Goal: Task Accomplishment & Management: Manage account settings

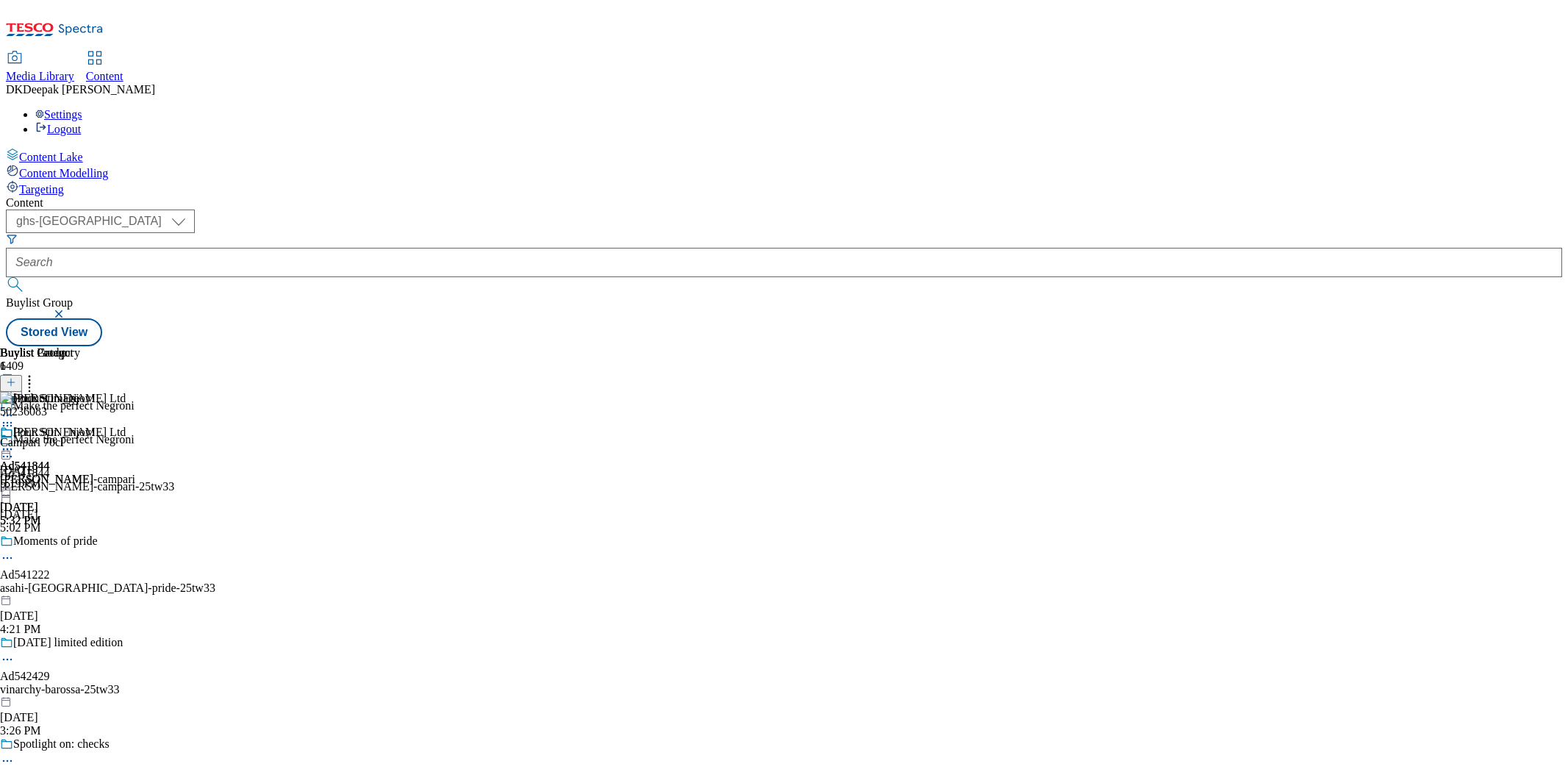
select select "ghs-[GEOGRAPHIC_DATA]"
click at [15, 442] on icon at bounding box center [7, 449] width 15 height 15
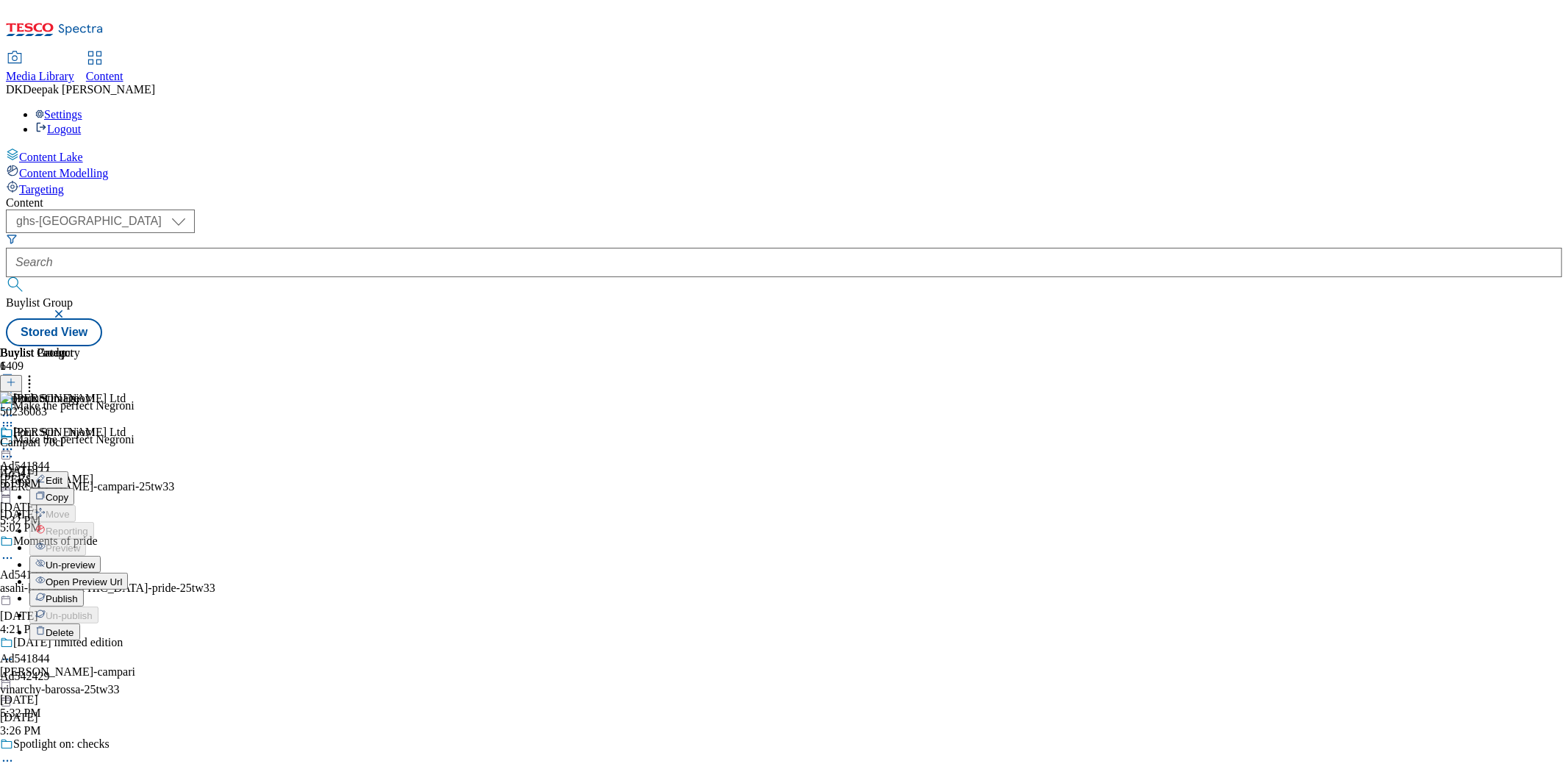
click at [95, 559] on span "Un-preview" at bounding box center [70, 565] width 49 height 11
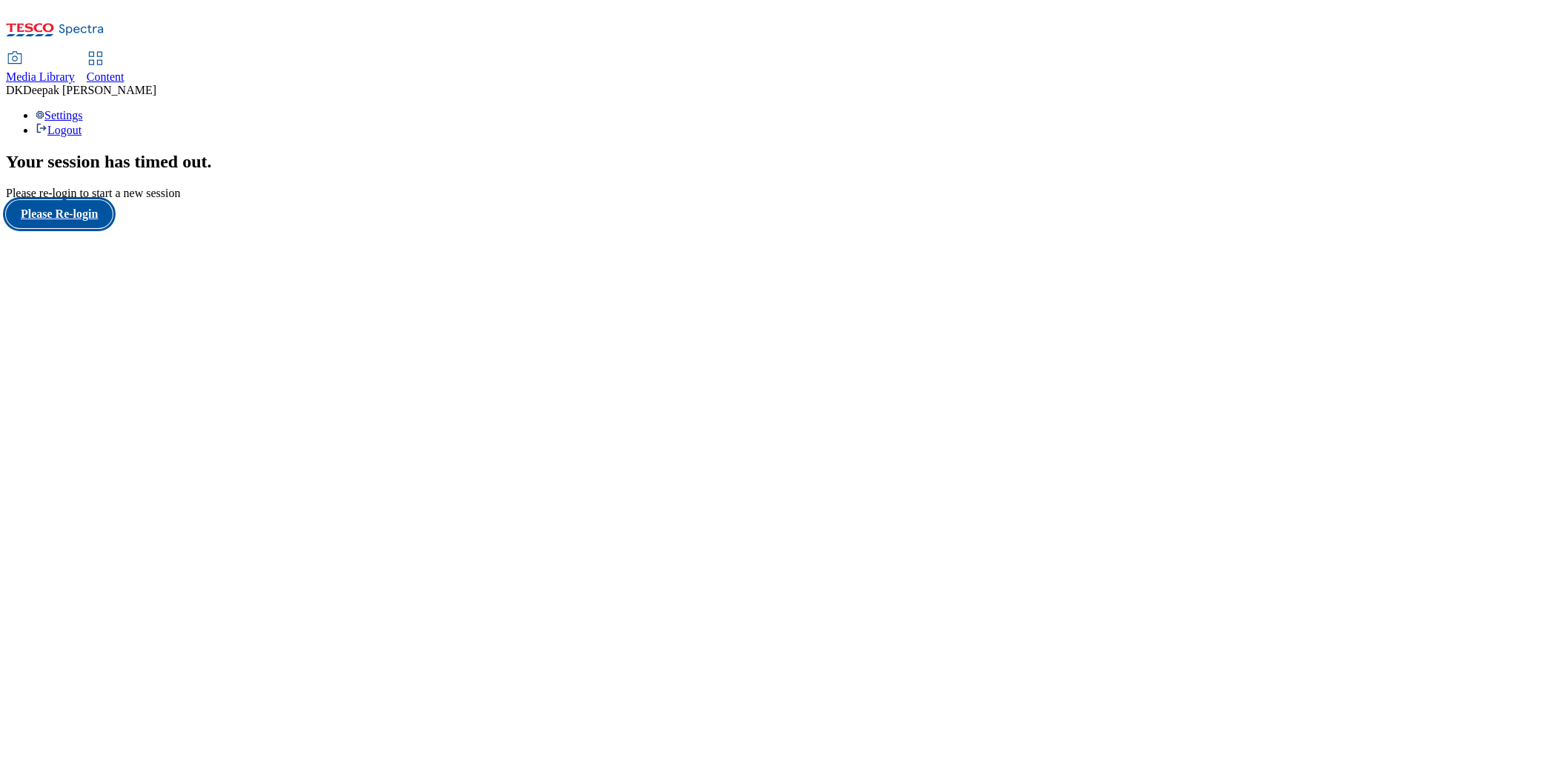
click at [112, 228] on button "Please Re-login" at bounding box center [59, 214] width 107 height 28
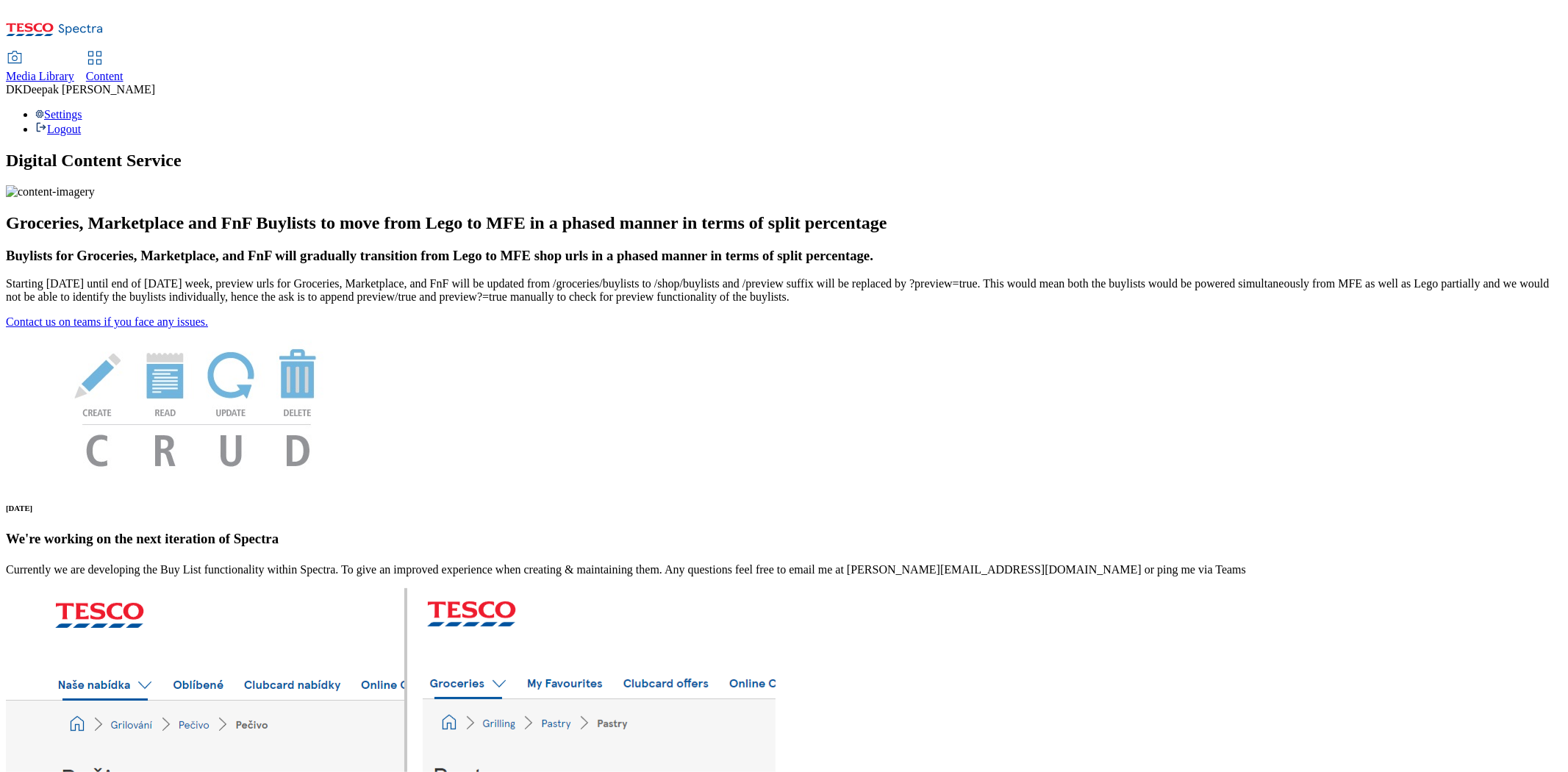
click at [123, 70] on span "Content" at bounding box center [105, 76] width 38 height 13
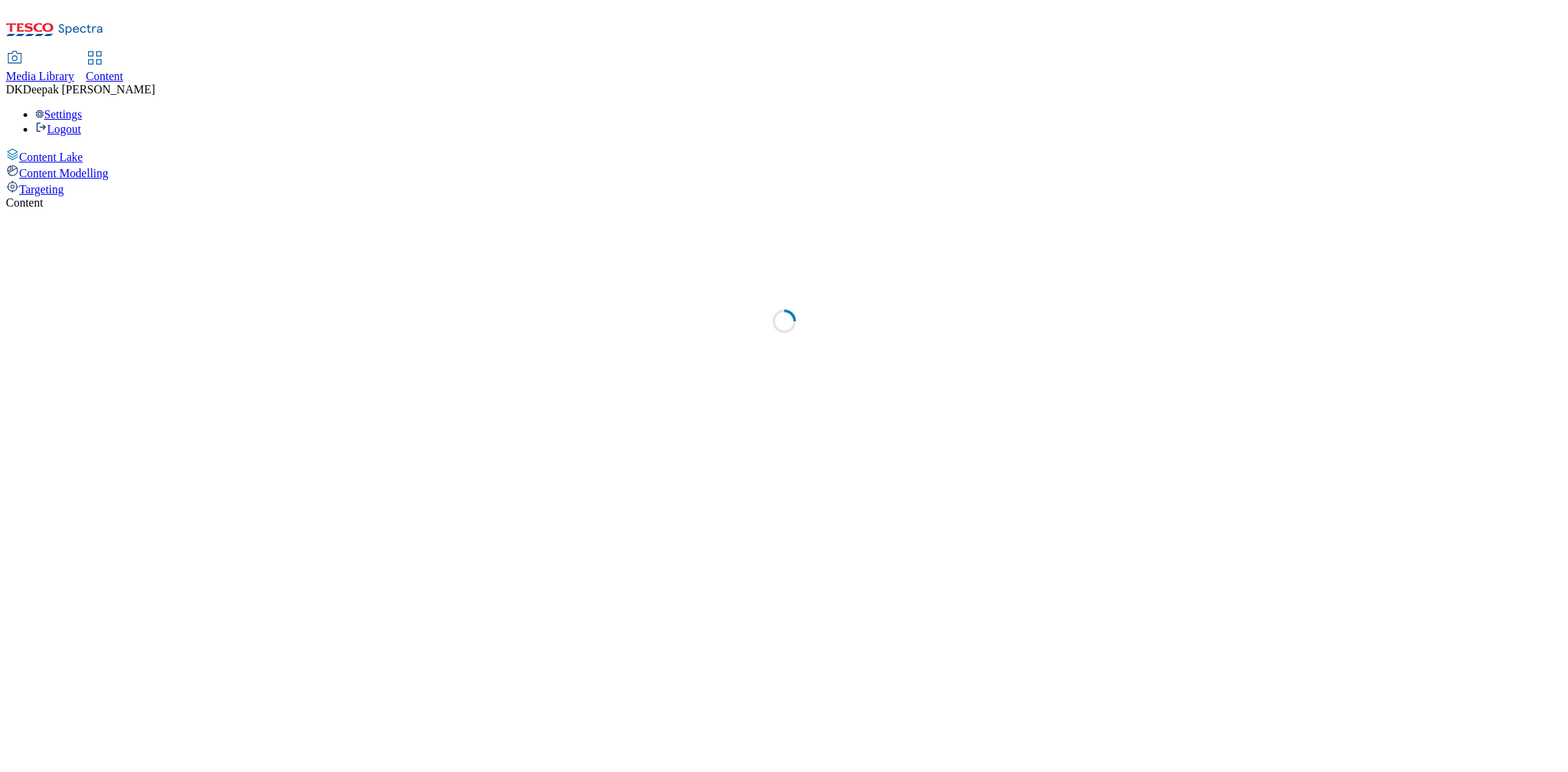
select select "ghs-[GEOGRAPHIC_DATA]"
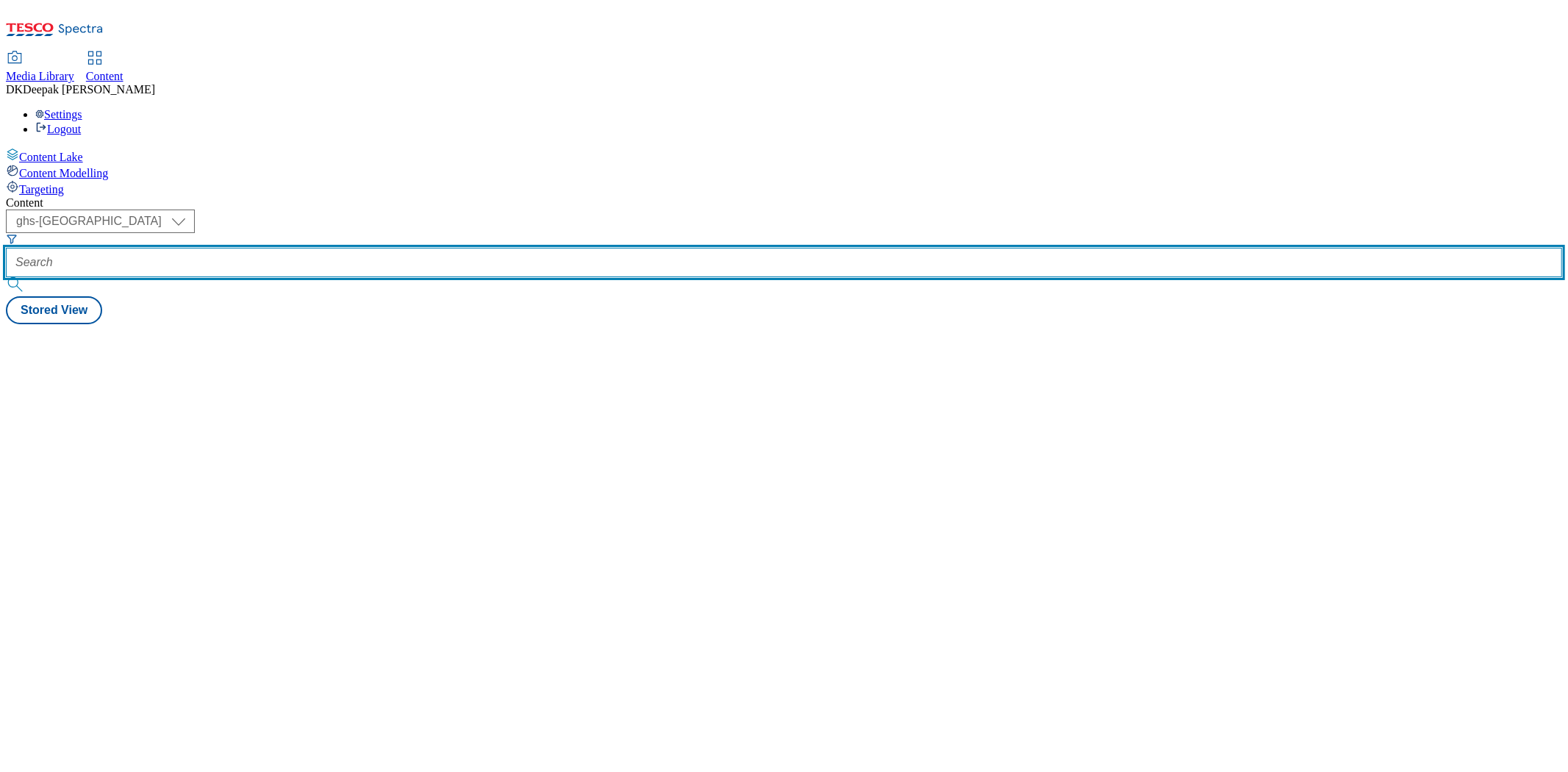
click at [348, 248] on input "text" at bounding box center [783, 262] width 1556 height 29
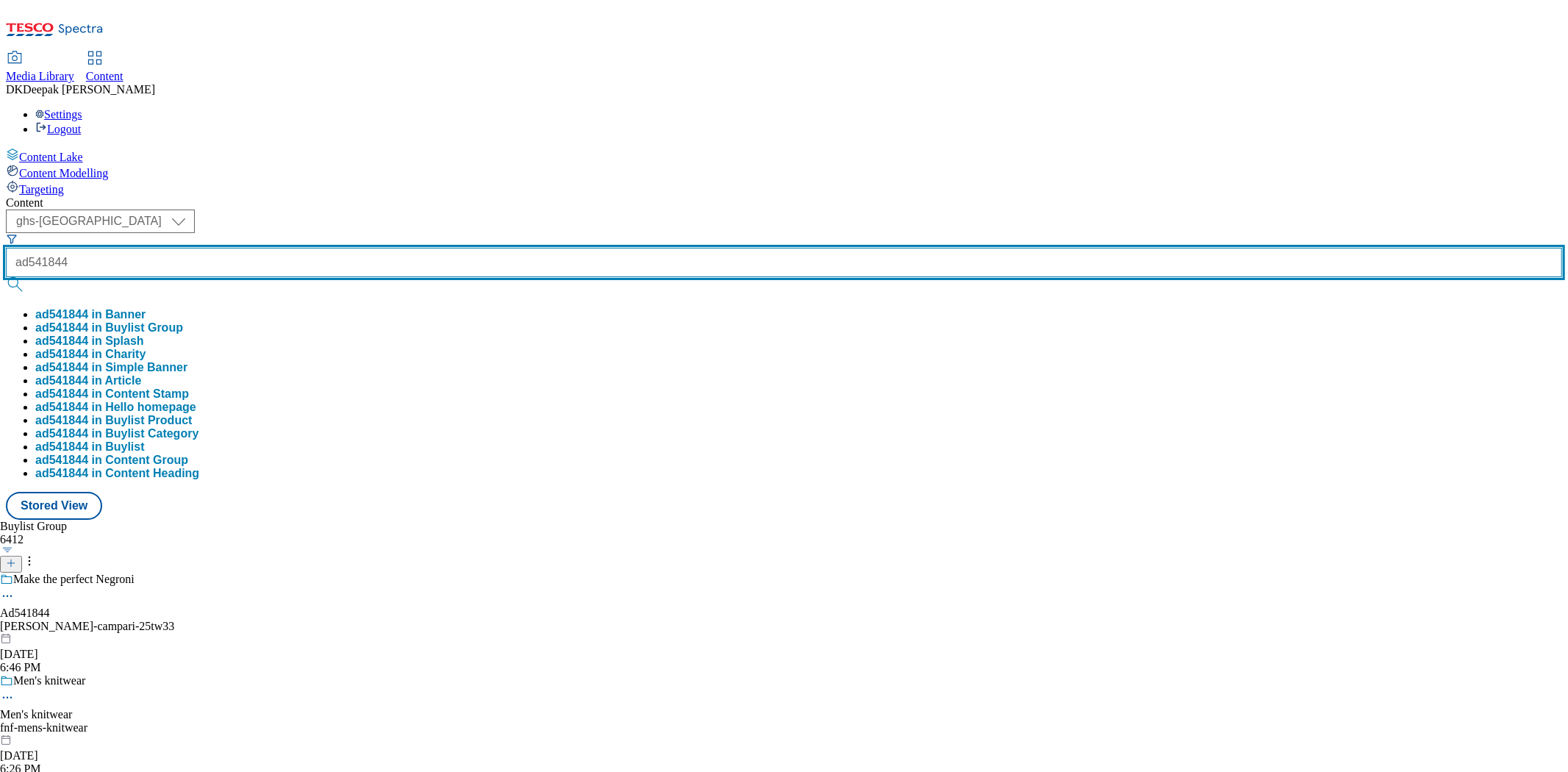
type input "ad541844"
click at [5, 277] on button "submit" at bounding box center [16, 284] width 20 height 15
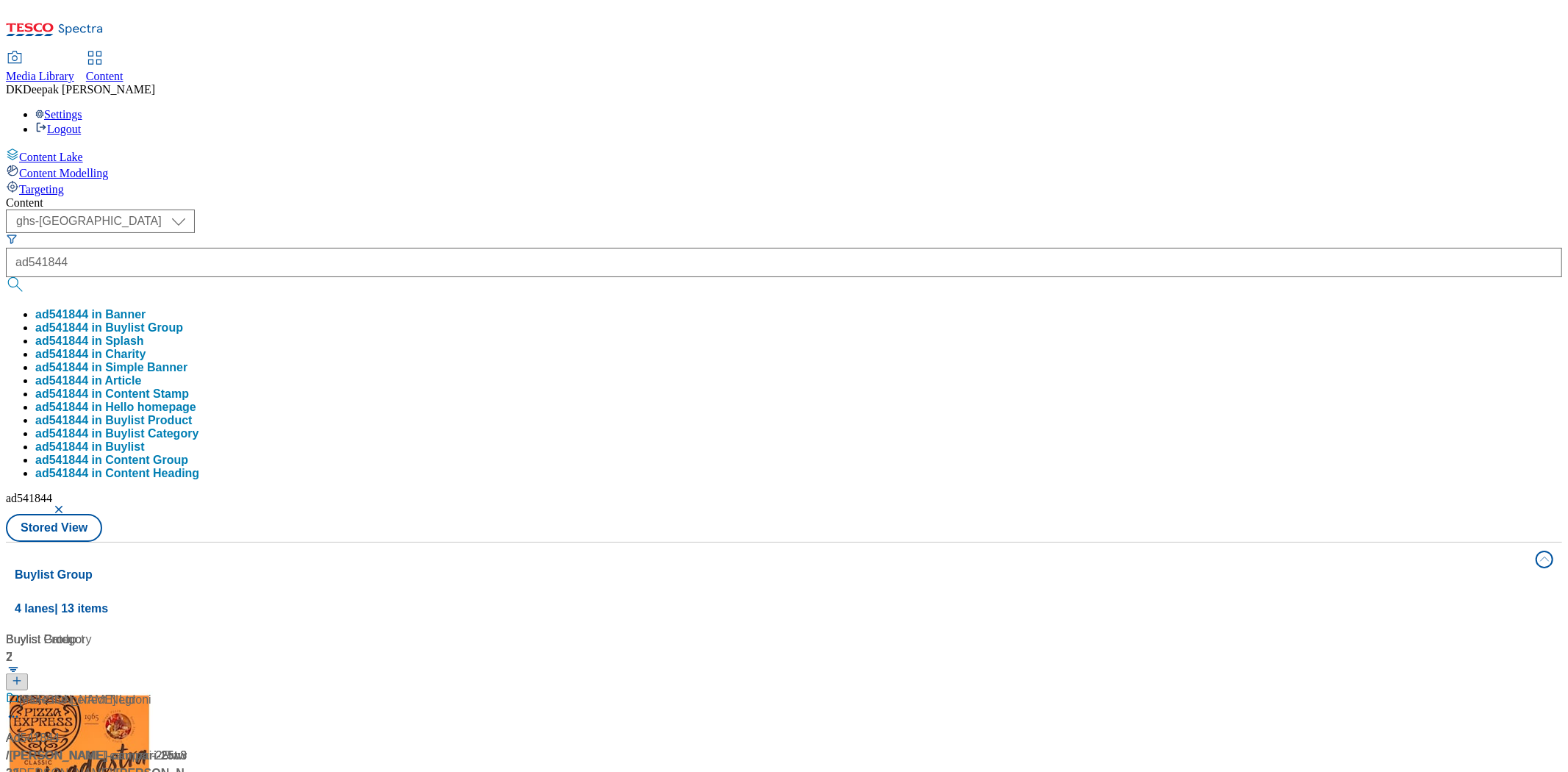
click at [145, 196] on div "Content Lake Content Modelling Targeting" at bounding box center [783, 172] width 1556 height 49
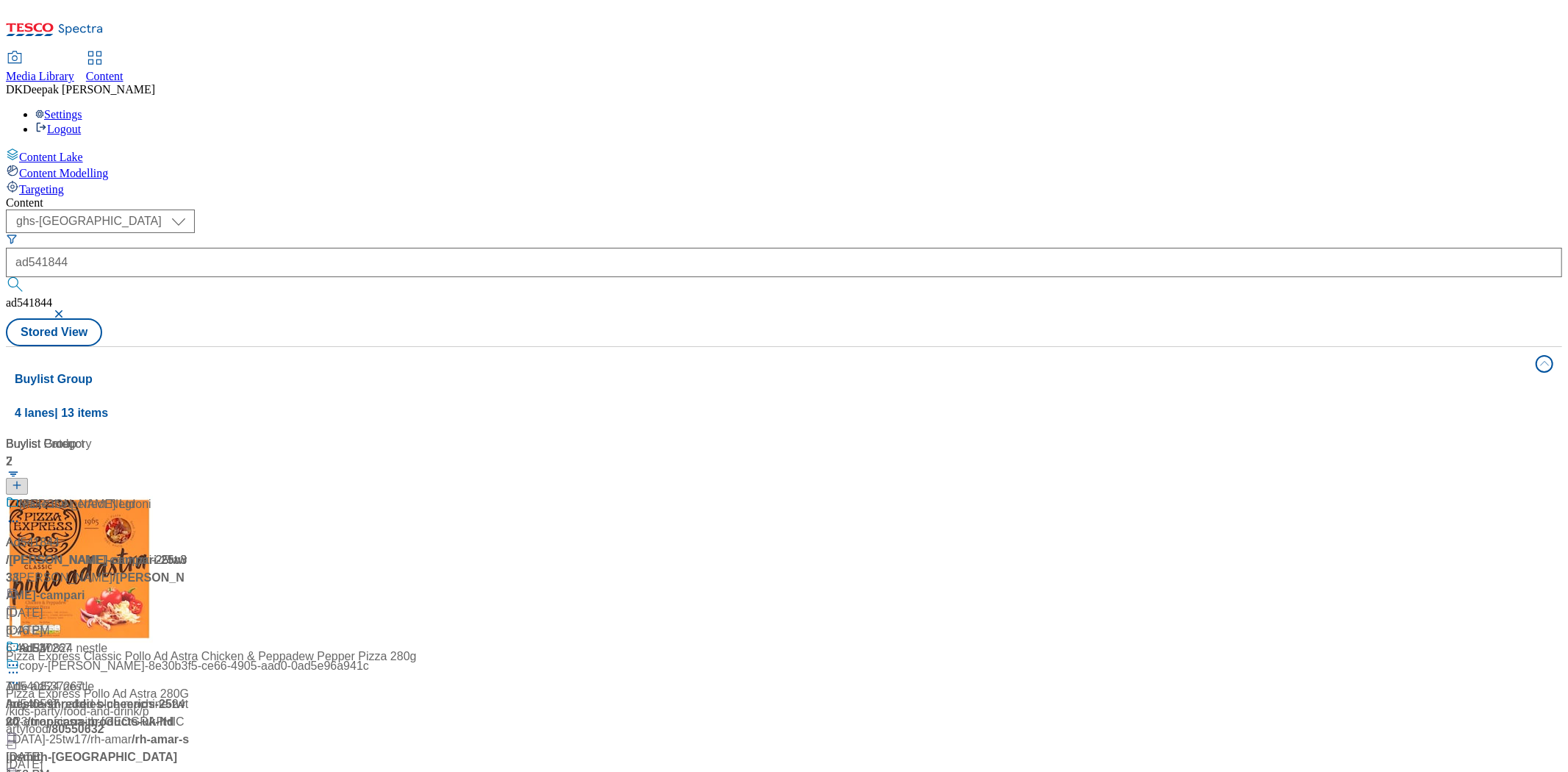
click at [190, 552] on div "/ glen-grant-campari-25tw33 / glen-grant" at bounding box center [97, 569] width 184 height 35
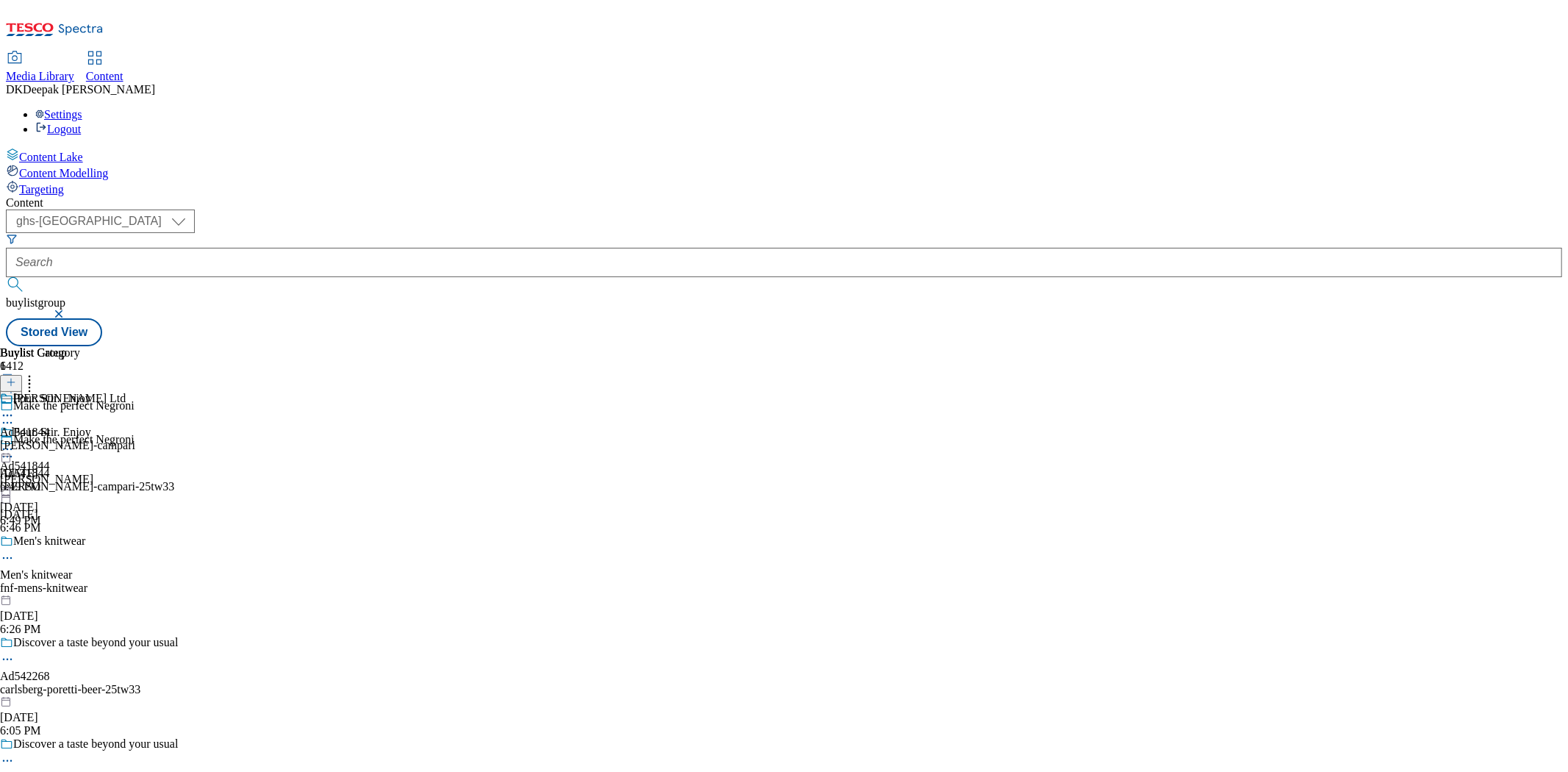
click at [15, 449] on icon at bounding box center [7, 456] width 15 height 15
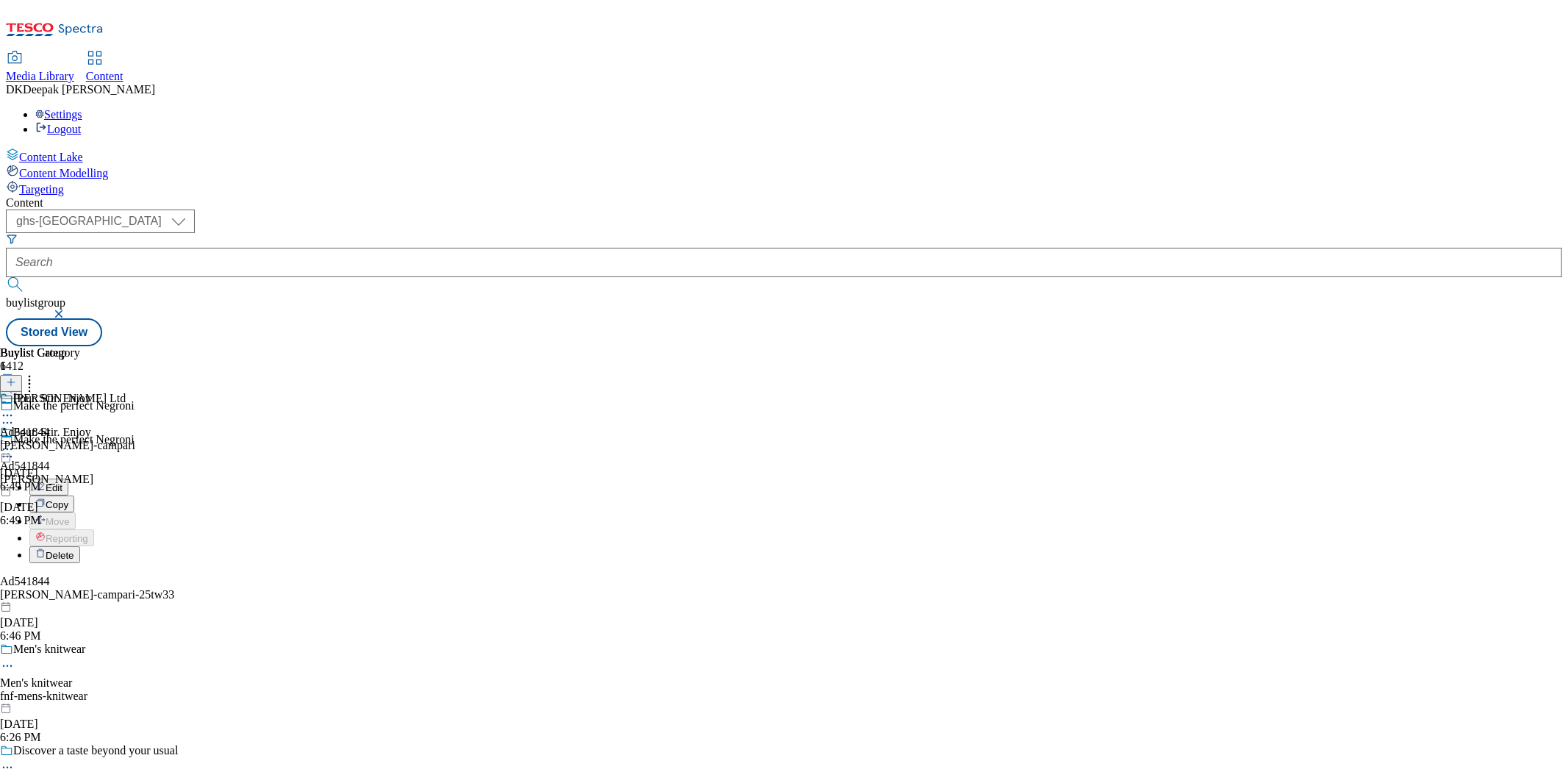
click at [68, 479] on button "Edit" at bounding box center [49, 487] width 39 height 17
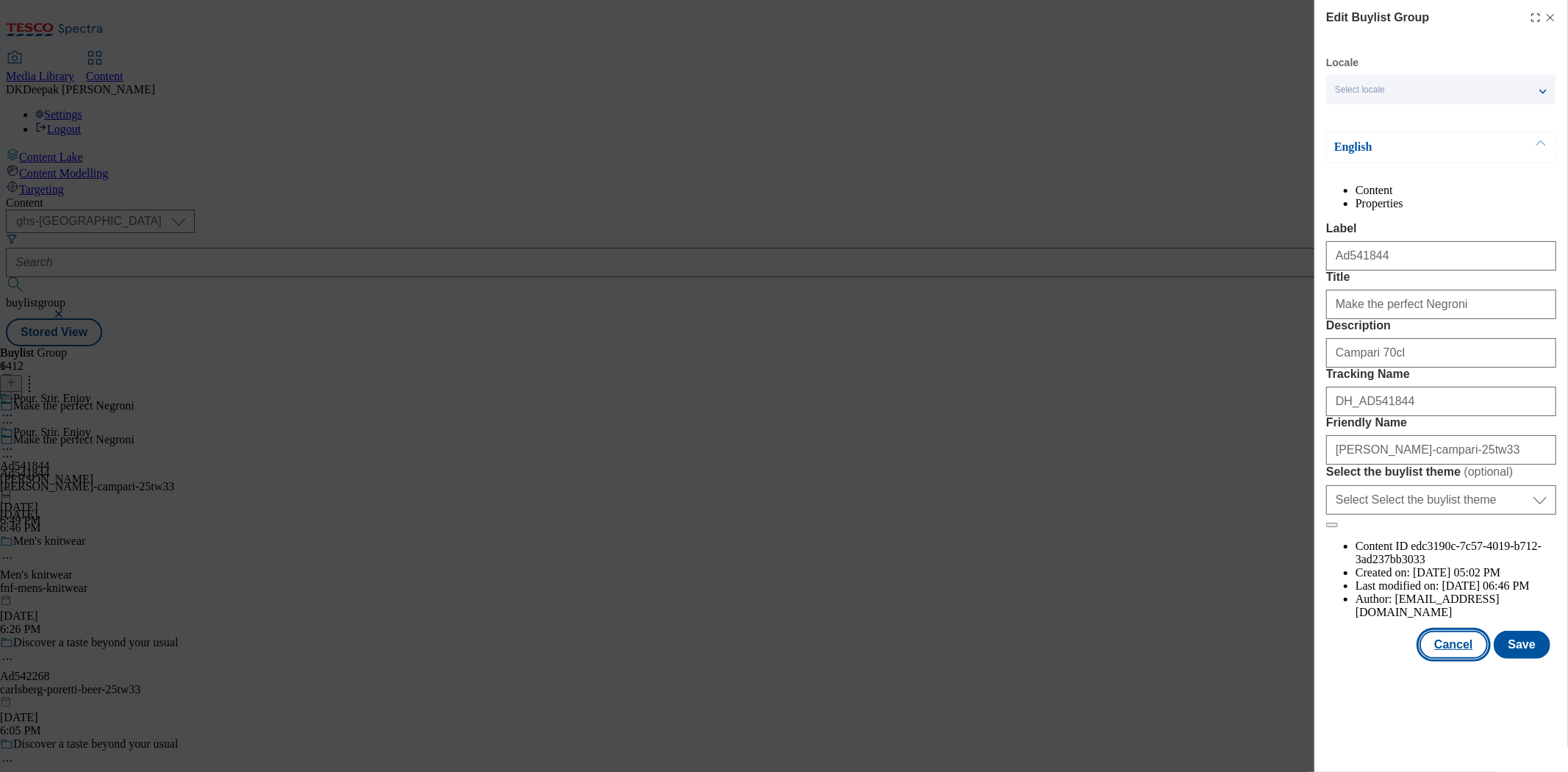
click at [1435, 658] on button "Cancel" at bounding box center [1453, 645] width 67 height 28
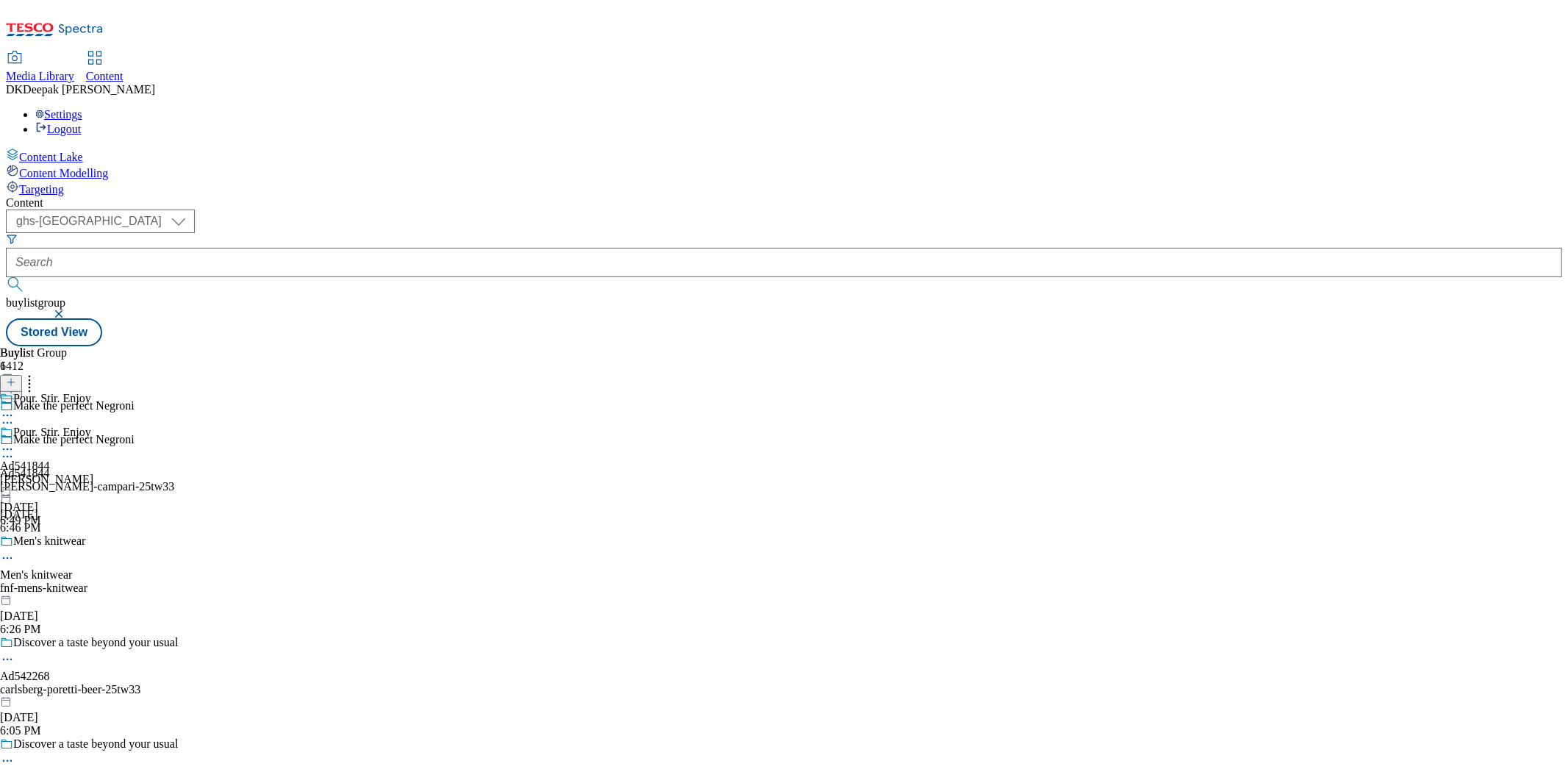
click at [93, 425] on div "Pour. Stir. Enjoy Ad541844 glen-grant Oct 1, 2025 6:49 PM" at bounding box center [46, 475] width 93 height 101
click at [135, 439] on div "[PERSON_NAME]-campari" at bounding box center [67, 445] width 135 height 13
click at [9, 448] on circle at bounding box center [7, 449] width 2 height 2
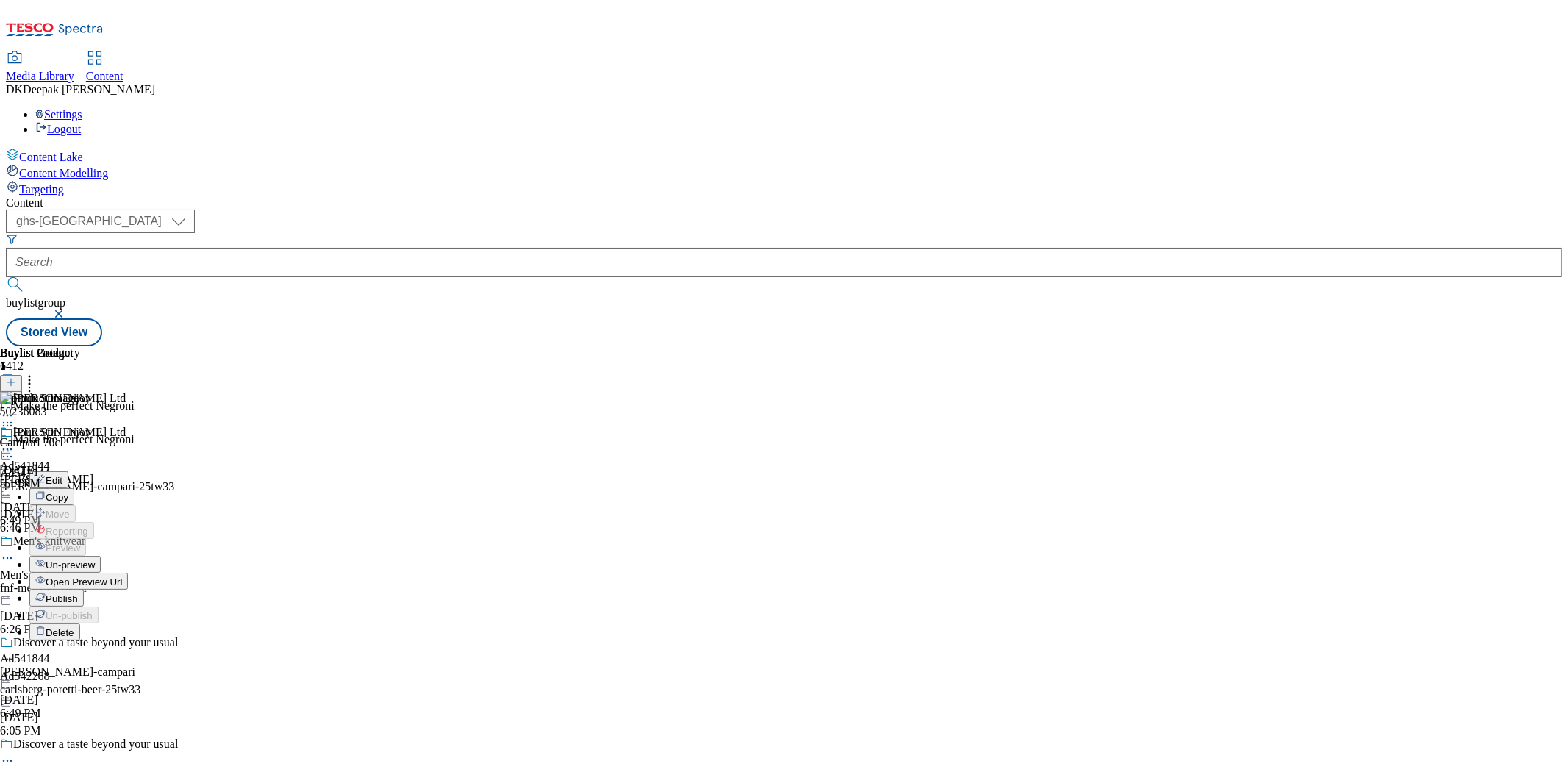
click at [95, 559] on span "Un-preview" at bounding box center [70, 565] width 49 height 11
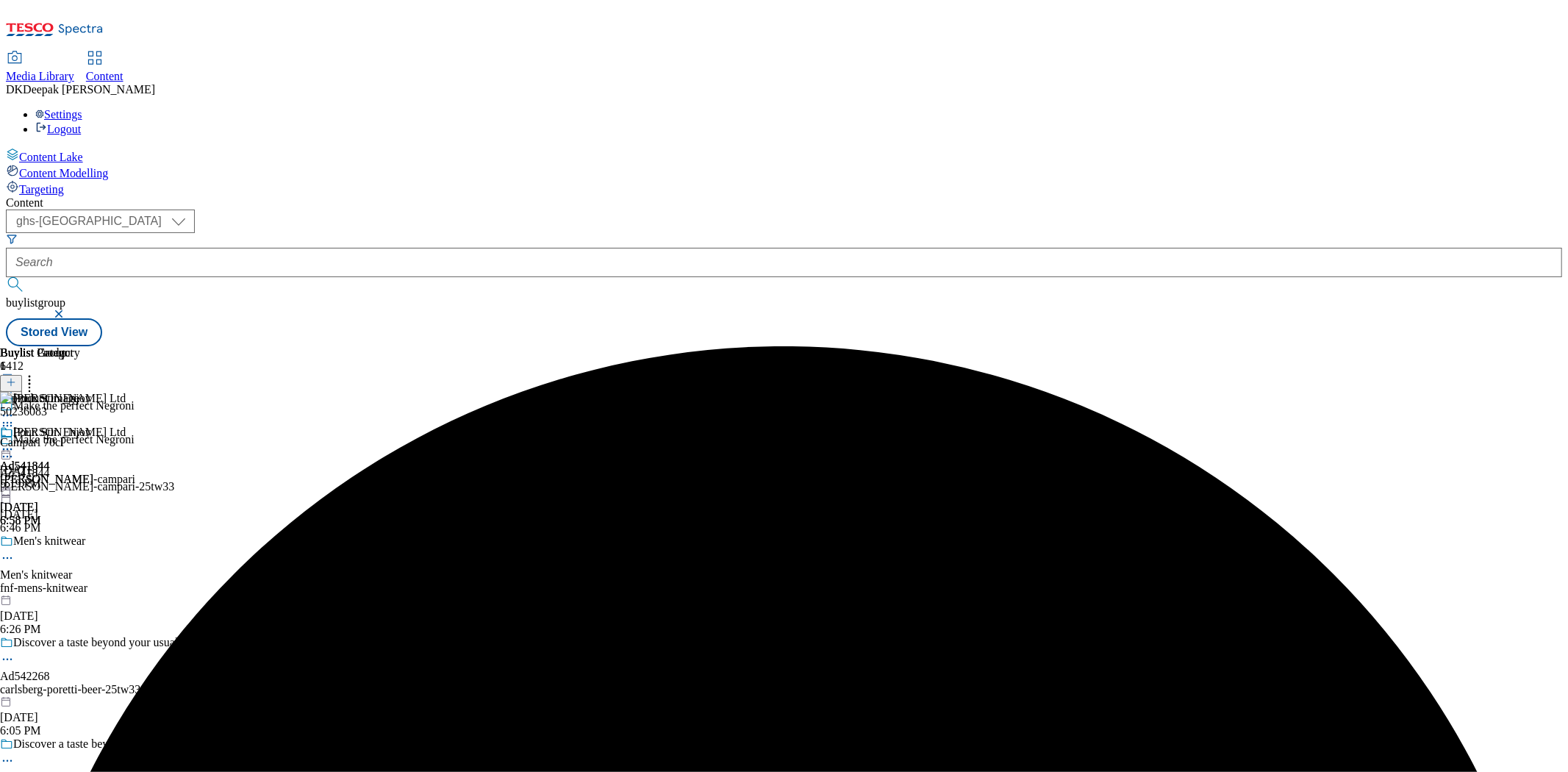
click at [13, 448] on circle at bounding box center [11, 449] width 2 height 2
click at [80, 542] on span "Preview" at bounding box center [63, 548] width 35 height 11
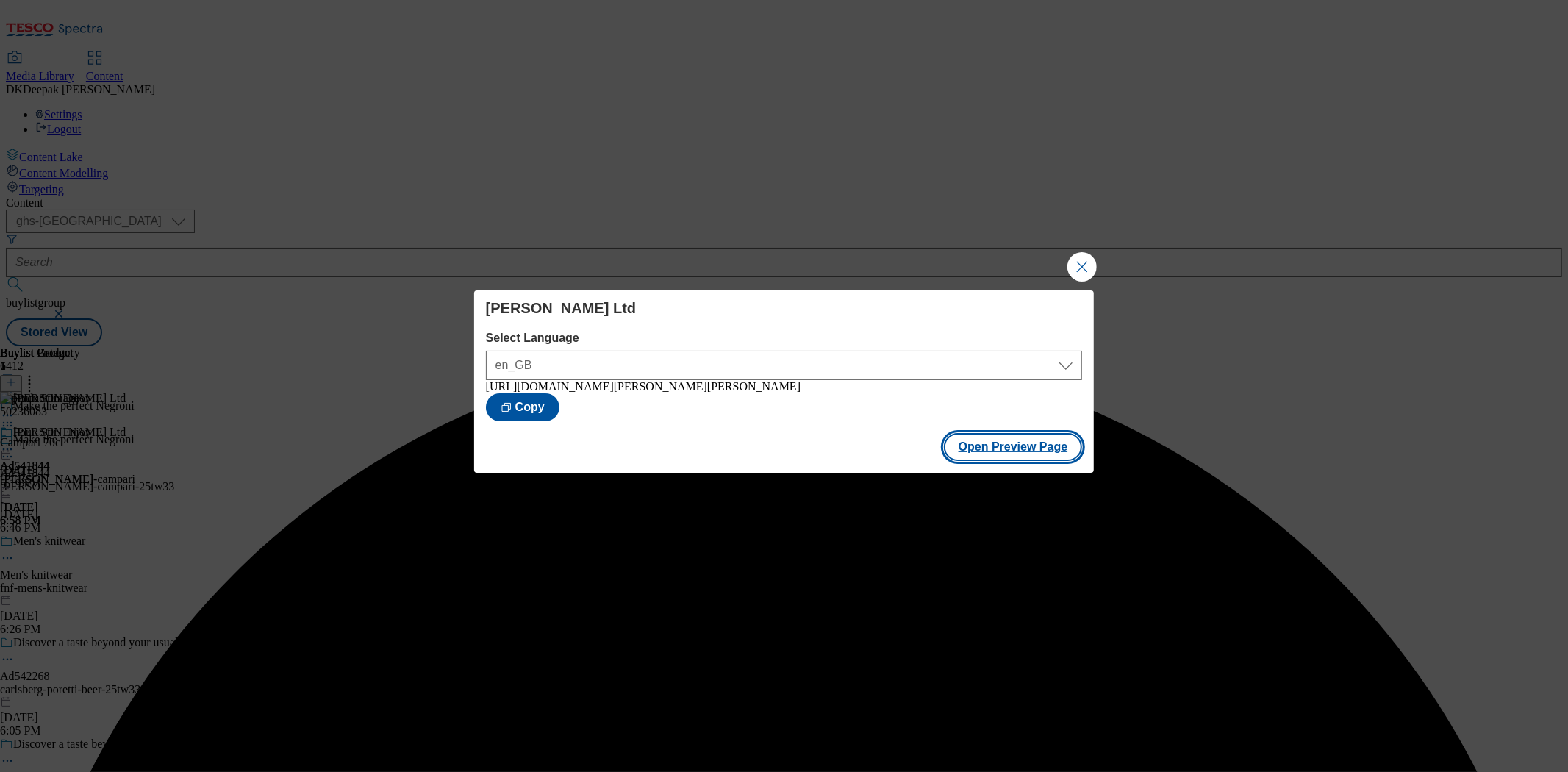
click at [1034, 451] on button "Open Preview Page" at bounding box center [1013, 447] width 139 height 28
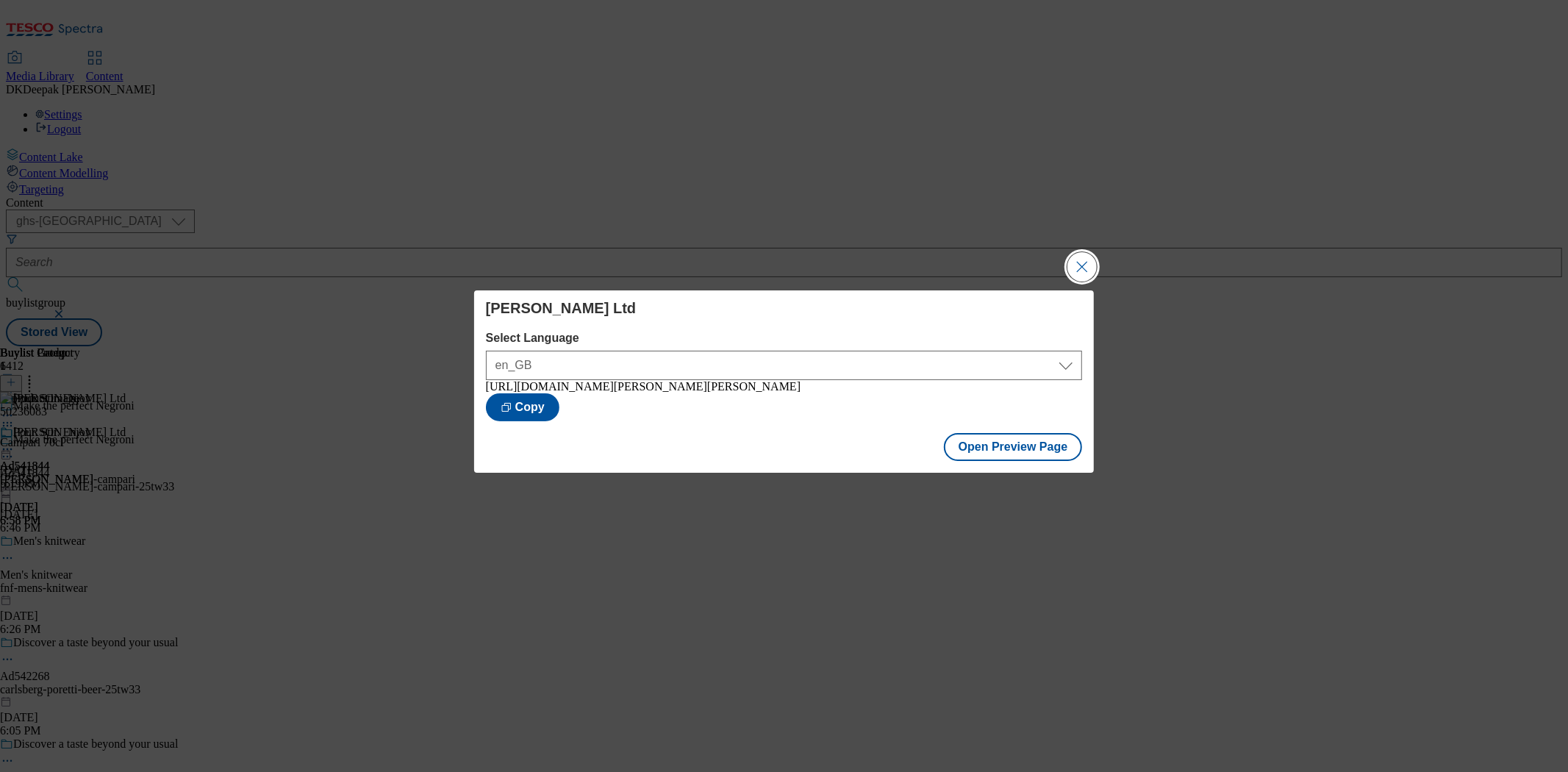
click at [1078, 264] on button "Close Modal" at bounding box center [1081, 266] width 29 height 29
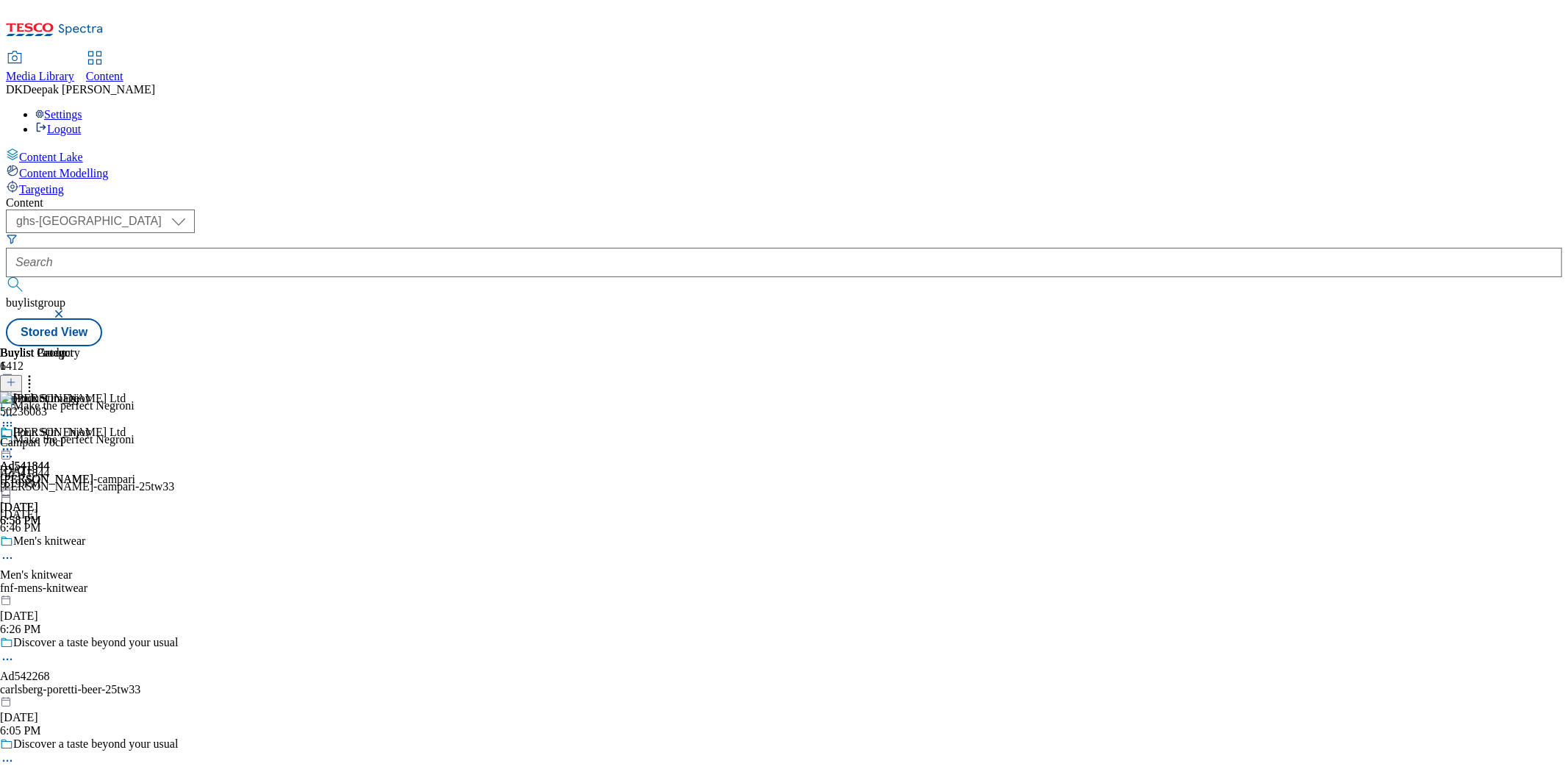
click at [15, 442] on icon at bounding box center [7, 449] width 15 height 15
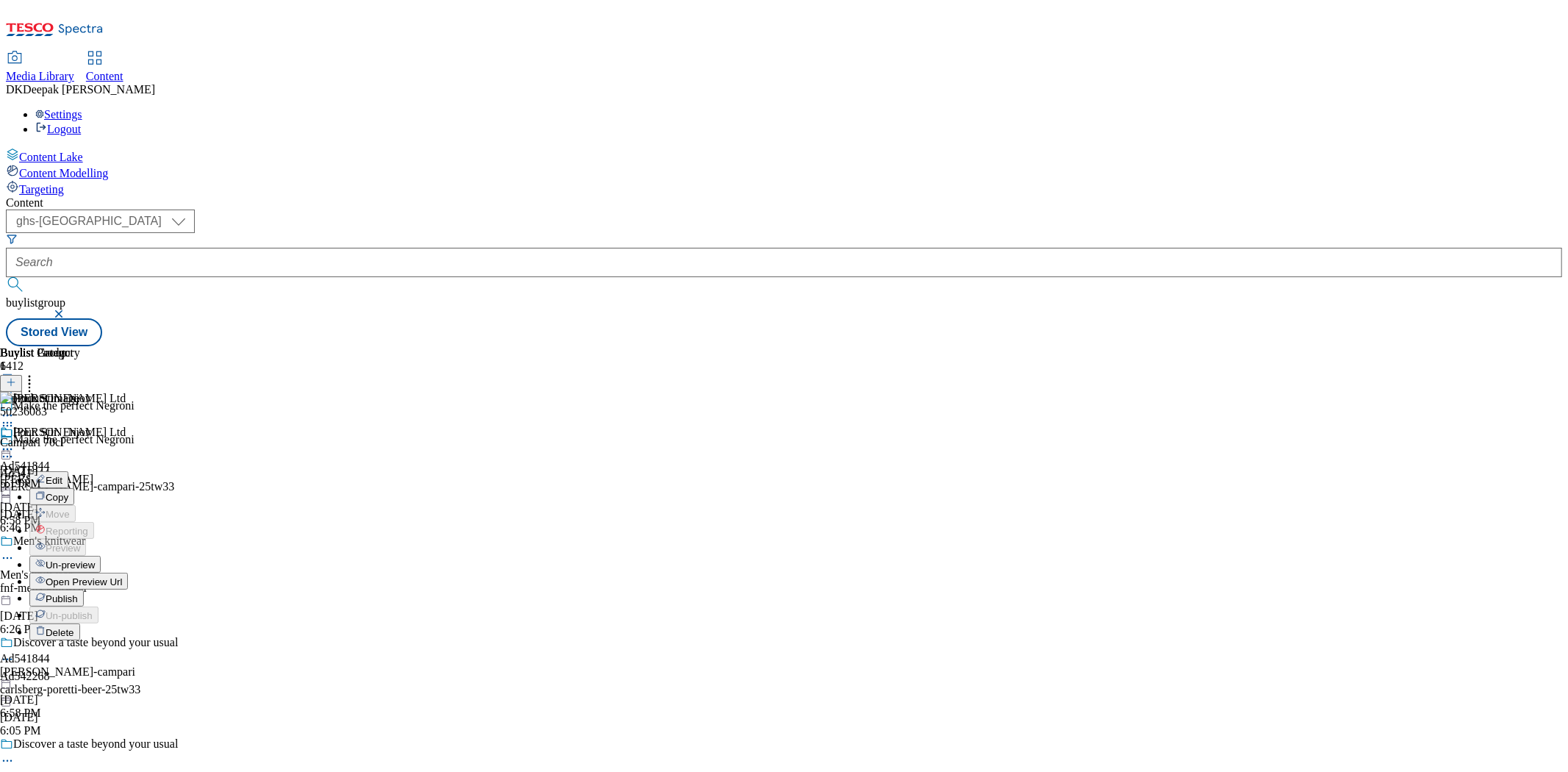
click at [95, 559] on span "Un-preview" at bounding box center [70, 565] width 49 height 11
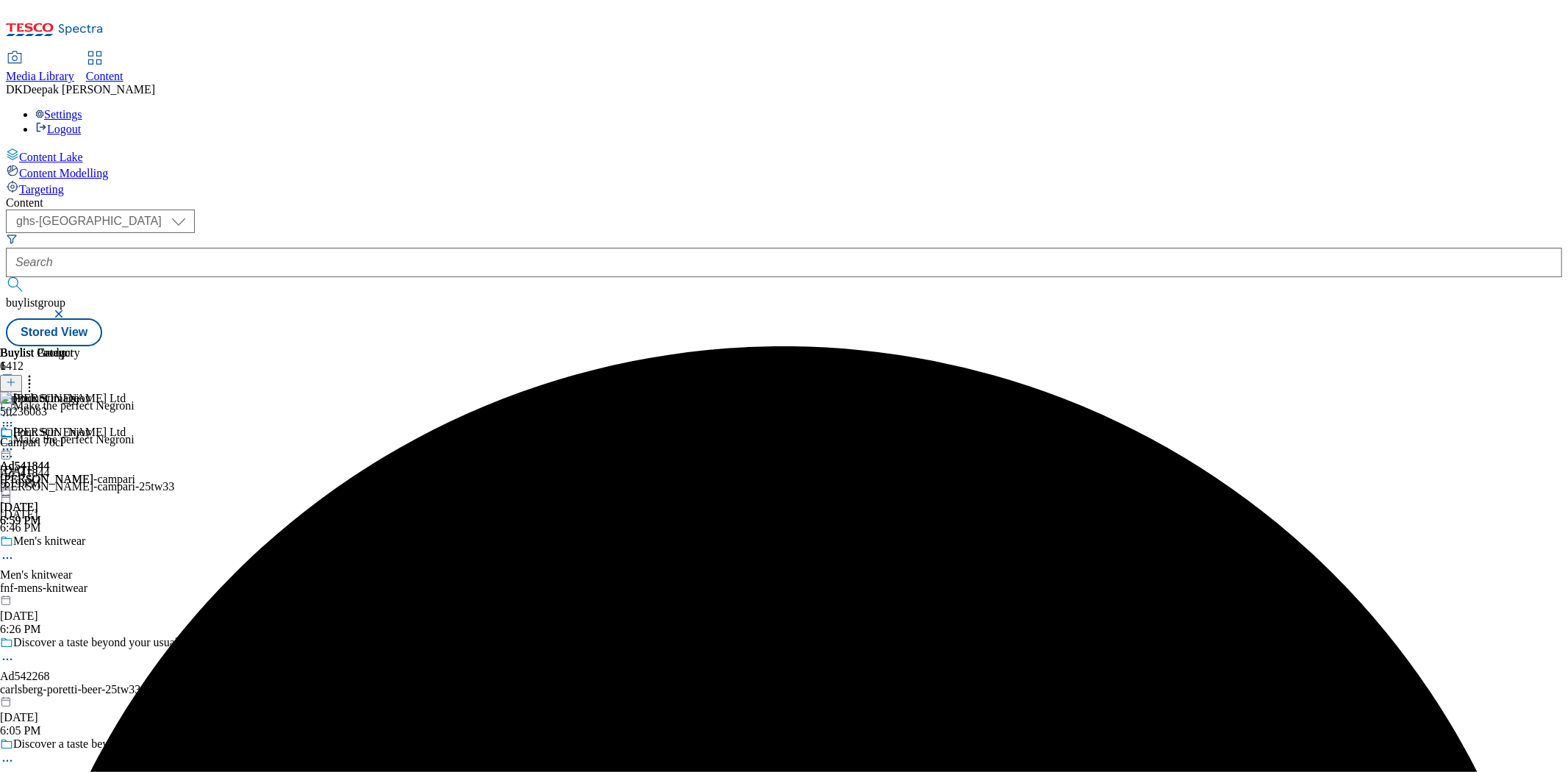
click at [15, 442] on icon at bounding box center [7, 449] width 15 height 15
click at [80, 542] on span "Preview" at bounding box center [63, 548] width 35 height 11
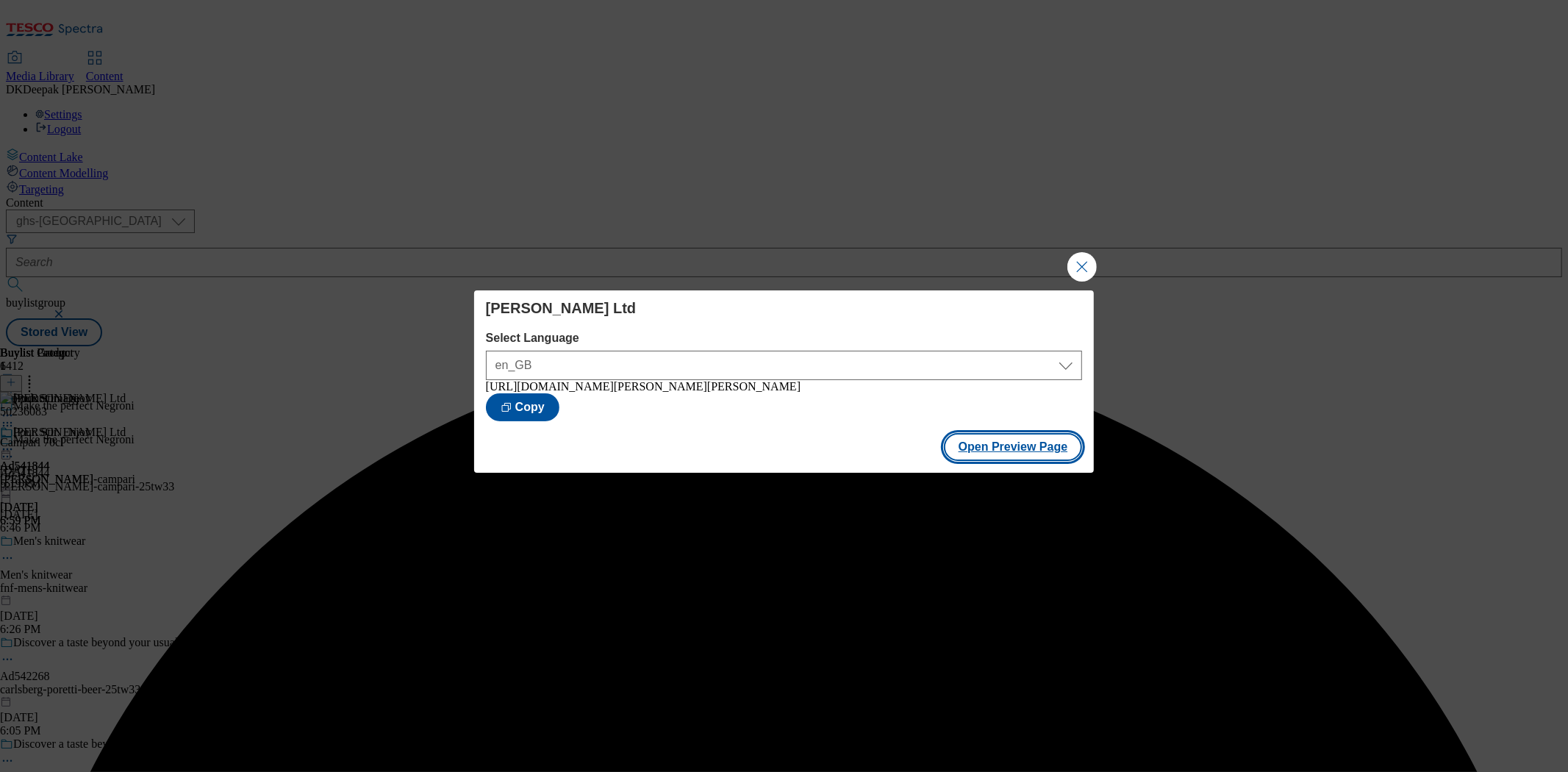
click at [1041, 448] on button "Open Preview Page" at bounding box center [1013, 447] width 139 height 28
click at [1096, 265] on button "Close Modal" at bounding box center [1081, 266] width 29 height 29
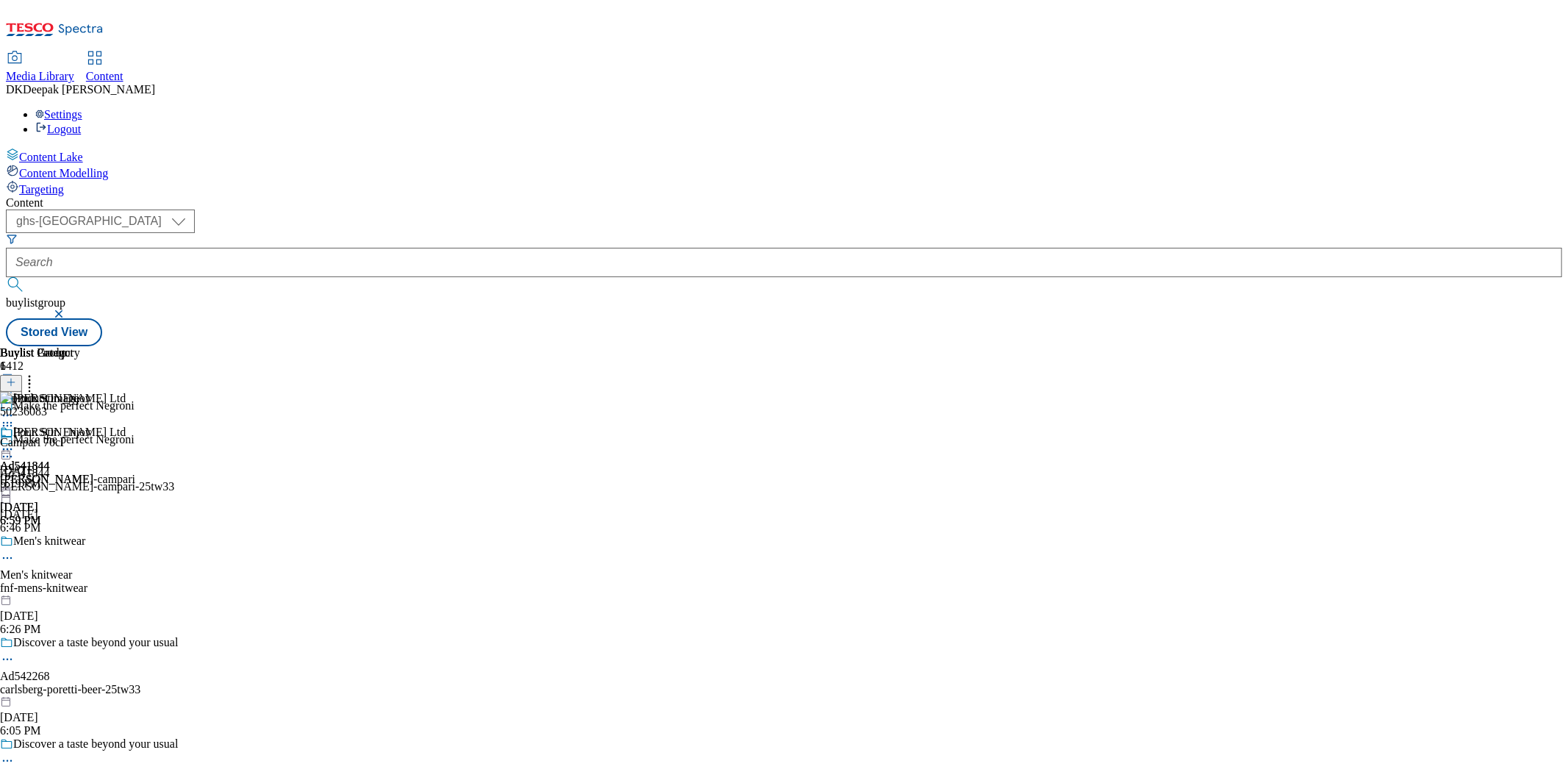
click at [15, 442] on icon at bounding box center [7, 449] width 15 height 15
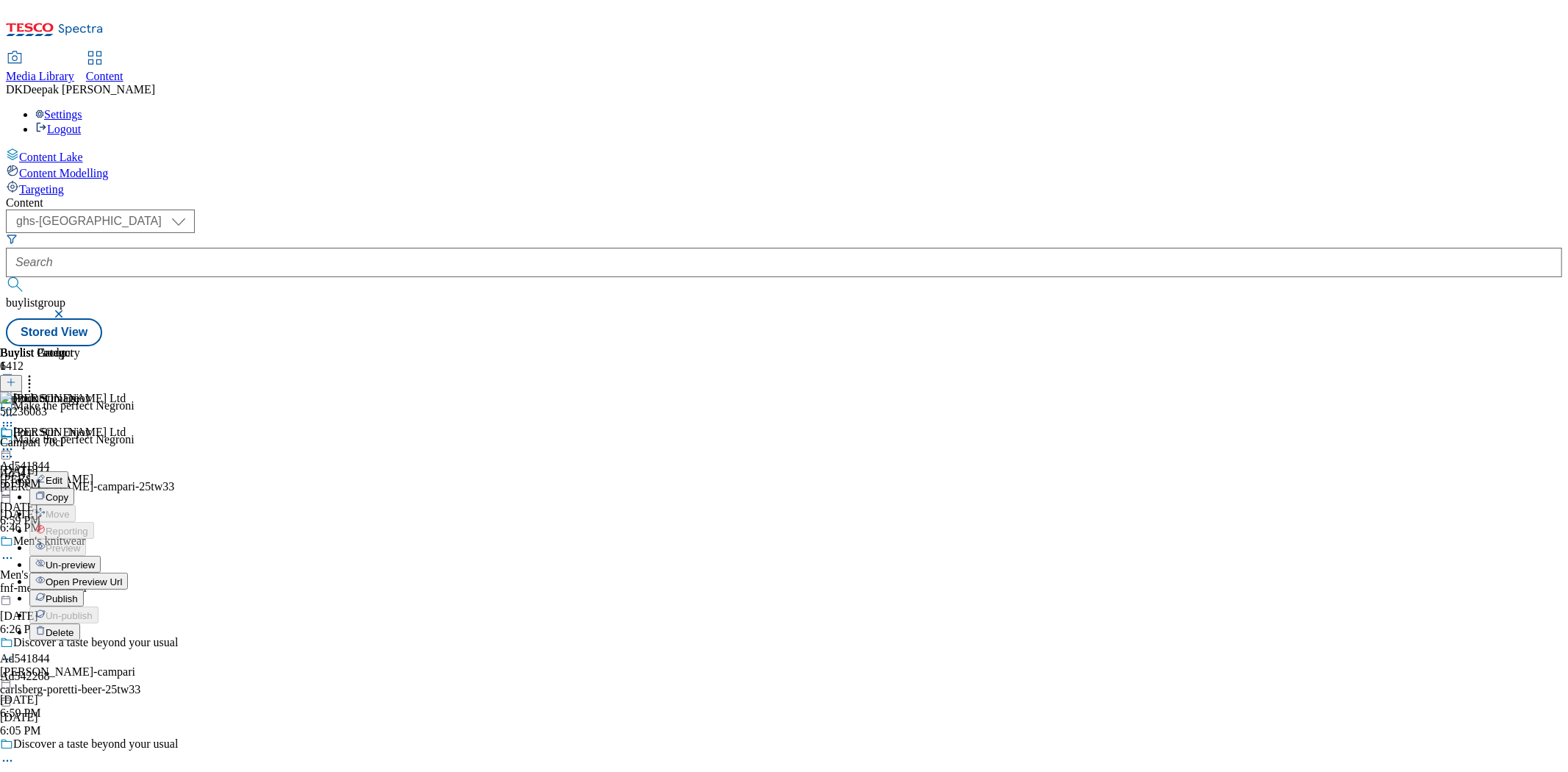
click at [79, 391] on div "50236083 Campari 70cl Oct 1, 2025 5:19 PM" at bounding box center [39, 441] width 79 height 99
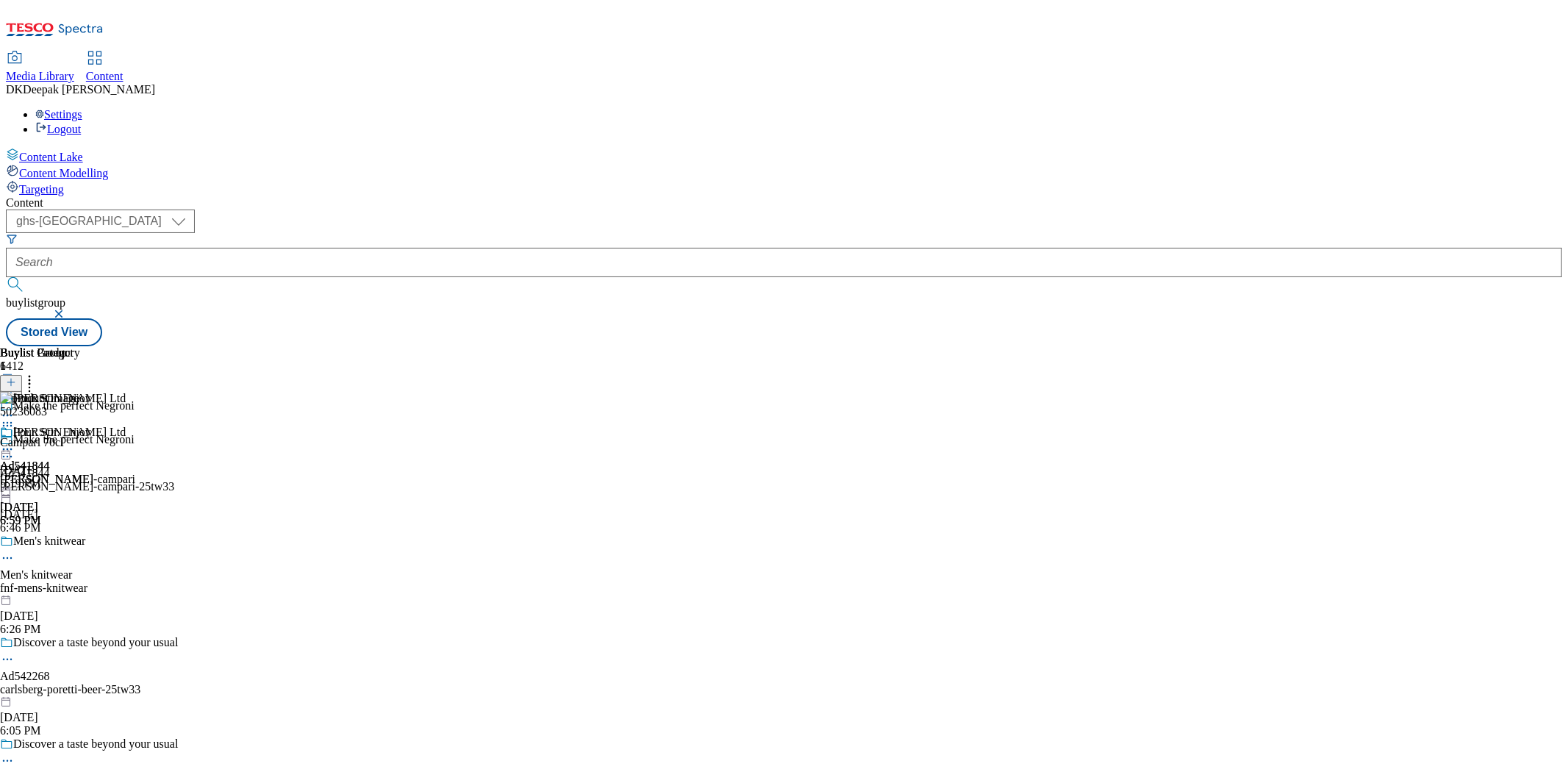
click at [15, 442] on icon at bounding box center [7, 449] width 15 height 15
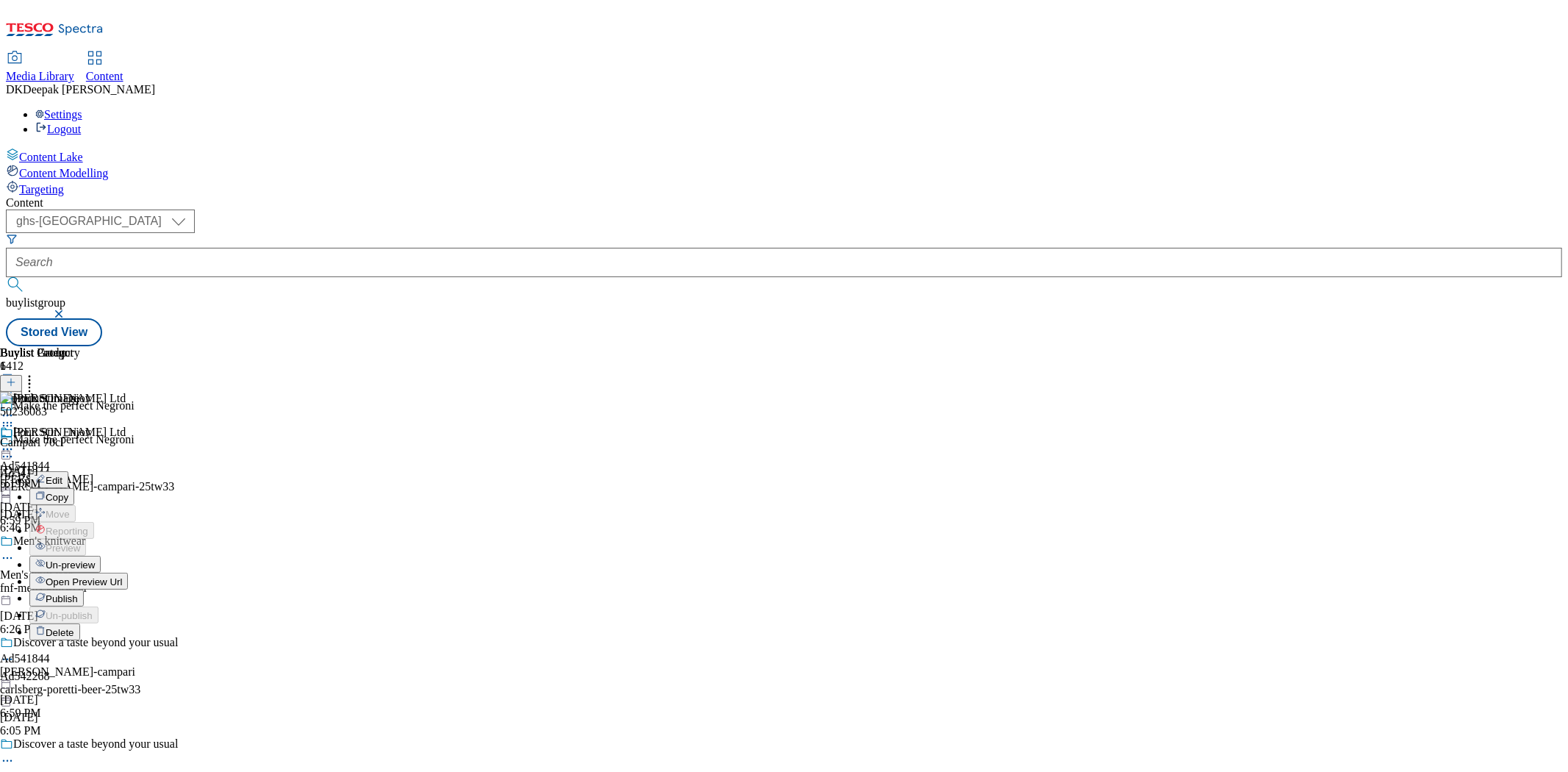
click at [95, 559] on span "Un-preview" at bounding box center [70, 565] width 49 height 11
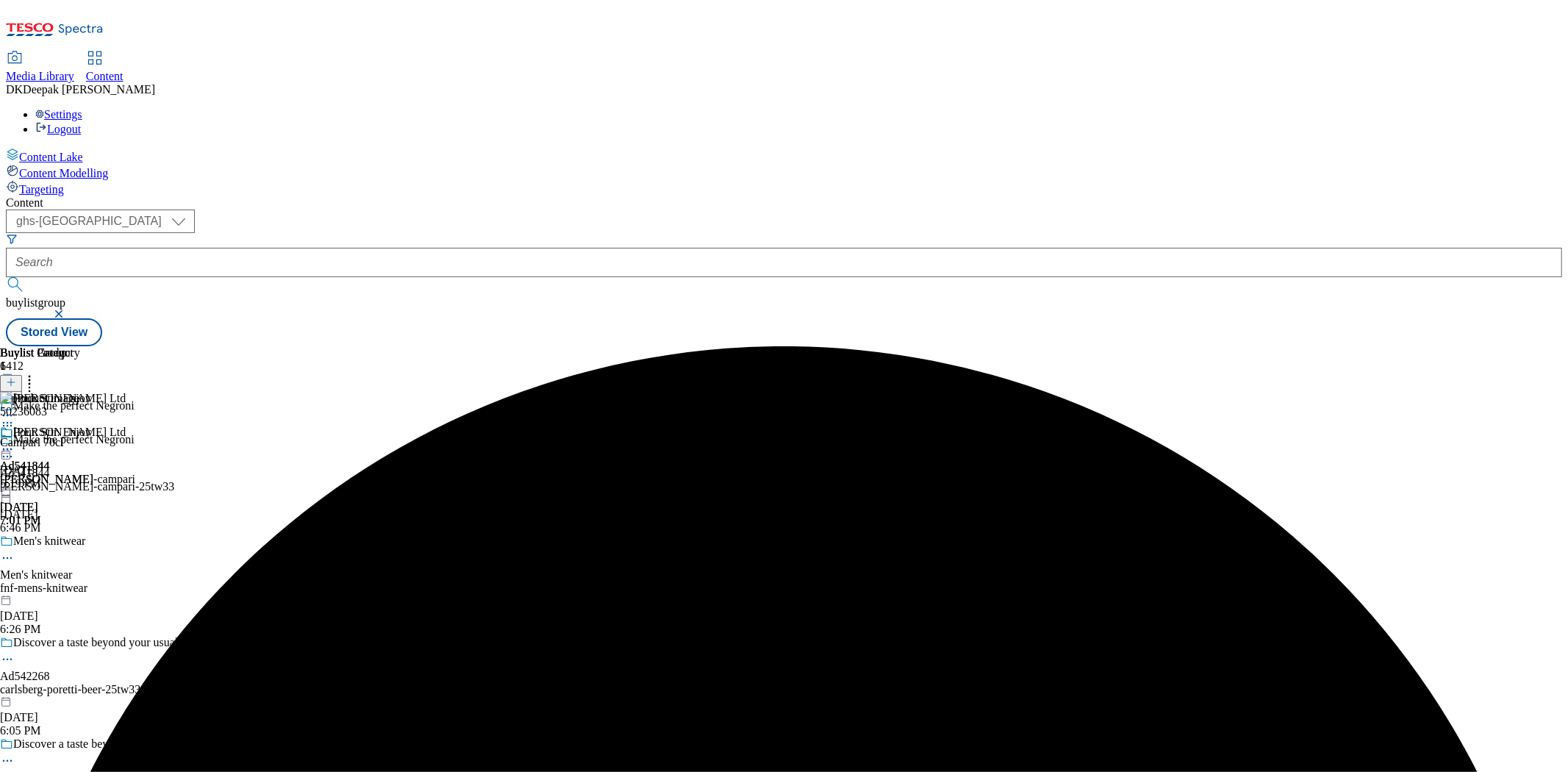
click at [15, 418] on icon at bounding box center [7, 425] width 15 height 15
click at [80, 515] on button "Delete" at bounding box center [54, 524] width 51 height 17
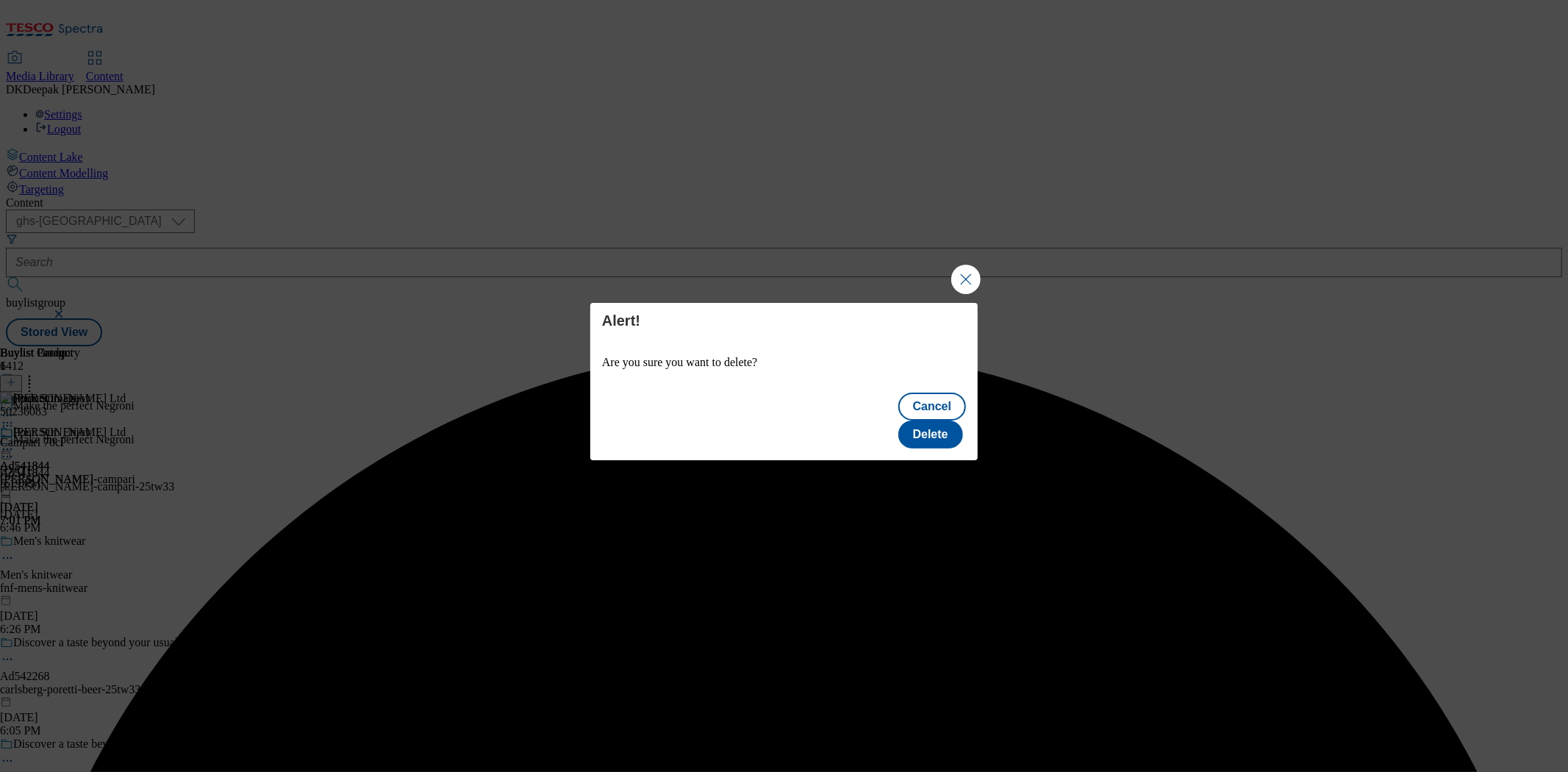
click at [979, 424] on div "Alert! Are you sure you want to delete? Cancel Delete" at bounding box center [784, 386] width 1568 height 772
click at [943, 430] on button "Delete" at bounding box center [931, 435] width 64 height 28
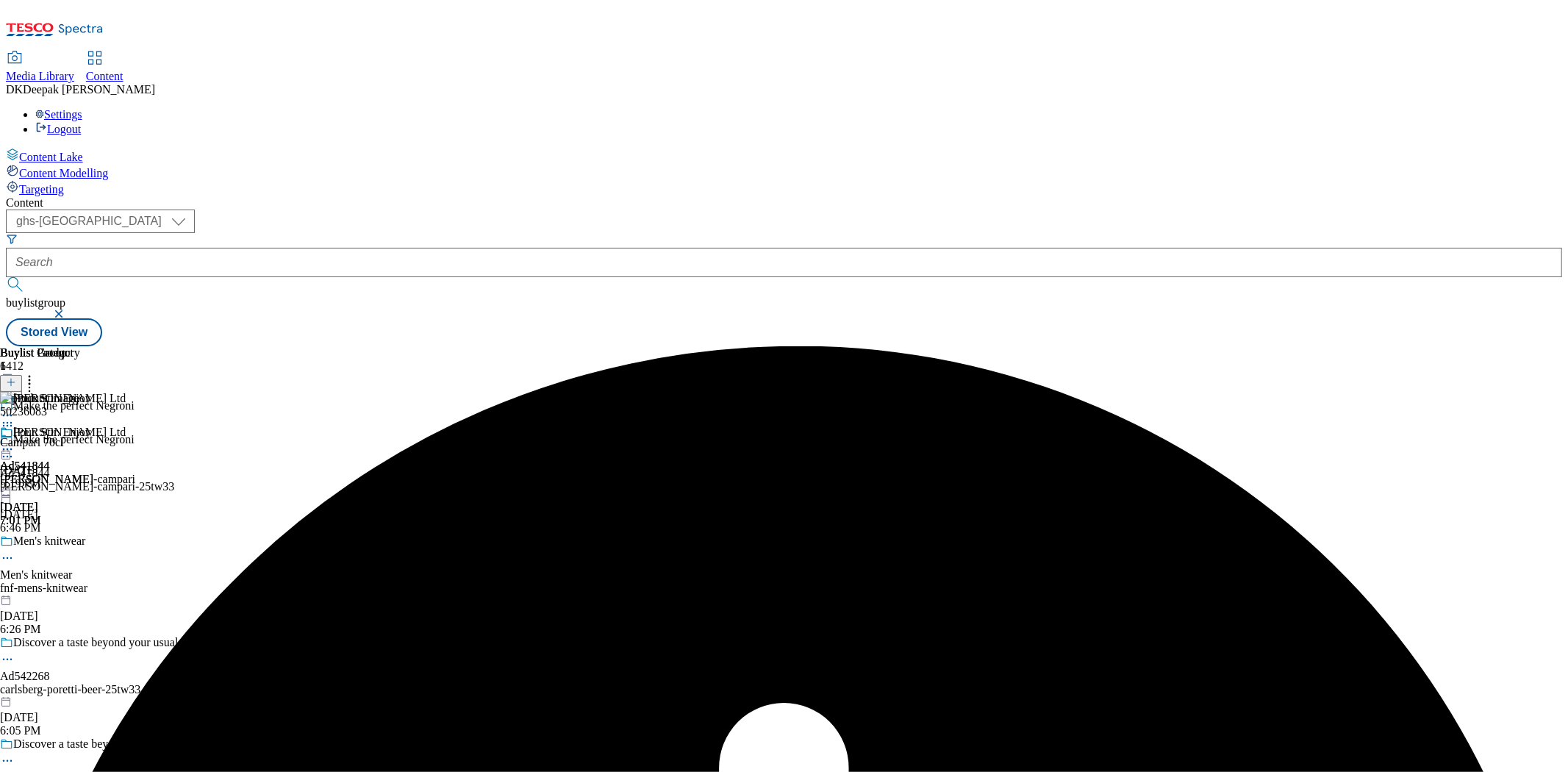
click at [15, 442] on icon at bounding box center [7, 449] width 15 height 15
click at [15, 418] on icon at bounding box center [7, 425] width 15 height 15
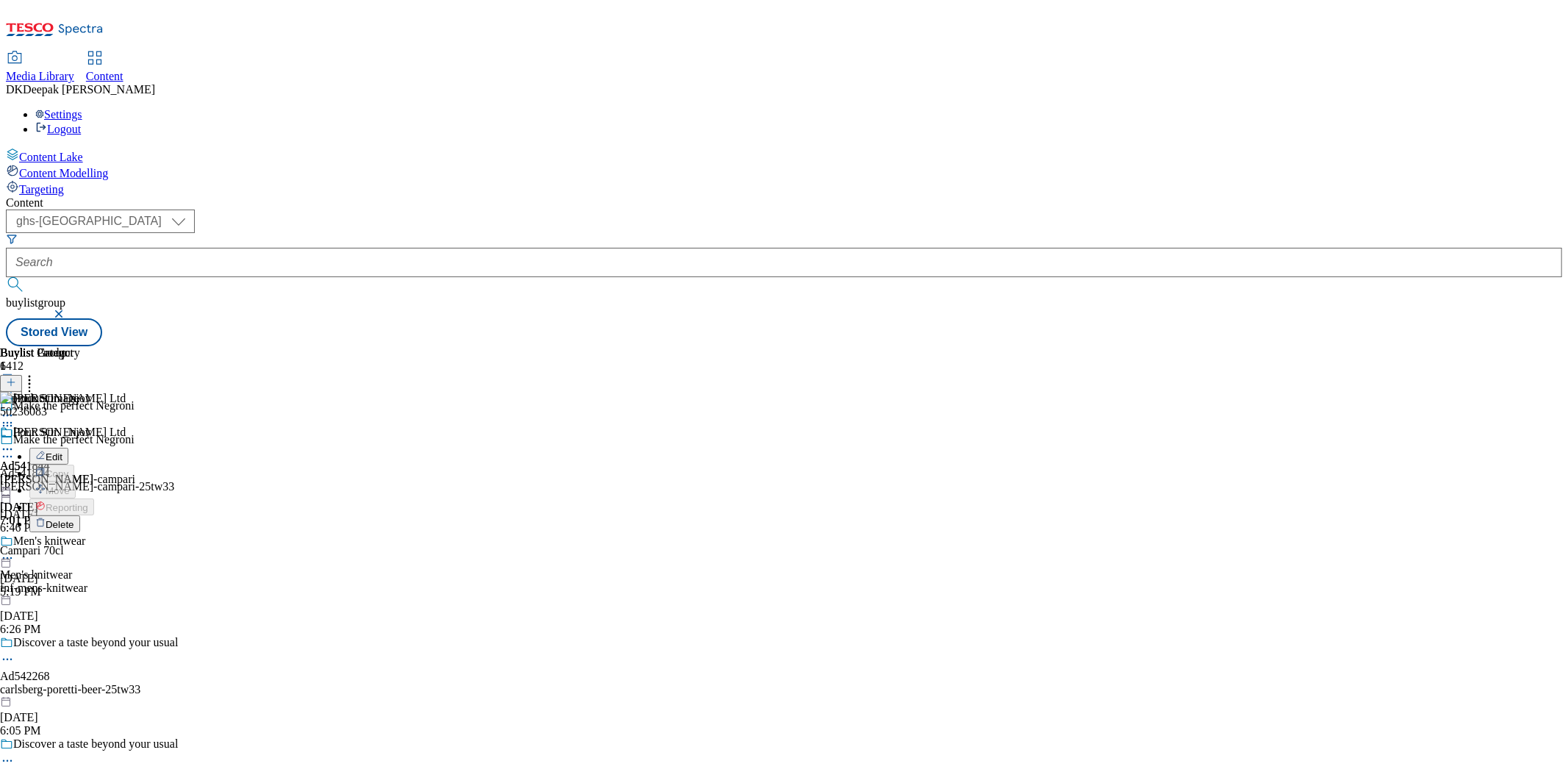
click at [80, 515] on button "Delete" at bounding box center [54, 524] width 51 height 17
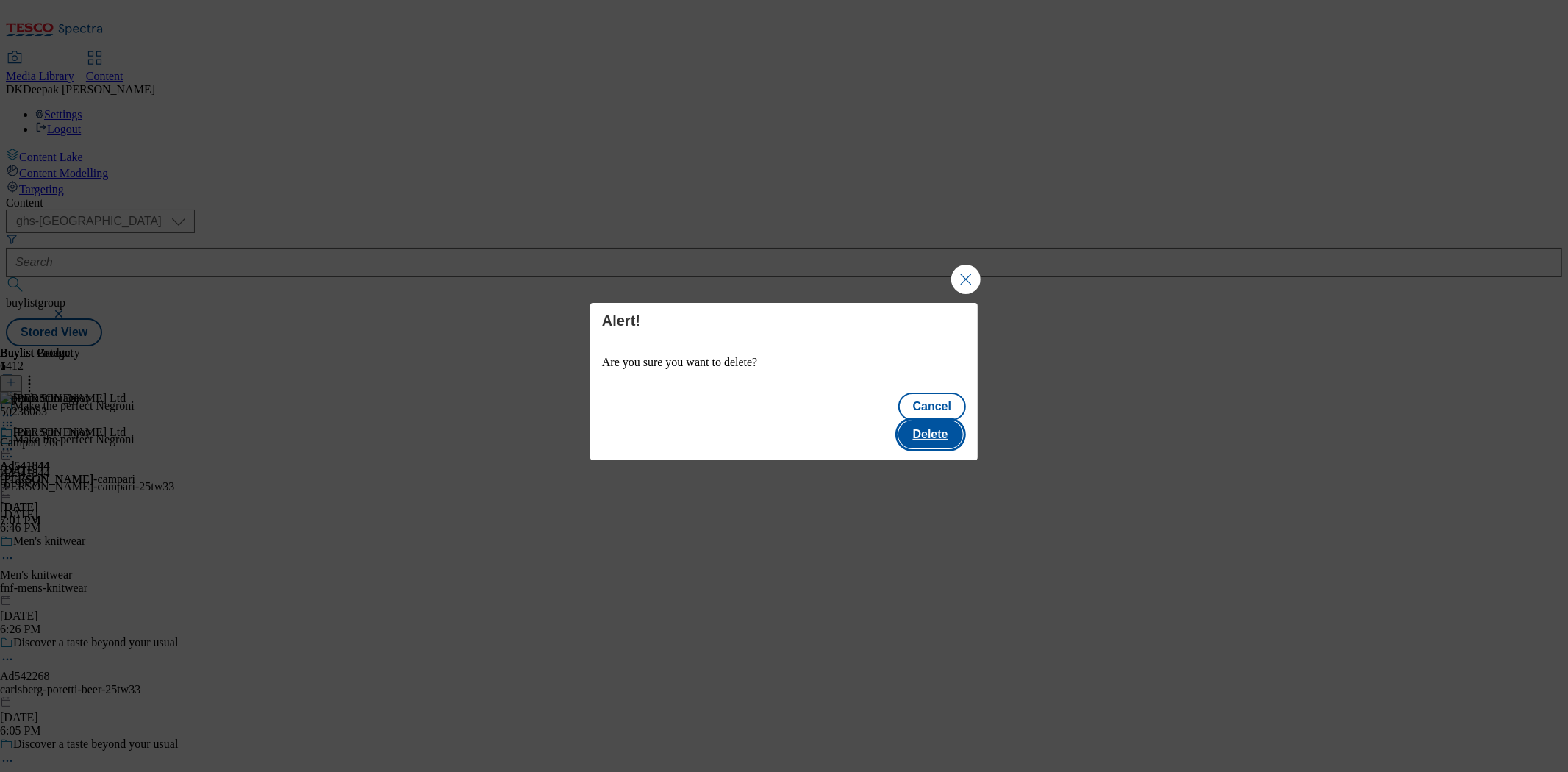
click at [926, 421] on button "Delete" at bounding box center [931, 435] width 64 height 28
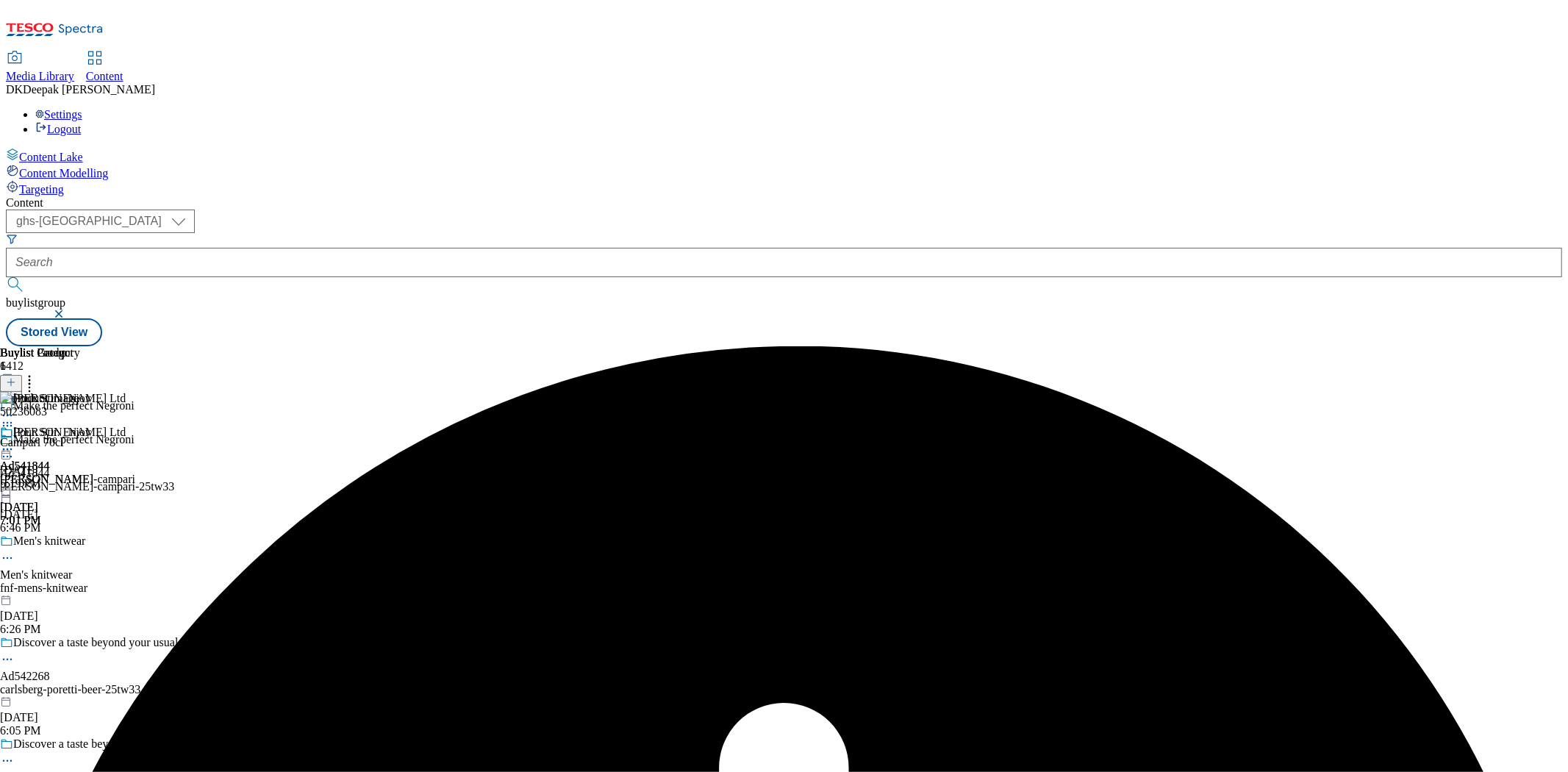
click at [15, 442] on icon at bounding box center [7, 449] width 15 height 15
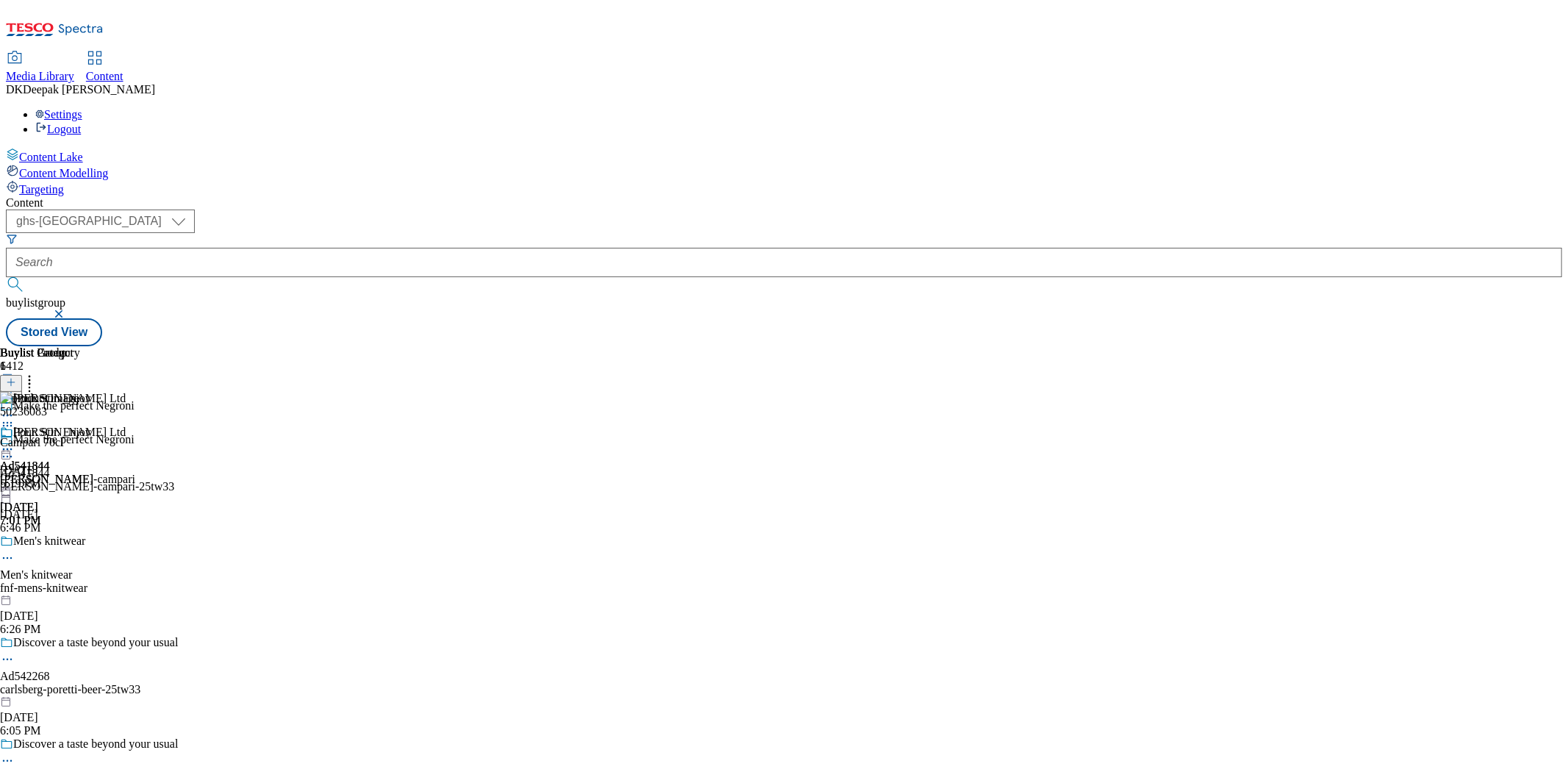
click at [37, 373] on icon at bounding box center [29, 380] width 15 height 15
click at [97, 409] on span "Bulk Delete" at bounding box center [72, 414] width 50 height 11
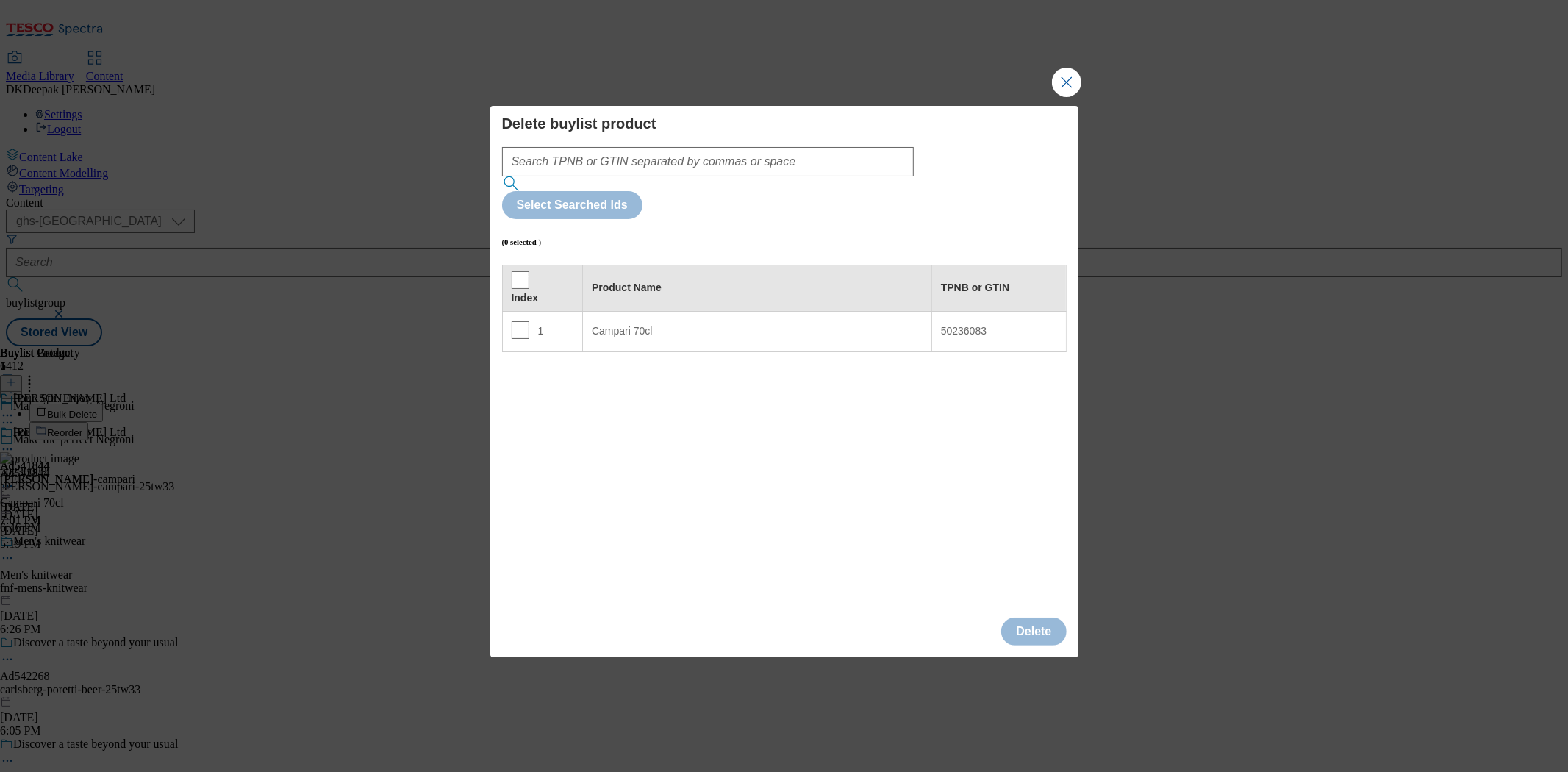
click at [527, 321] on div "1" at bounding box center [543, 331] width 63 height 21
click at [524, 321] on input "Modal" at bounding box center [520, 330] width 17 height 17
checkbox input "true"
click at [1017, 617] on button "Delete" at bounding box center [1034, 632] width 64 height 28
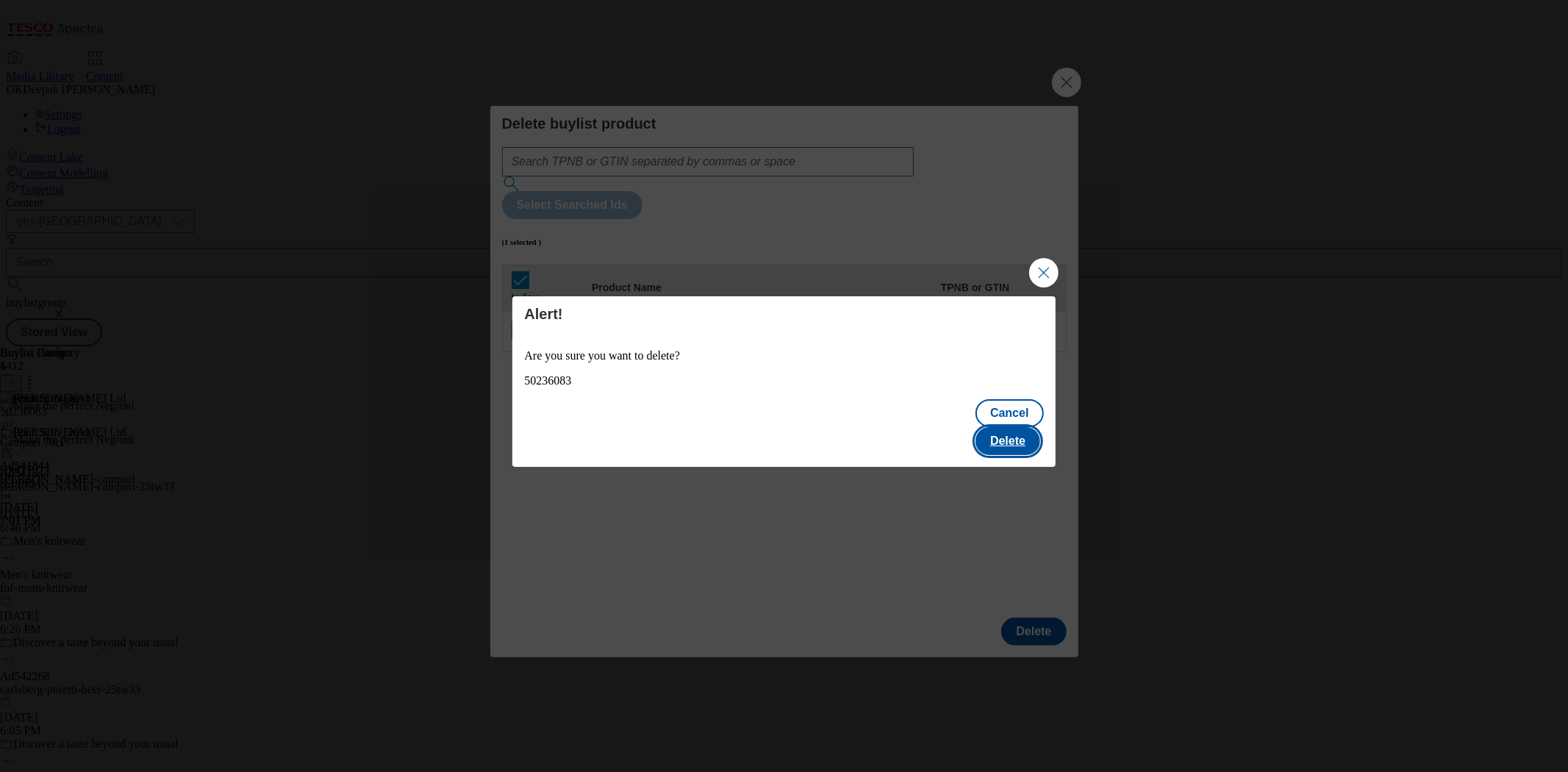
click at [1011, 427] on button "Delete" at bounding box center [1008, 441] width 64 height 28
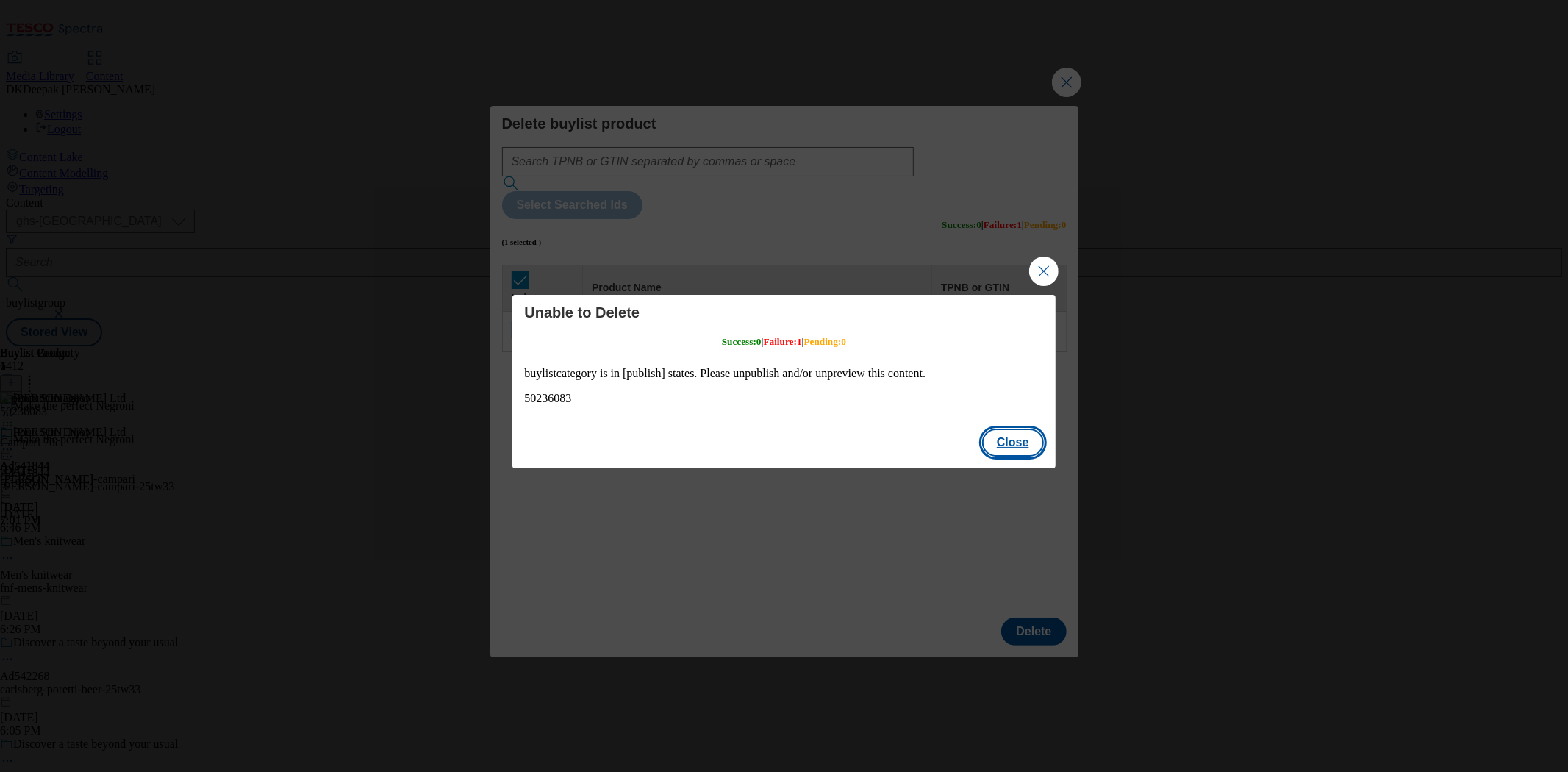
click at [1019, 444] on button "Close" at bounding box center [1012, 442] width 62 height 28
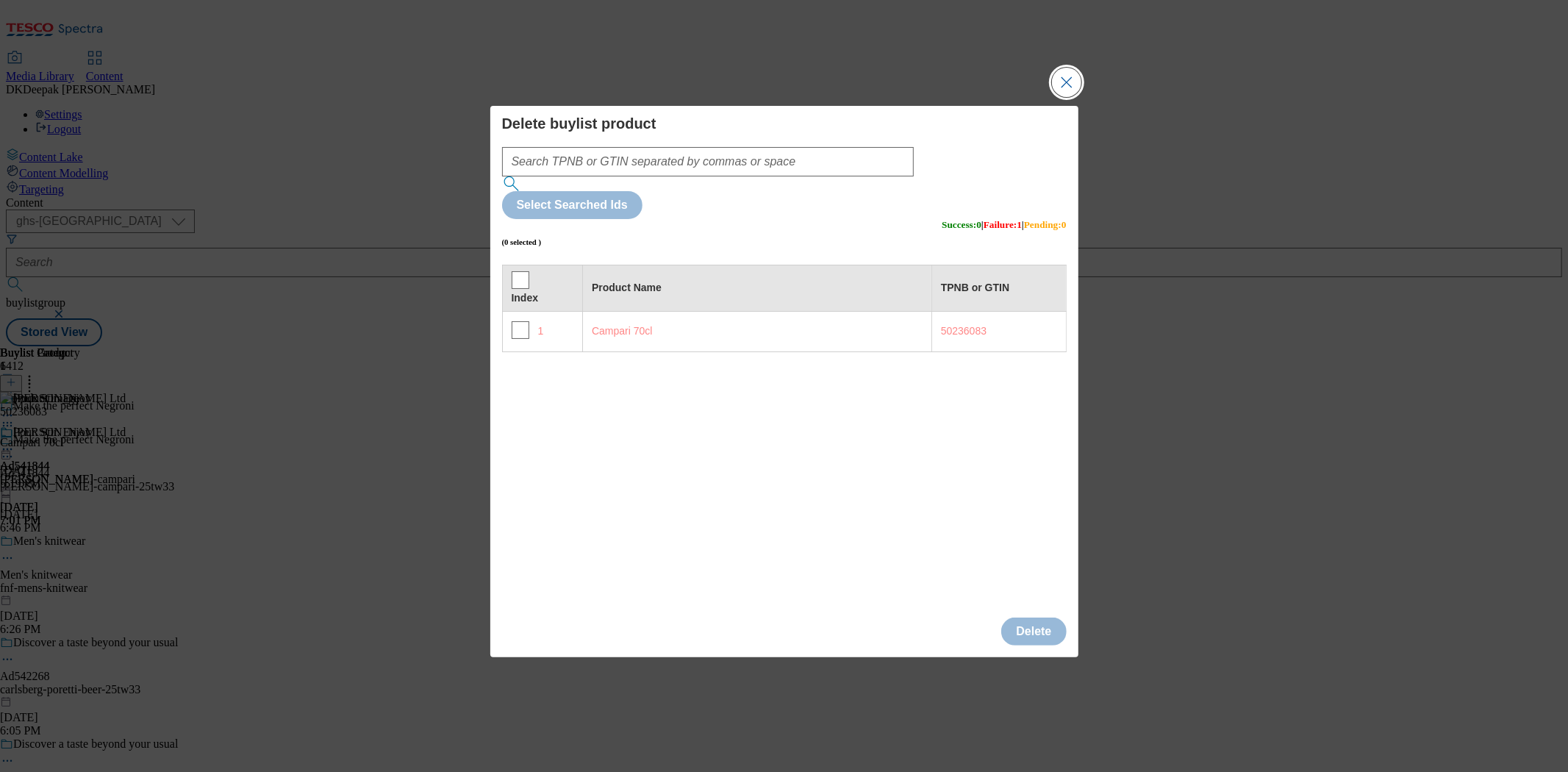
click at [1067, 97] on button "Close Modal" at bounding box center [1066, 82] width 29 height 29
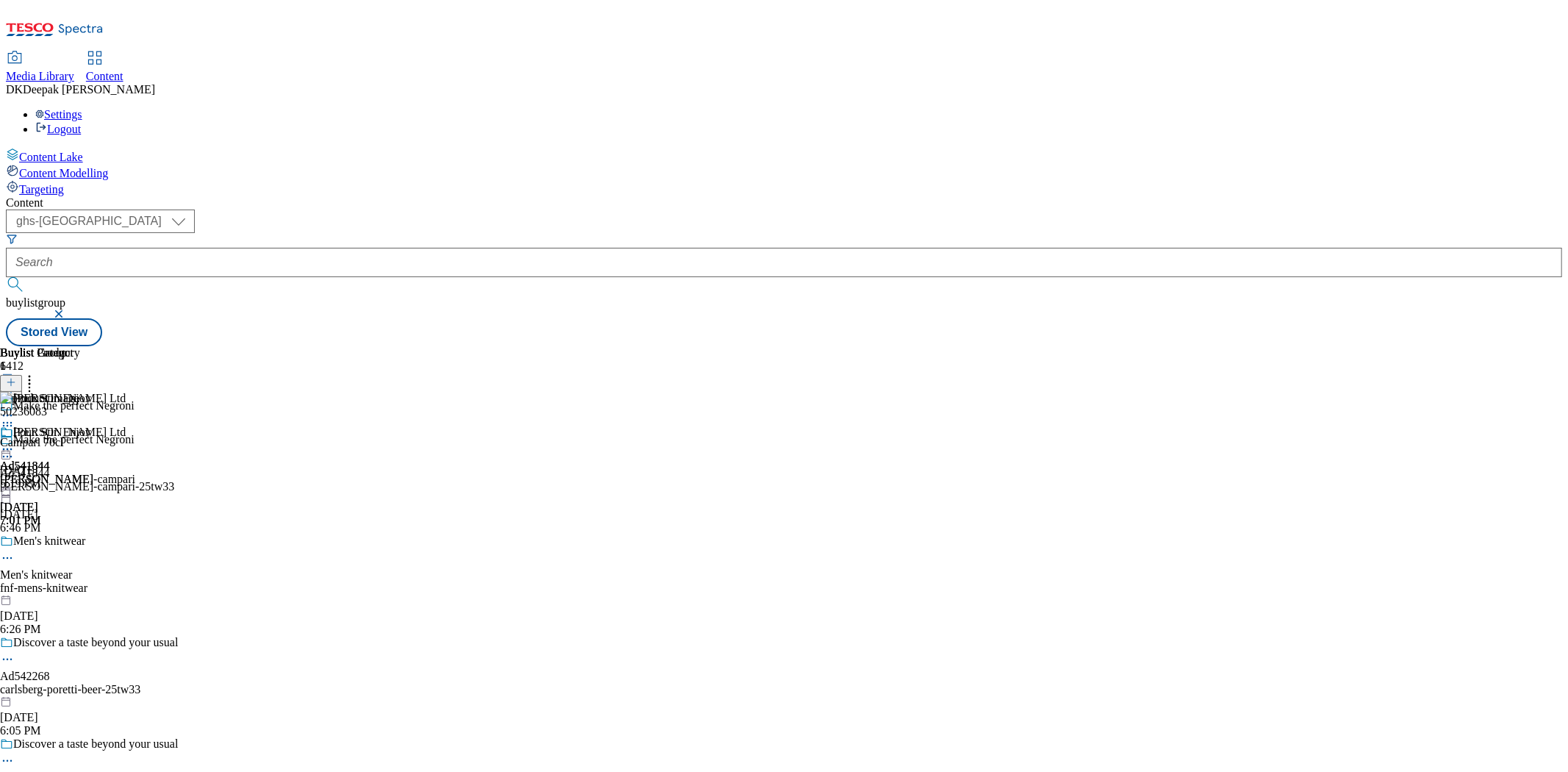
click at [135, 425] on div "[PERSON_NAME] Ltd" at bounding box center [67, 442] width 135 height 34
click at [15, 442] on icon at bounding box center [7, 449] width 15 height 15
click at [75, 610] on span "Delete" at bounding box center [60, 615] width 29 height 11
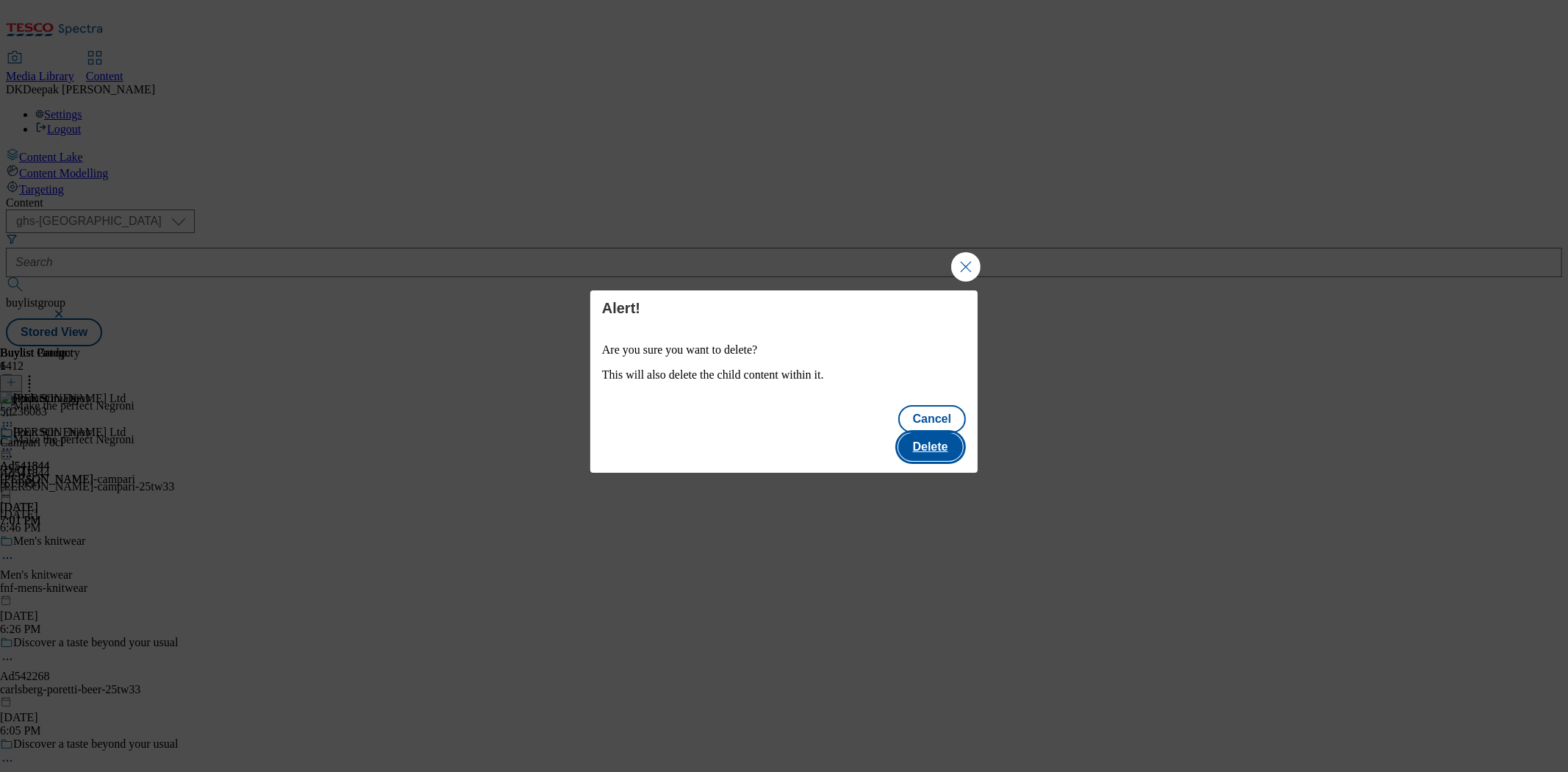
click at [923, 433] on button "Delete" at bounding box center [931, 447] width 64 height 28
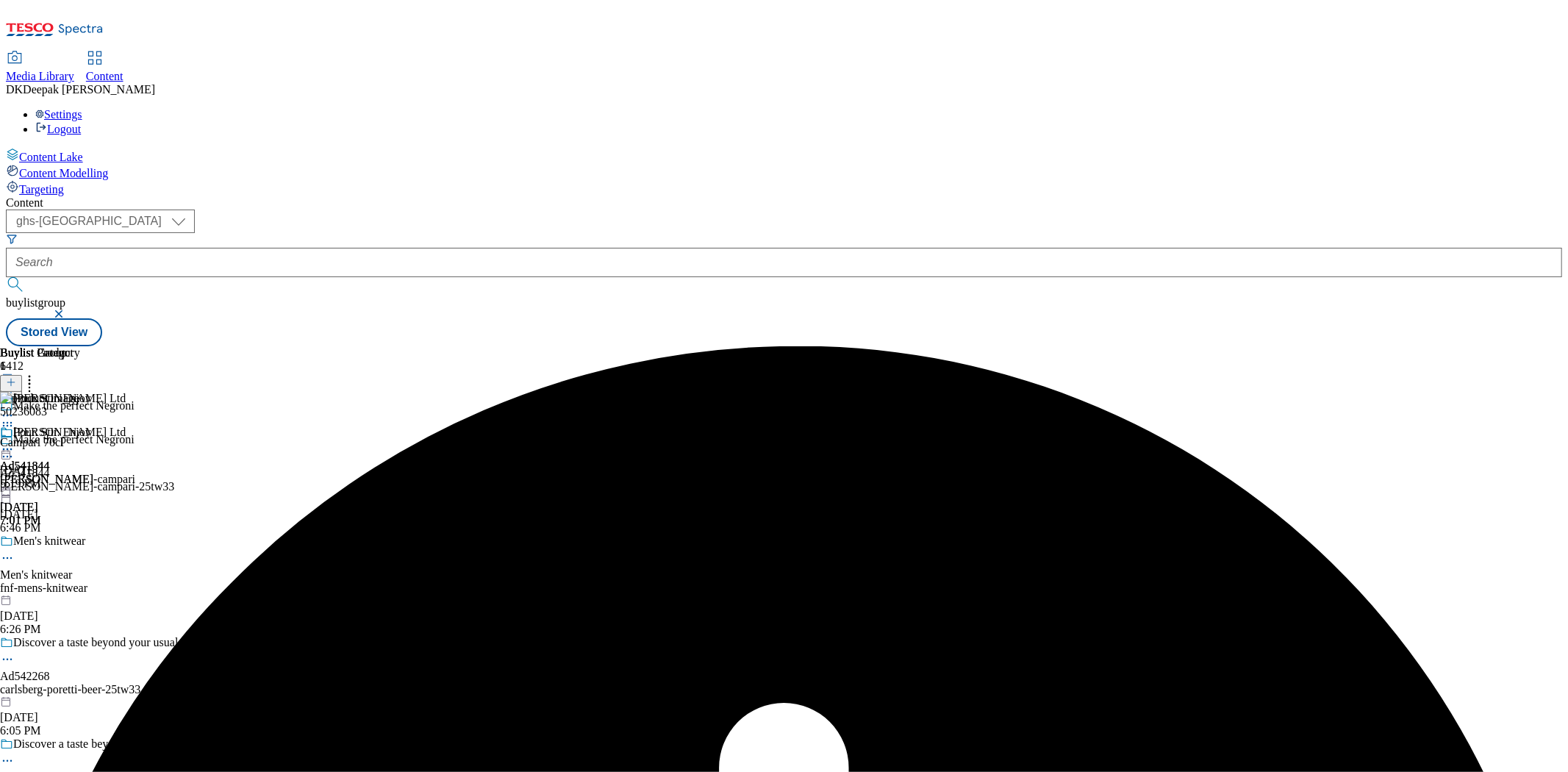
click at [15, 442] on icon at bounding box center [7, 449] width 15 height 15
click at [80, 542] on span "Preview" at bounding box center [63, 548] width 35 height 11
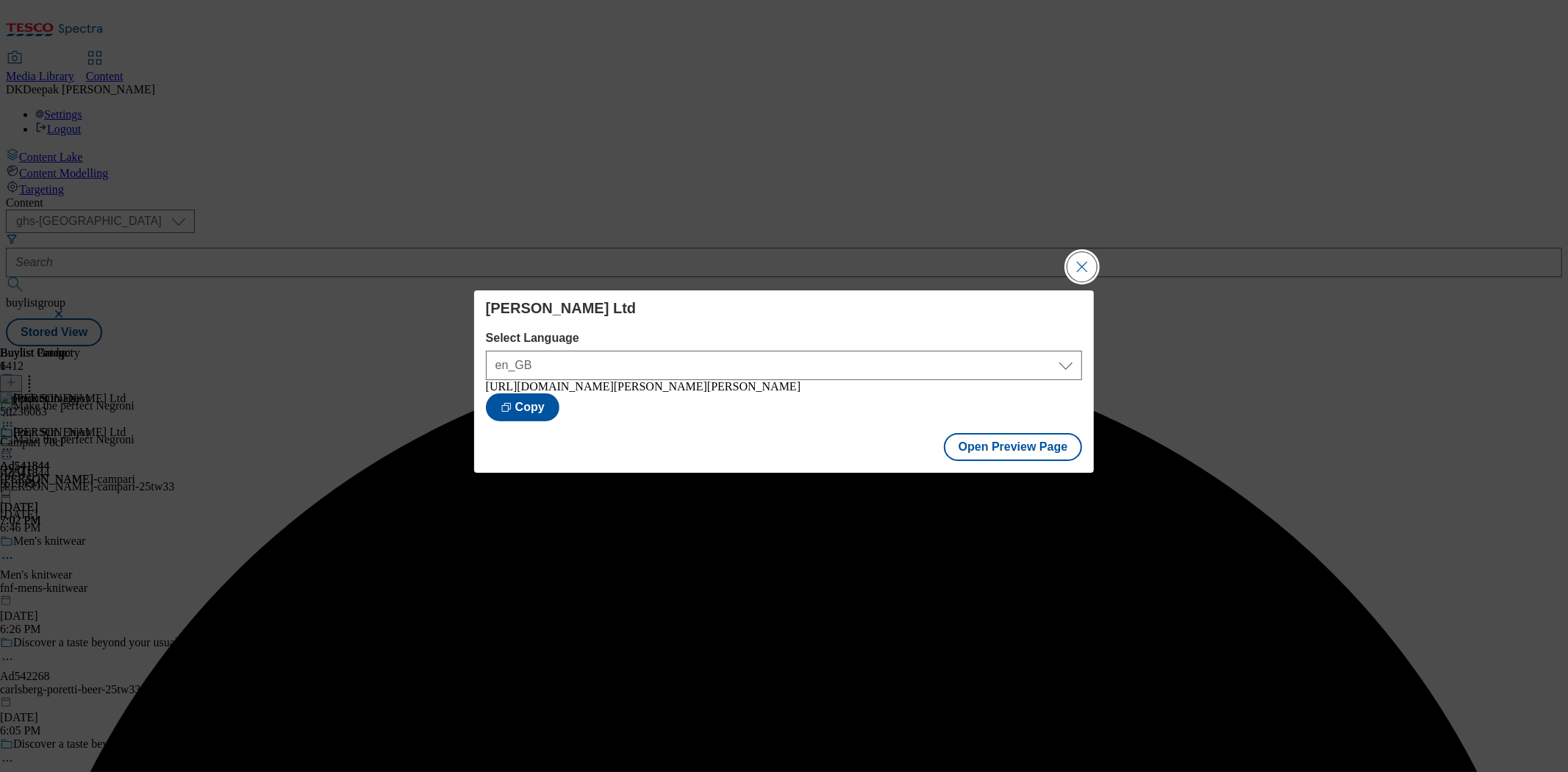
click at [1088, 259] on button "Close Modal" at bounding box center [1081, 266] width 29 height 29
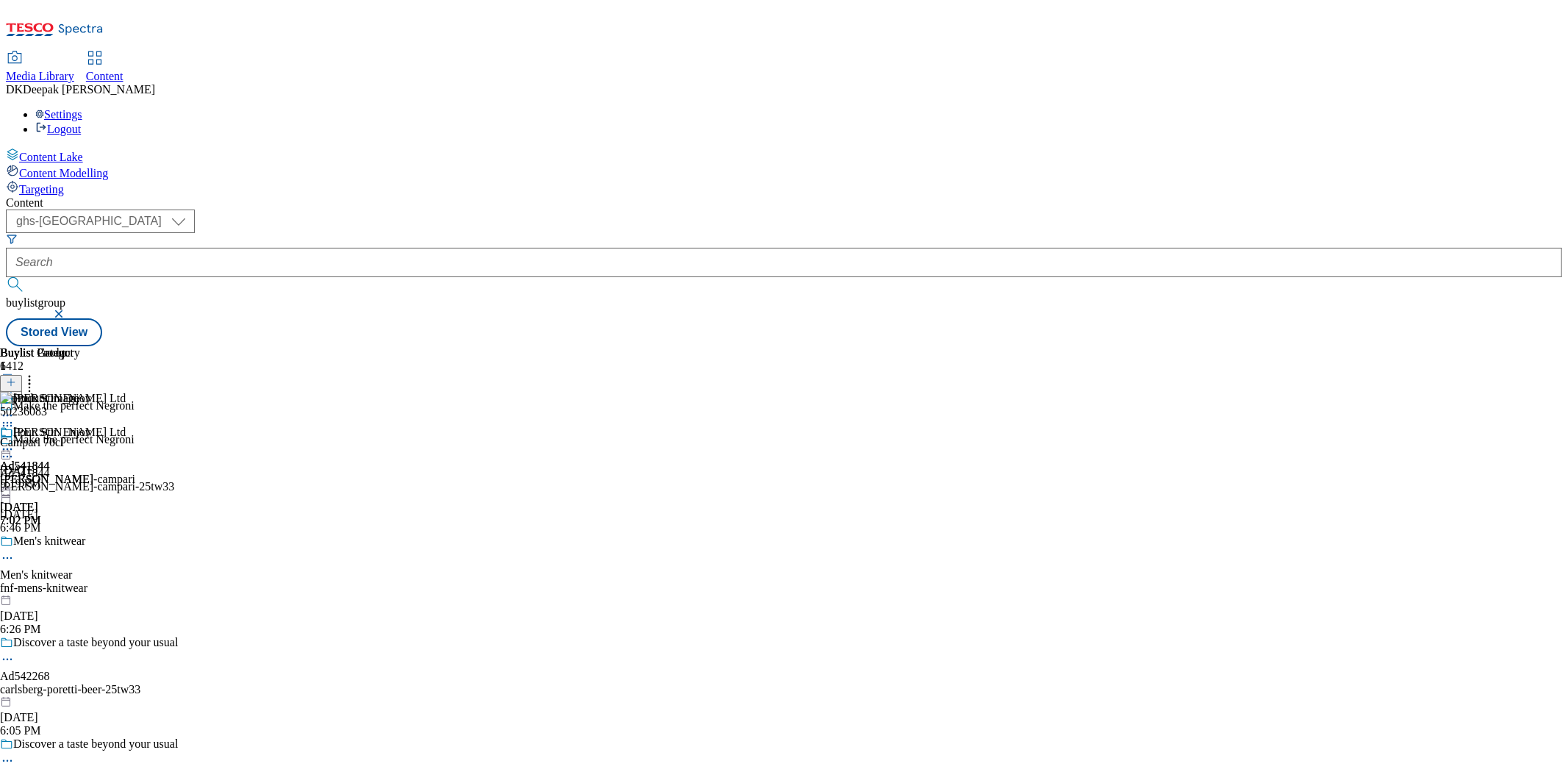
click at [15, 442] on icon at bounding box center [7, 449] width 15 height 15
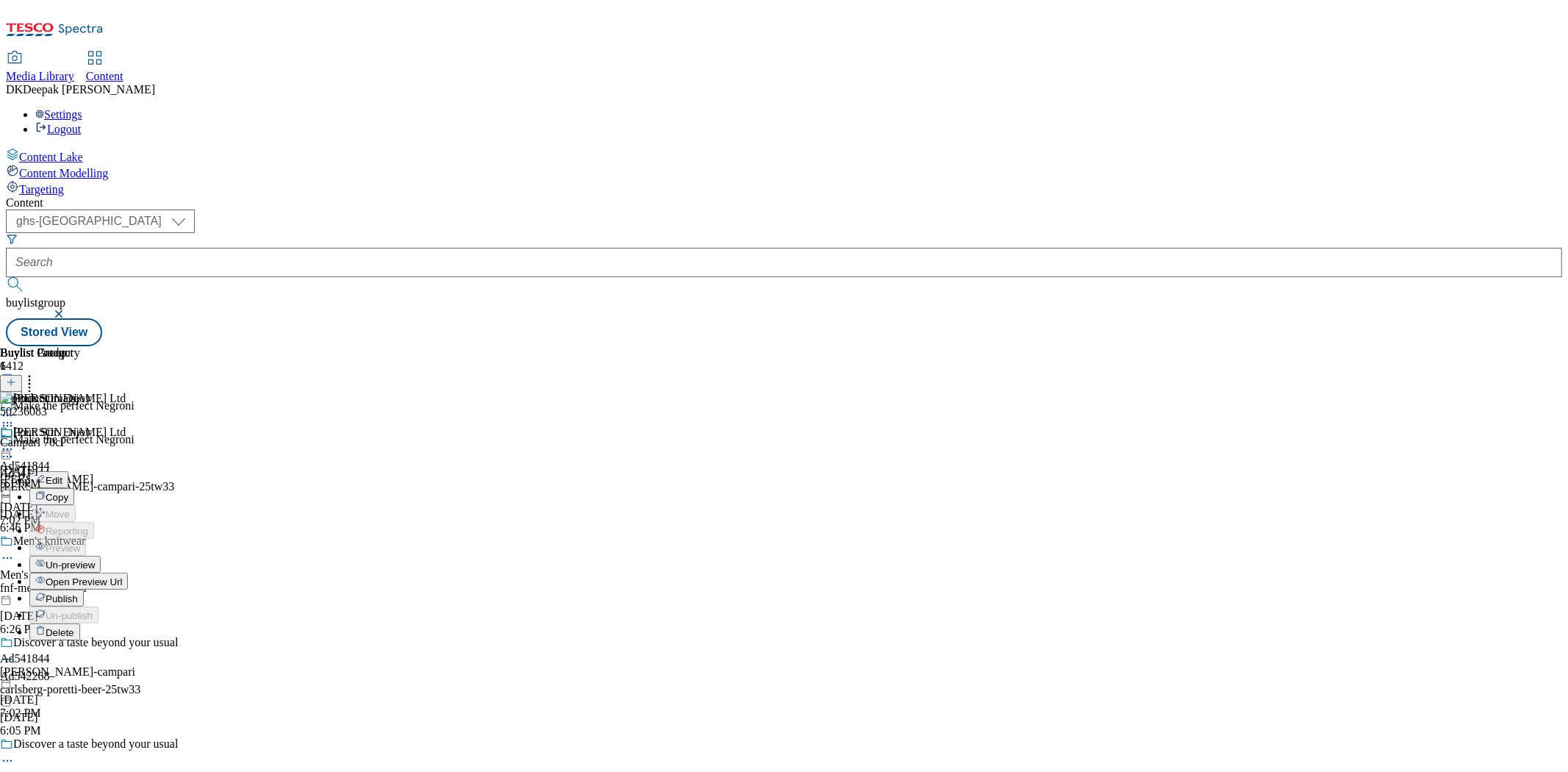
click at [135, 555] on li "Un-preview" at bounding box center [82, 564] width 106 height 17
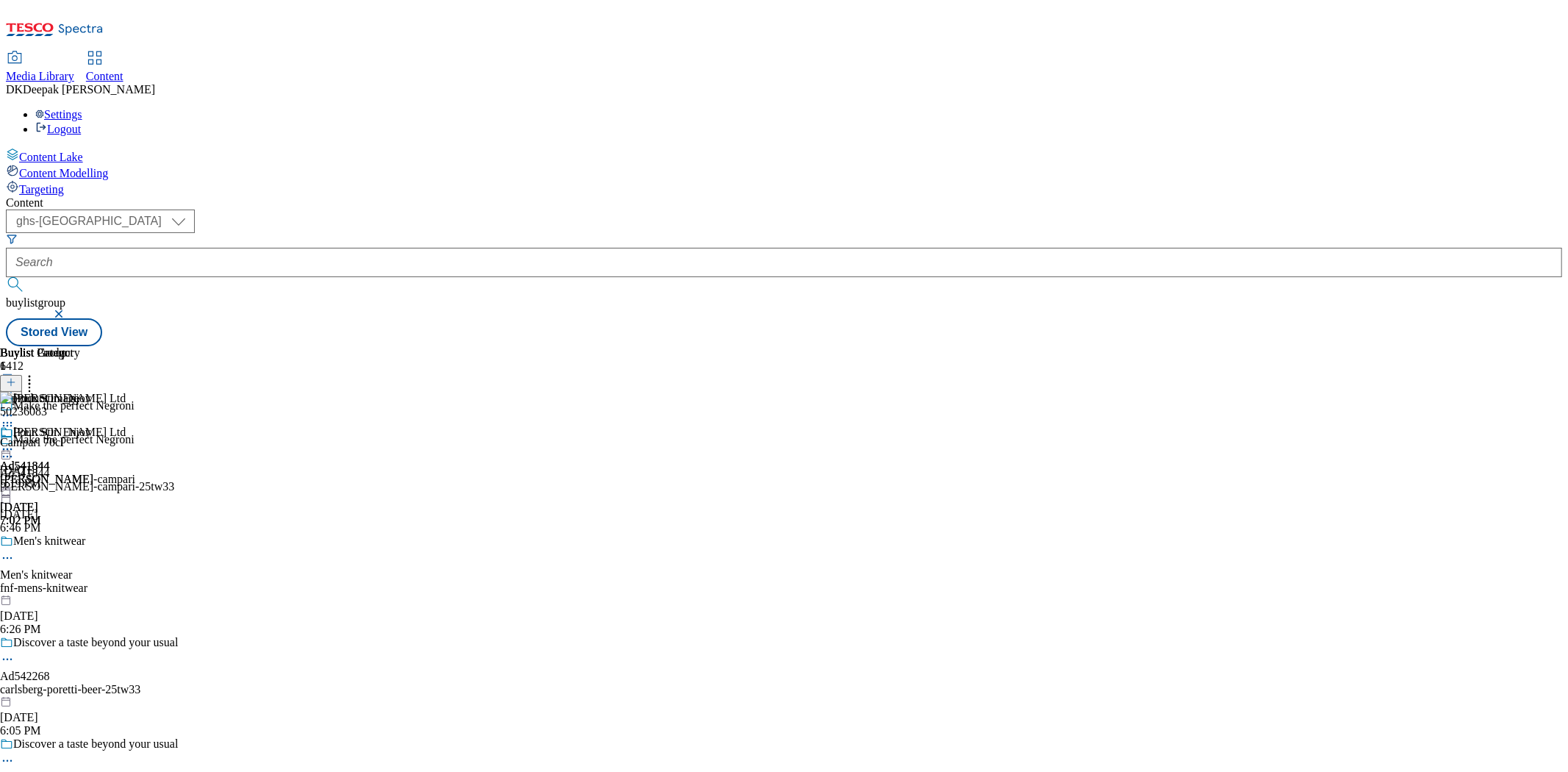
click at [15, 442] on icon at bounding box center [7, 449] width 15 height 15
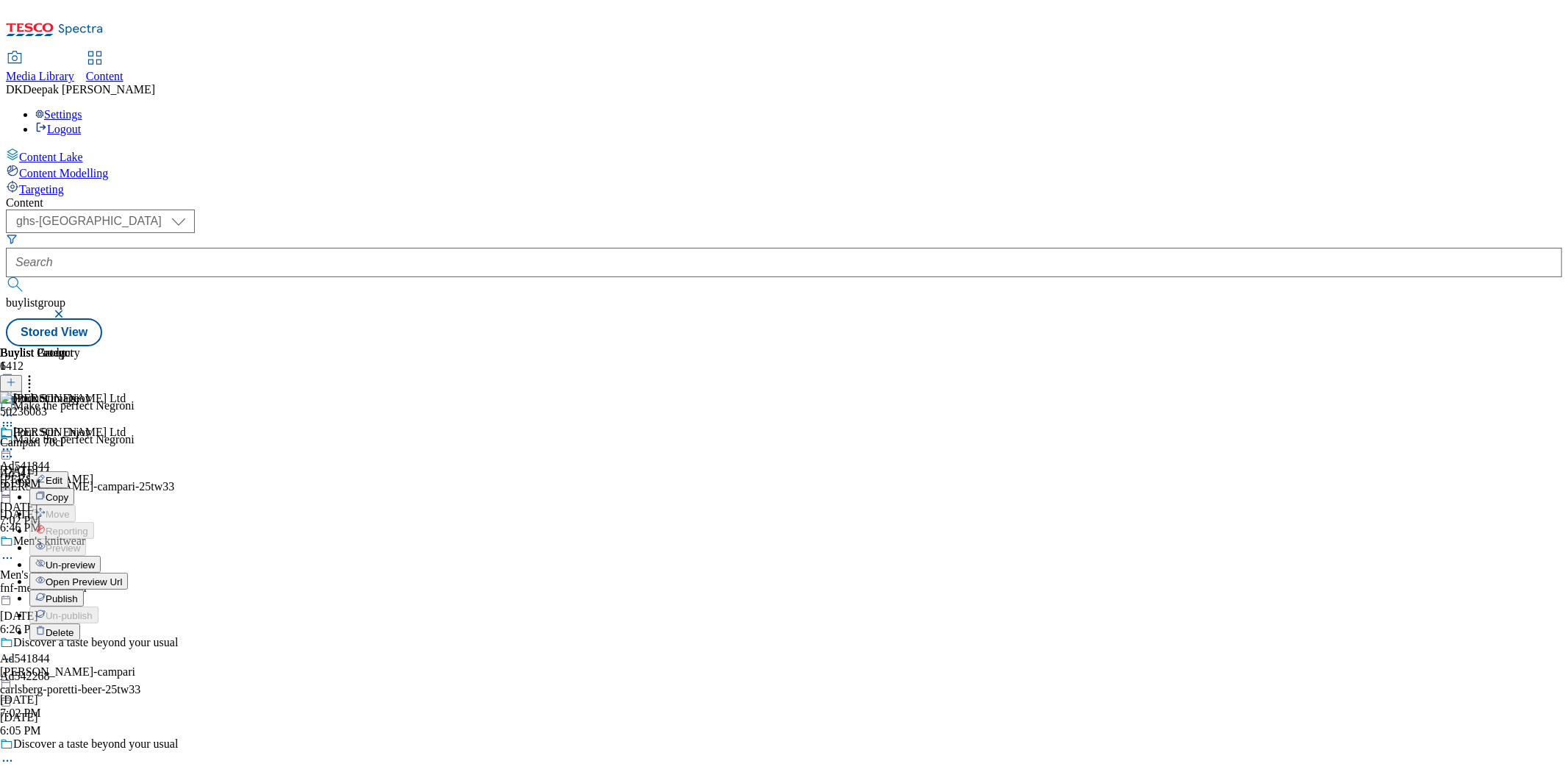
click at [95, 559] on span "Un-preview" at bounding box center [70, 565] width 49 height 11
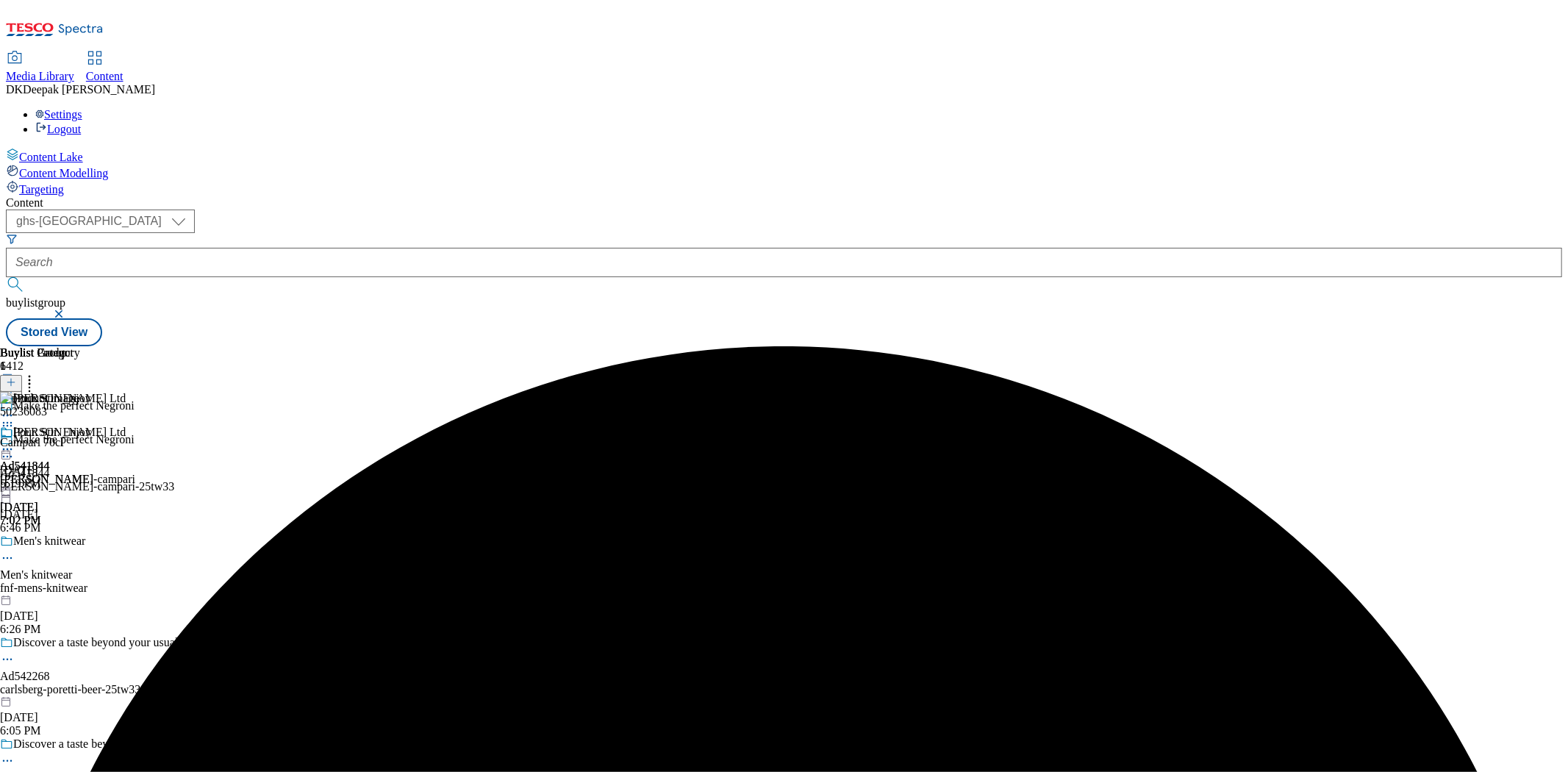
click at [15, 418] on icon at bounding box center [7, 425] width 15 height 15
click at [75, 519] on span "Delete" at bounding box center [60, 524] width 29 height 11
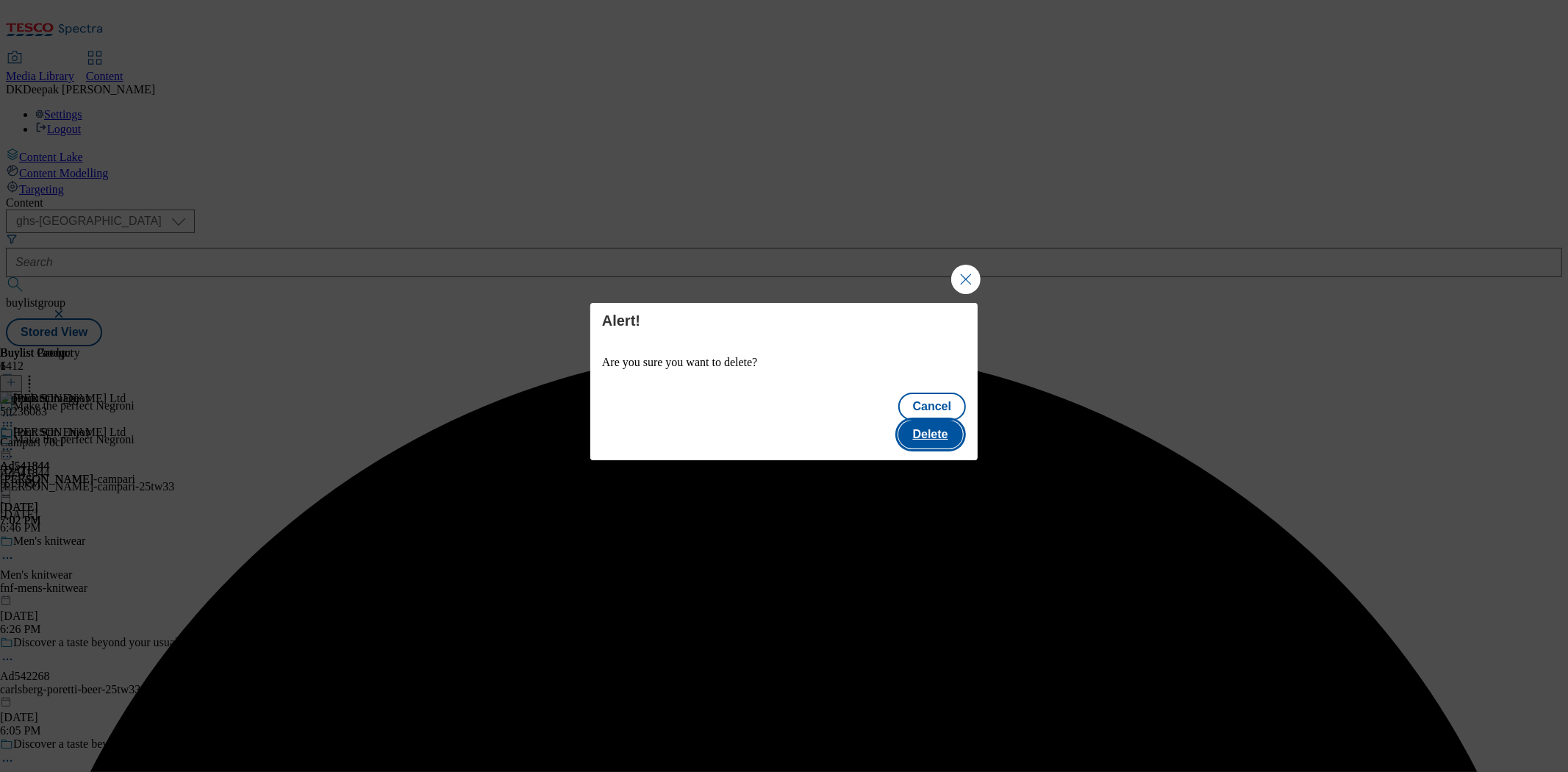
click at [937, 421] on button "Delete" at bounding box center [931, 435] width 64 height 28
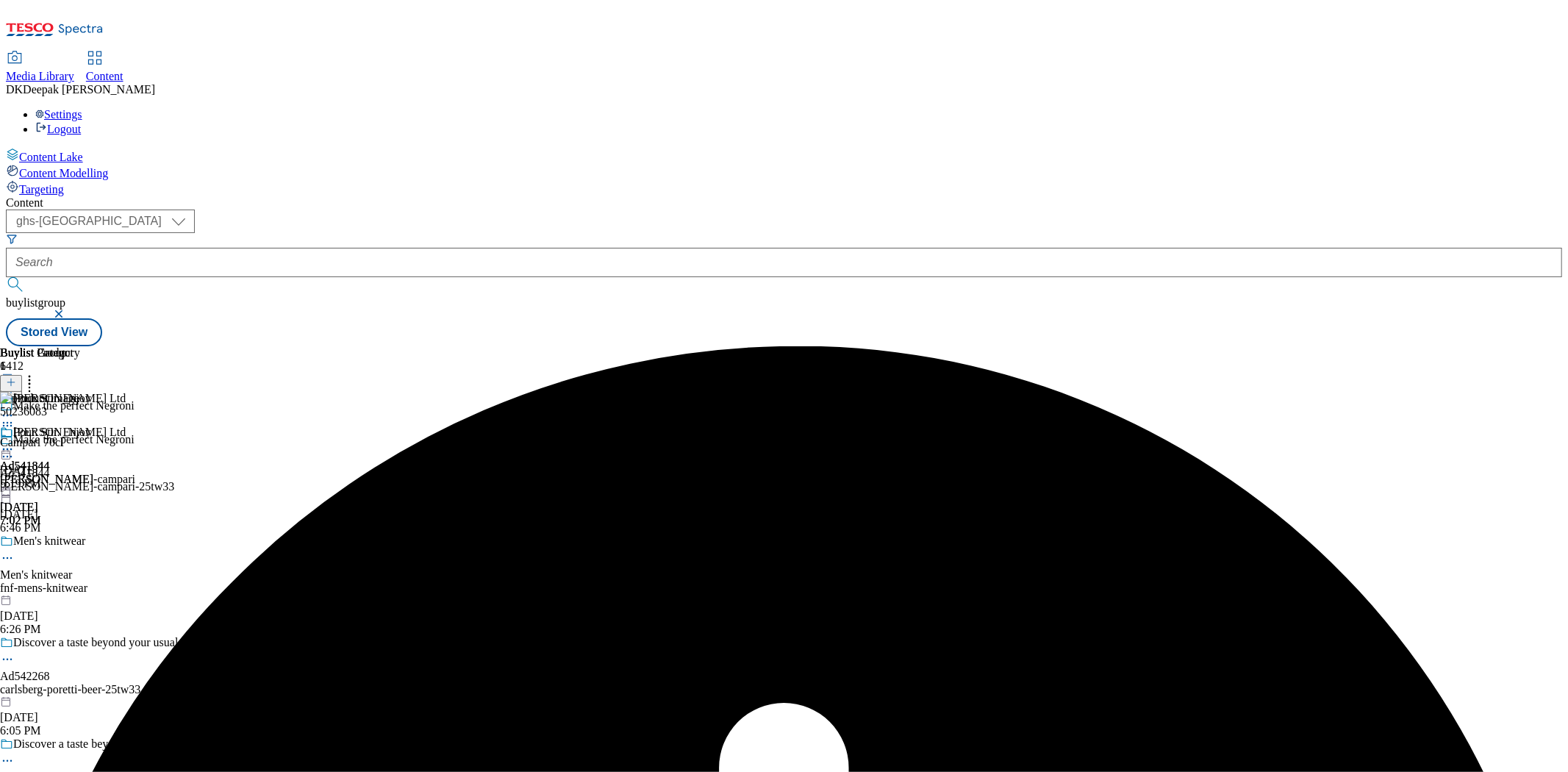
click at [15, 418] on icon at bounding box center [7, 425] width 15 height 15
click at [68, 447] on button "Edit" at bounding box center [49, 456] width 39 height 17
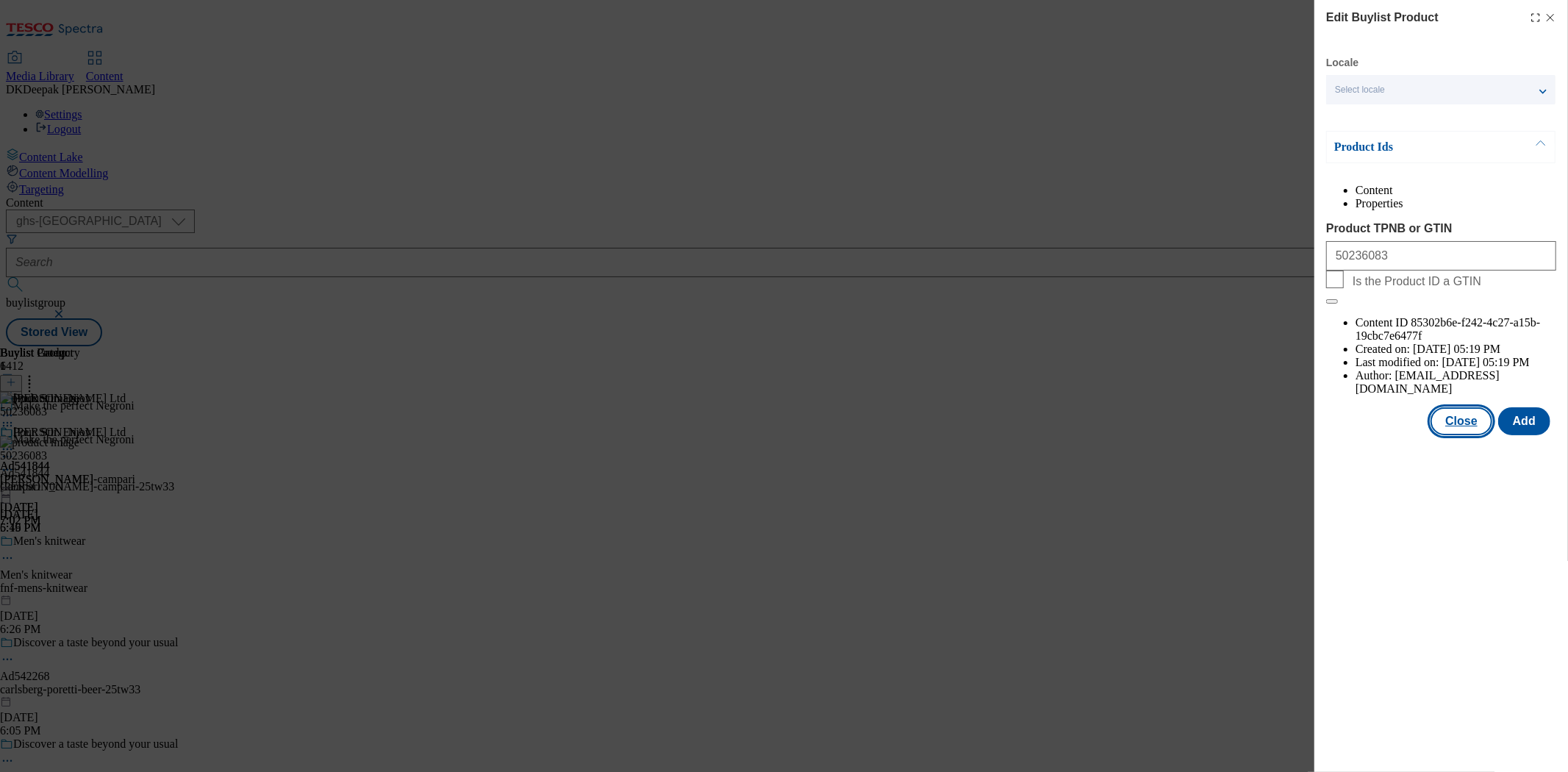
click at [1492, 407] on button "Close" at bounding box center [1461, 421] width 62 height 28
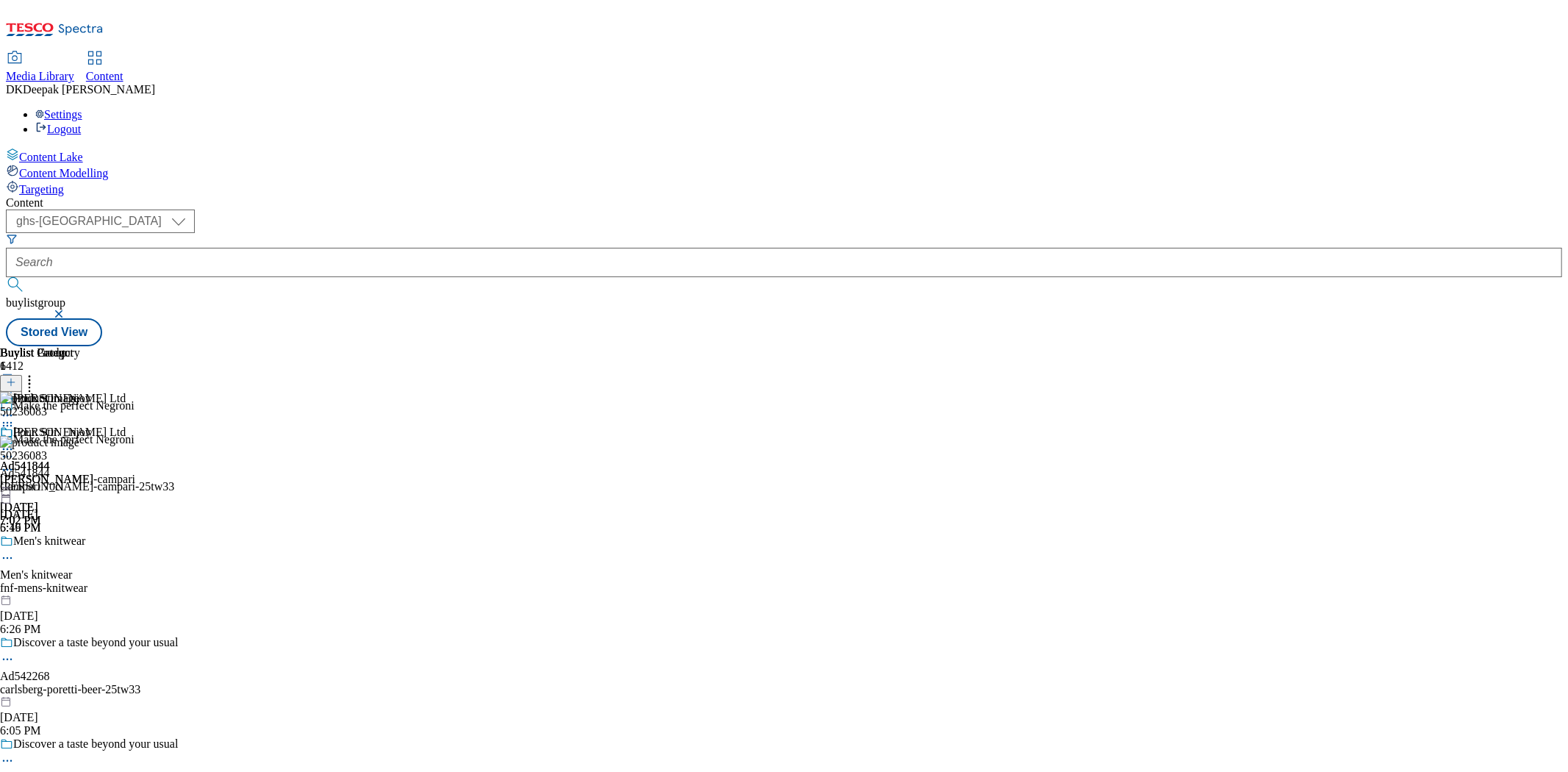
click at [15, 462] on icon at bounding box center [7, 469] width 15 height 15
click at [75, 563] on span "Delete" at bounding box center [60, 569] width 29 height 11
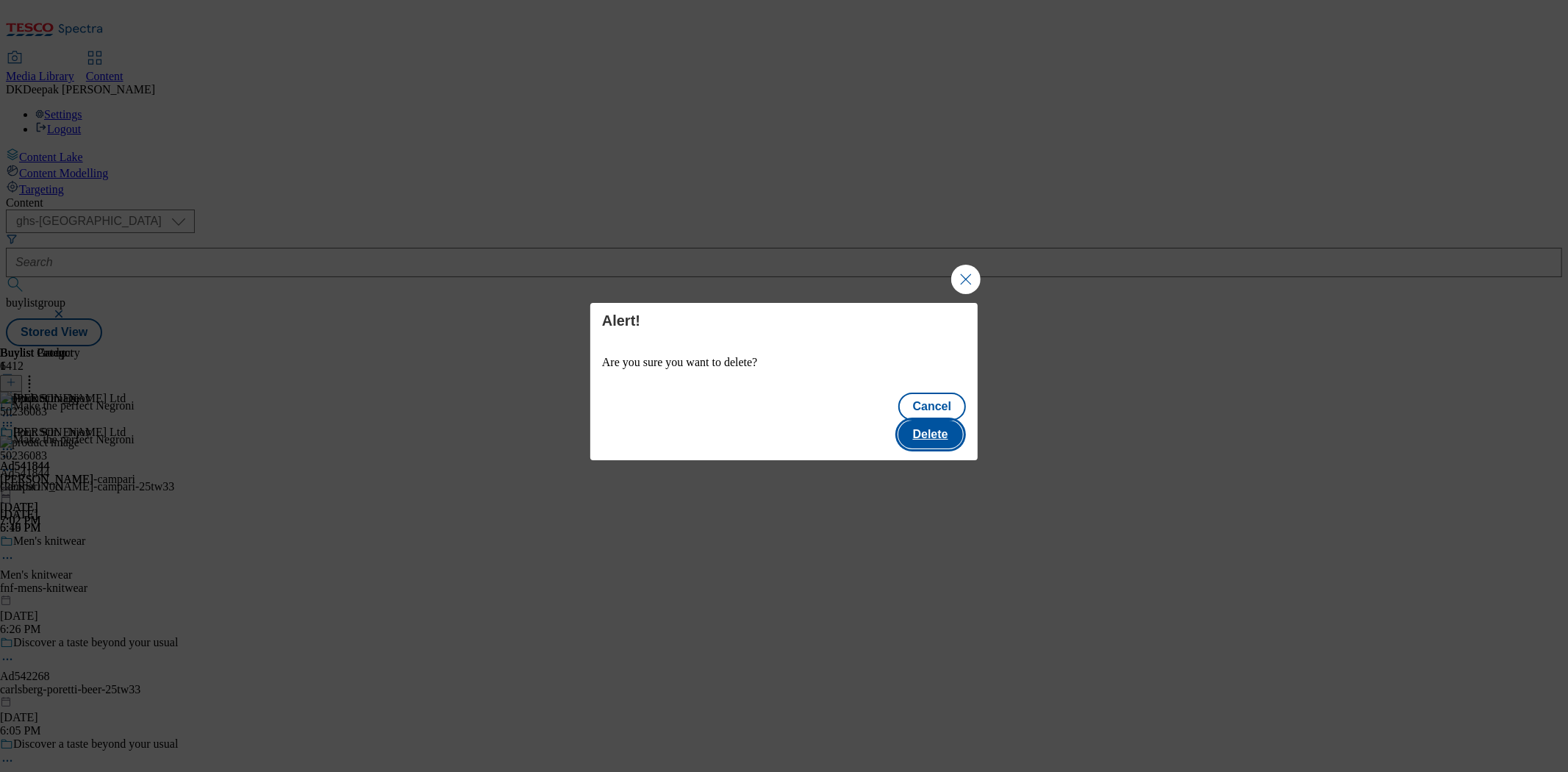
click at [936, 424] on button "Delete" at bounding box center [931, 435] width 64 height 28
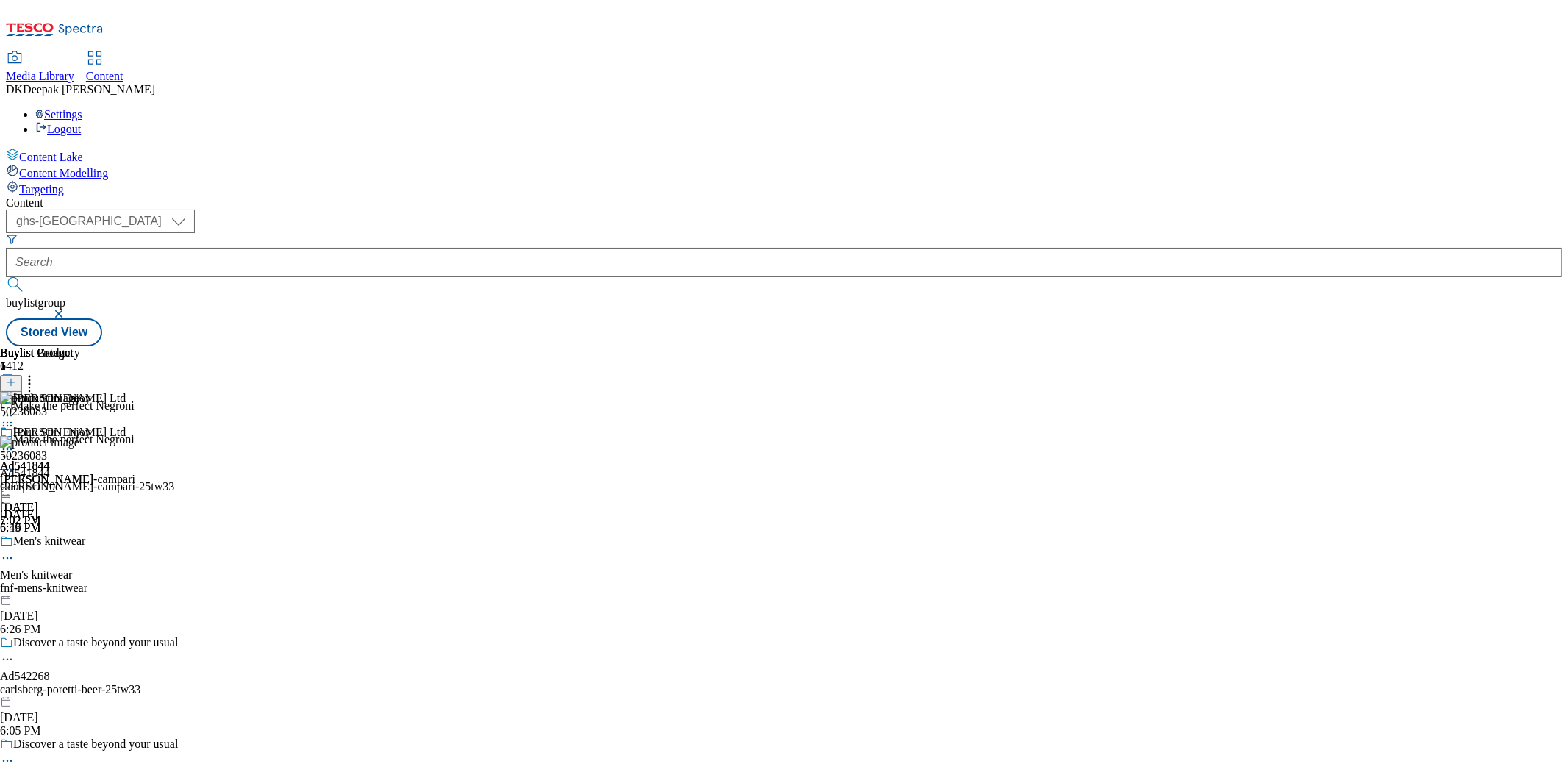
click at [15, 442] on icon at bounding box center [7, 449] width 15 height 15
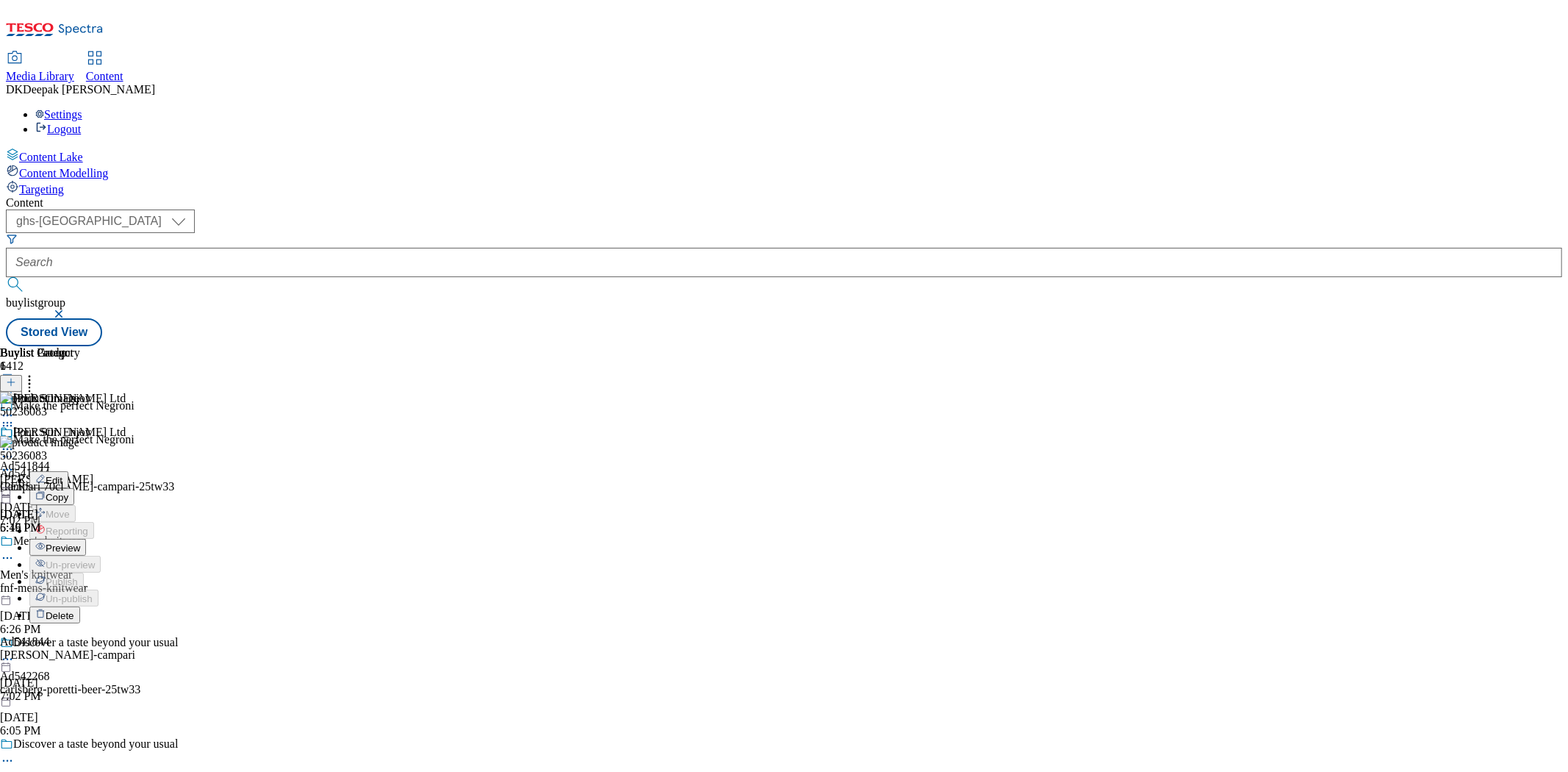
click at [15, 462] on icon at bounding box center [7, 469] width 15 height 15
click at [75, 563] on span "Delete" at bounding box center [60, 569] width 29 height 11
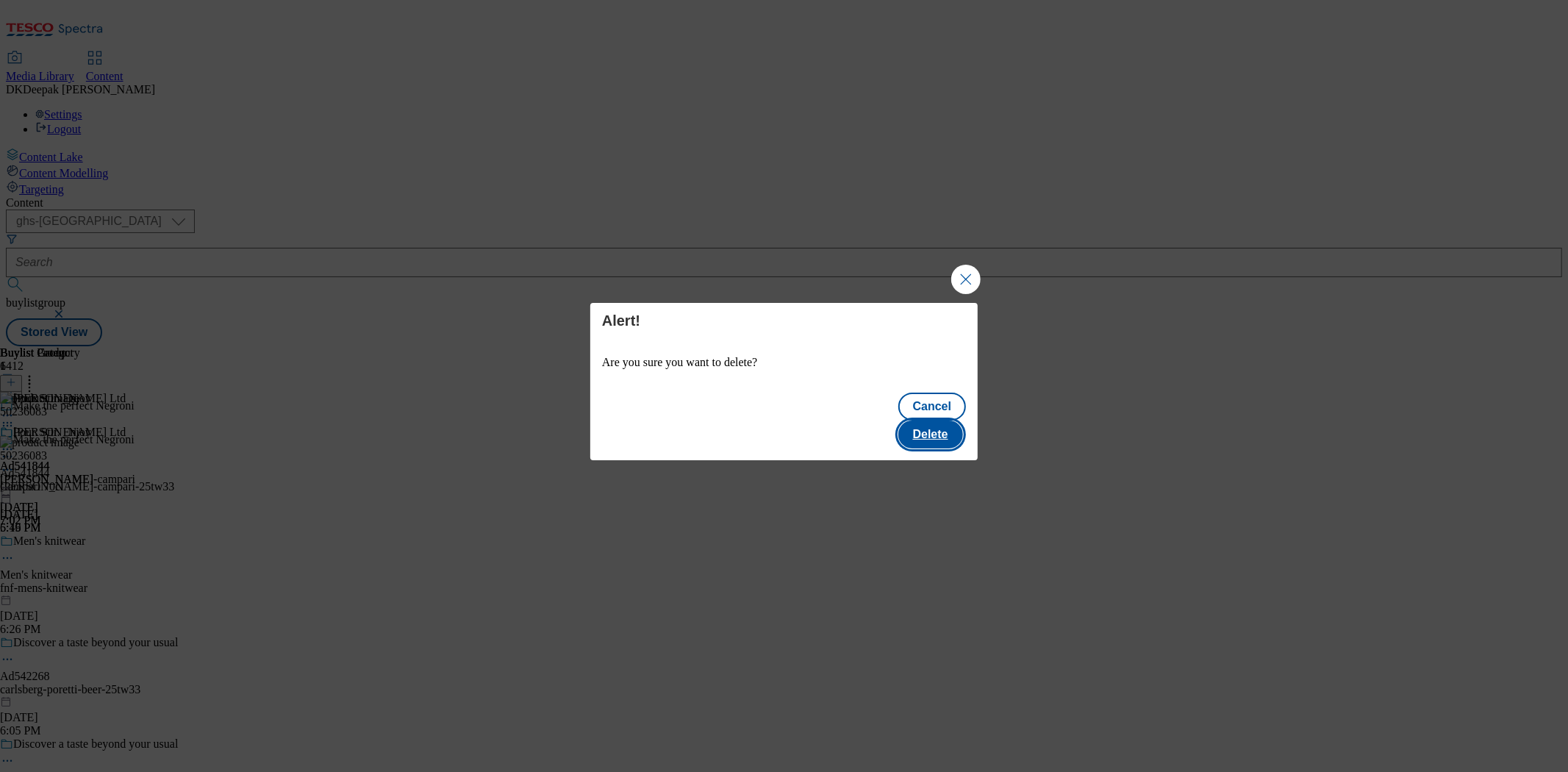
click at [957, 429] on button "Delete" at bounding box center [931, 435] width 64 height 28
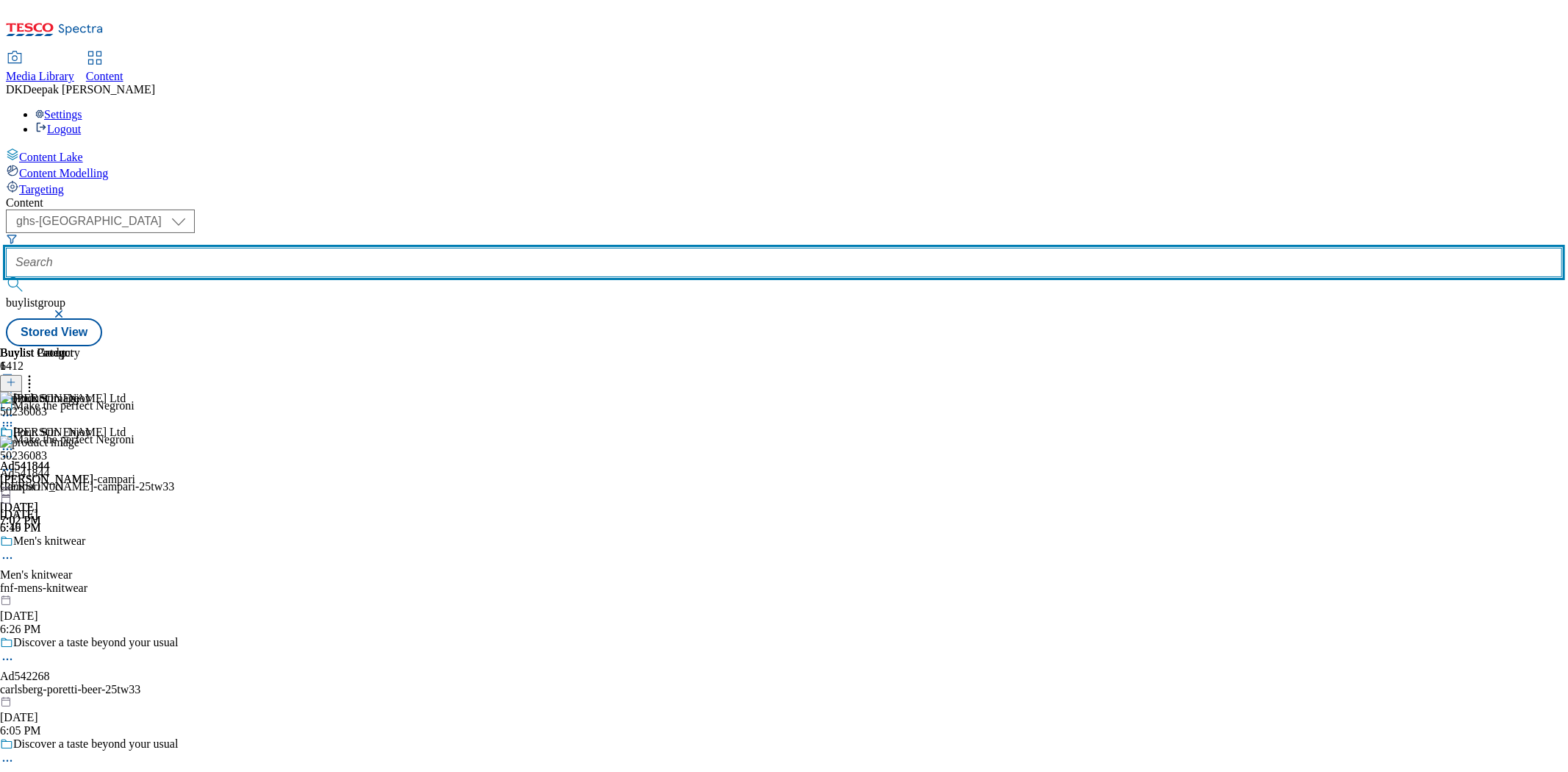
click at [368, 248] on input "text" at bounding box center [783, 262] width 1556 height 29
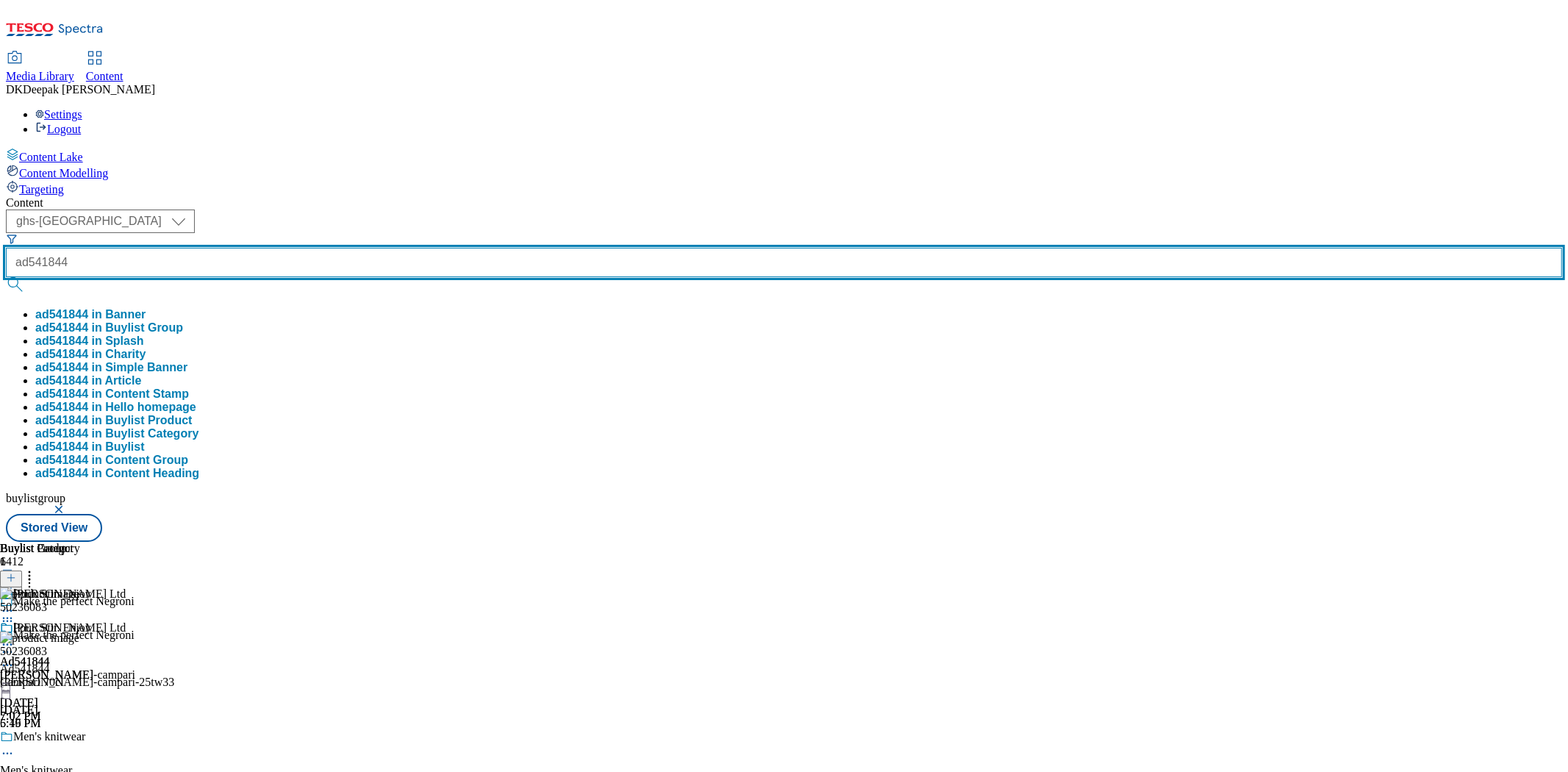
type input "ad541844"
click at [5, 277] on button "submit" at bounding box center [16, 284] width 20 height 15
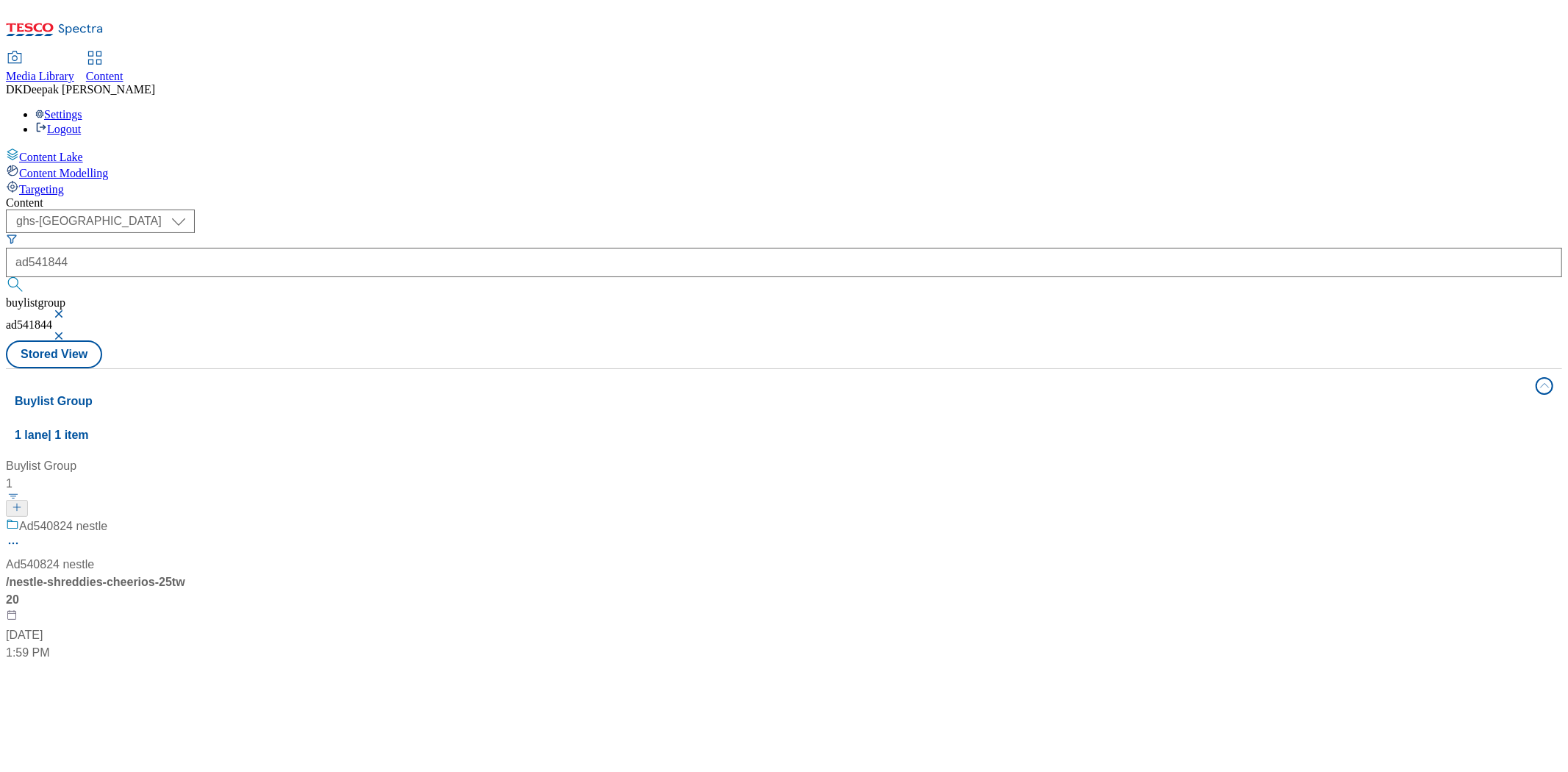
click at [190, 517] on div "Ad540824 nestle Ad540824 nestle / nestle-shreddies-cheerios-25tw20 Jul 3, 2025 …" at bounding box center [97, 589] width 184 height 144
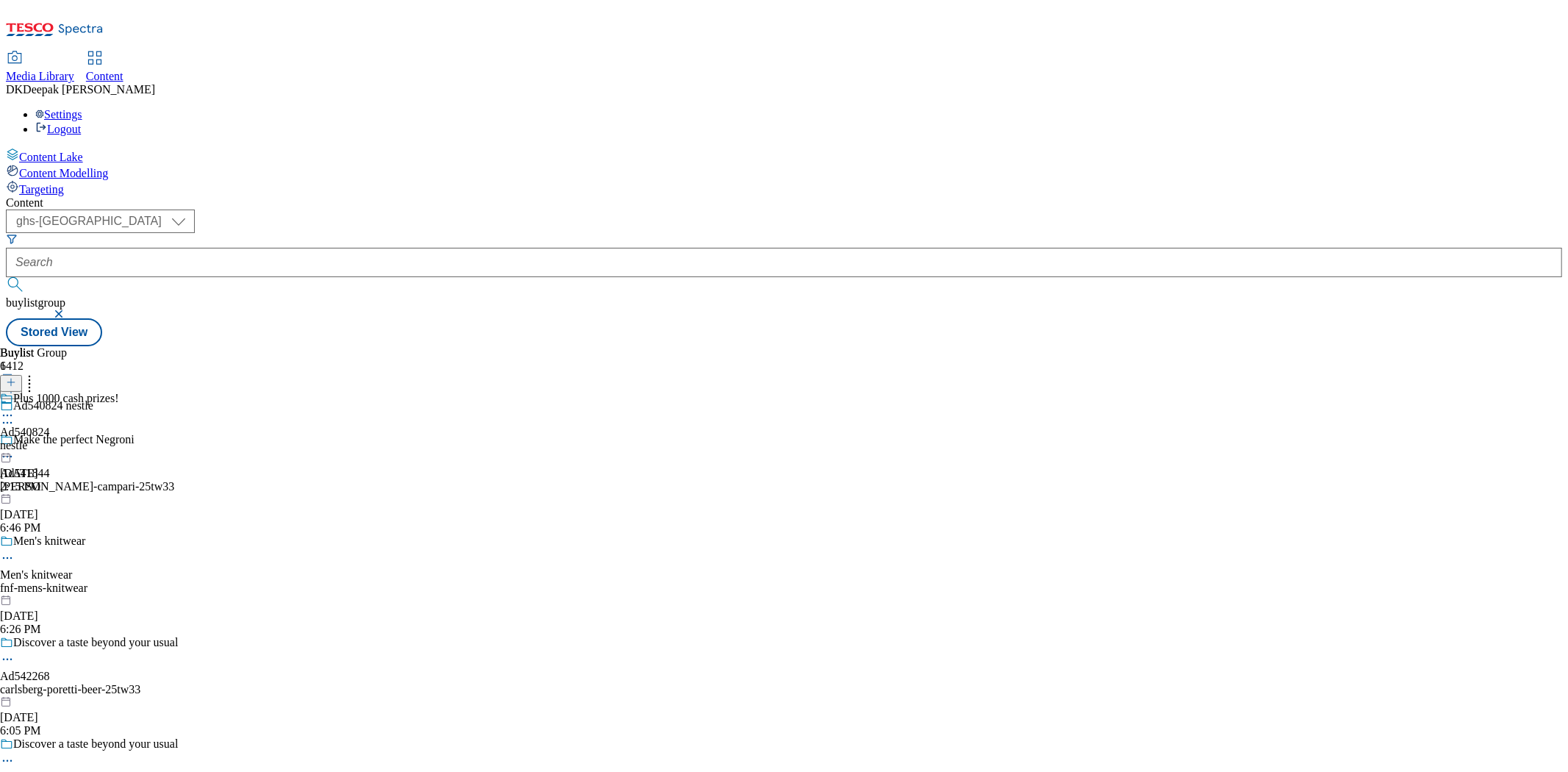
click at [217, 480] on div "[PERSON_NAME]-campari-25tw33" at bounding box center [108, 486] width 217 height 13
click at [93, 439] on div "[PERSON_NAME]" at bounding box center [46, 445] width 93 height 13
click at [135, 439] on div "[PERSON_NAME]-campari" at bounding box center [67, 445] width 135 height 13
click at [15, 418] on icon at bounding box center [7, 425] width 15 height 15
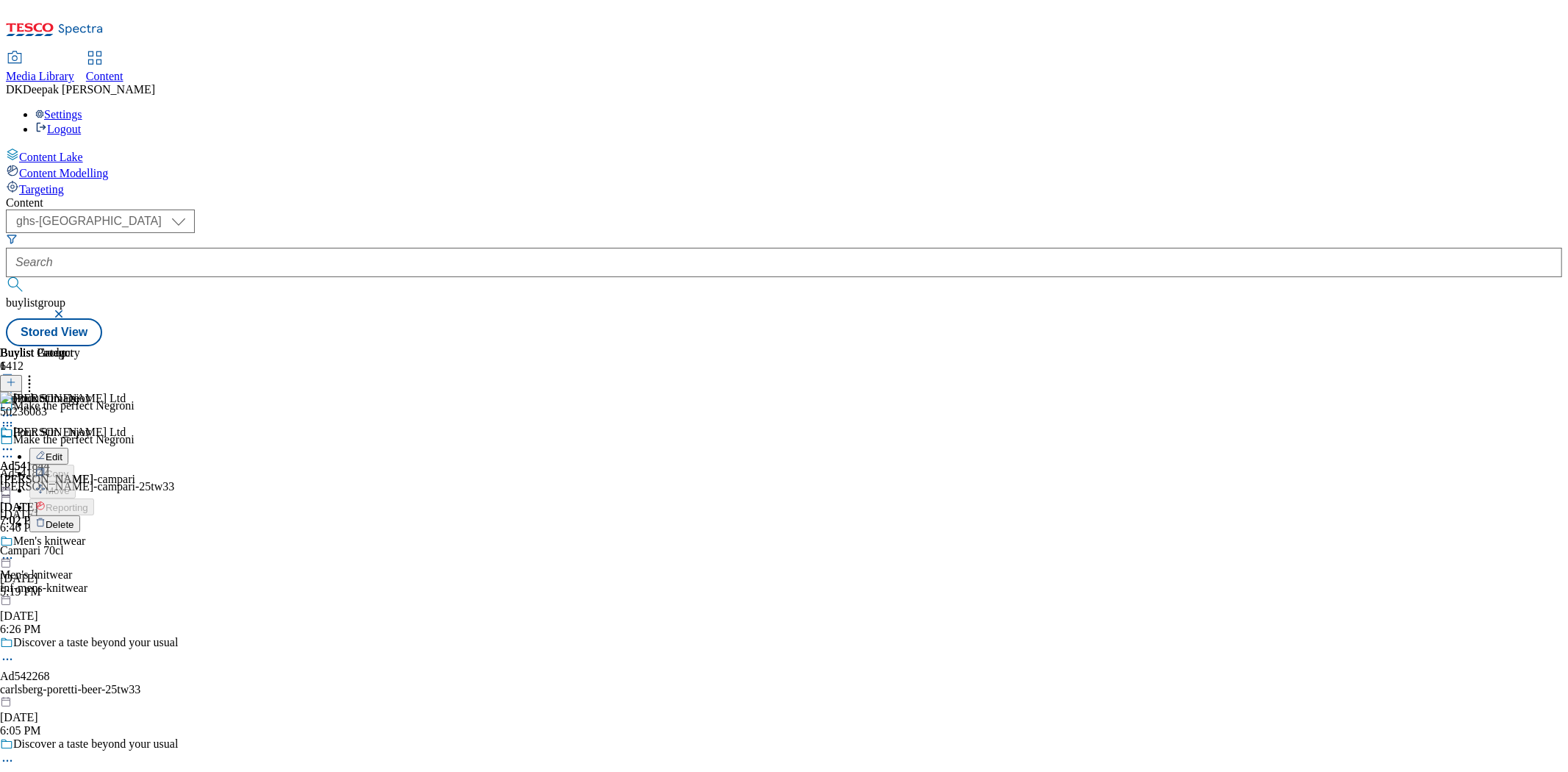
click at [75, 519] on span "Delete" at bounding box center [60, 524] width 29 height 11
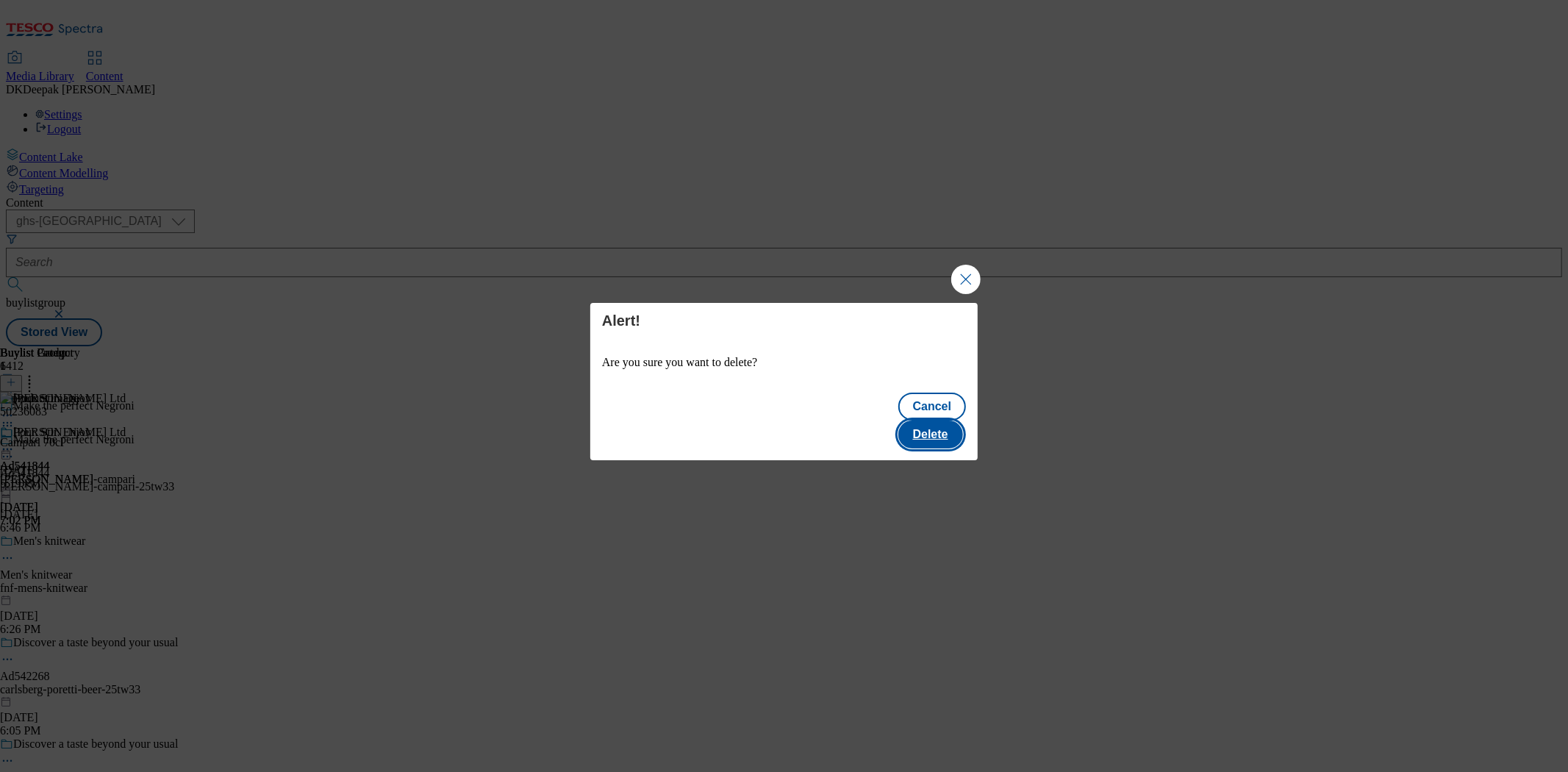
click at [950, 426] on button "Delete" at bounding box center [931, 435] width 64 height 28
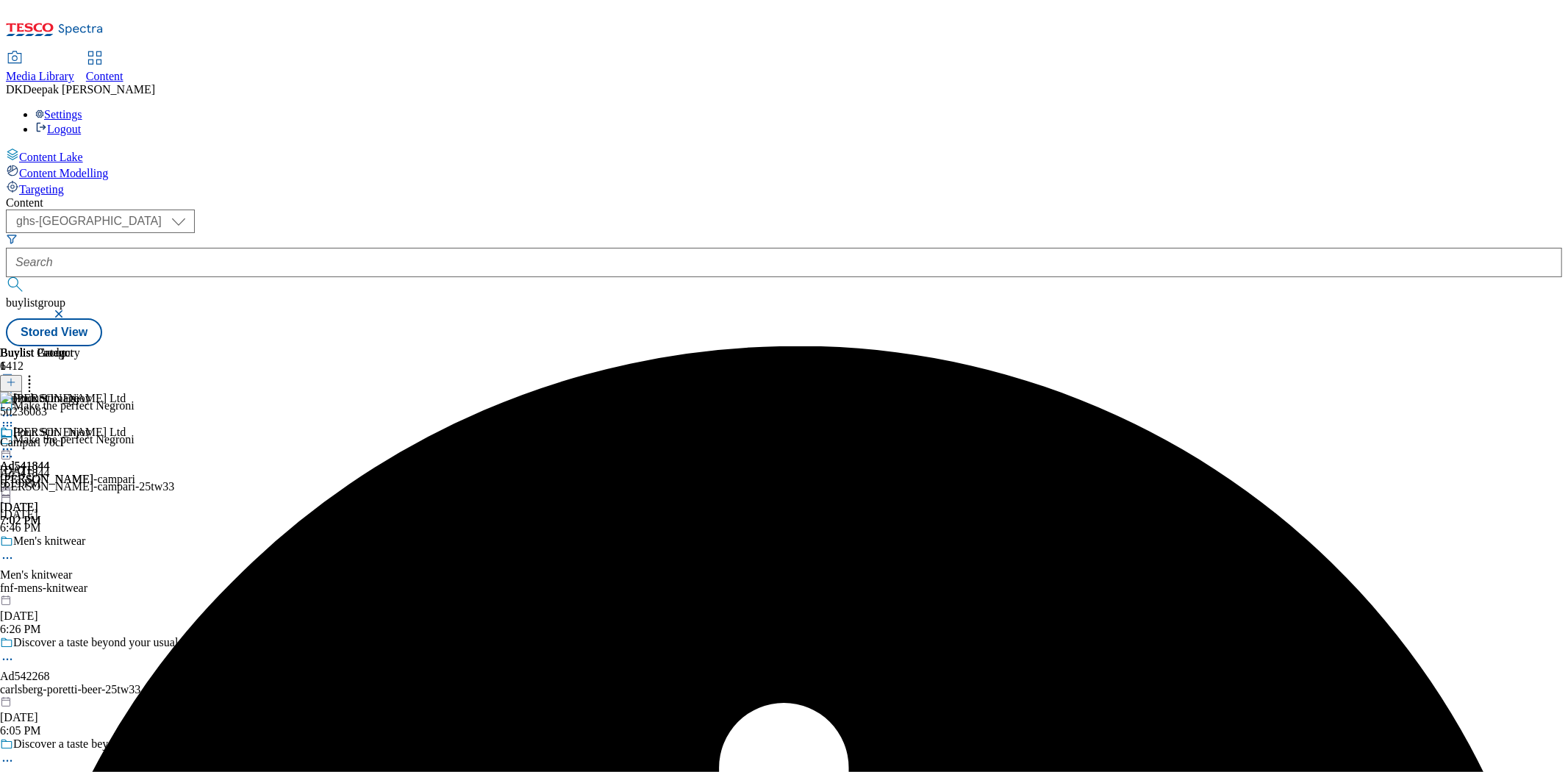
click at [15, 442] on icon at bounding box center [7, 449] width 15 height 15
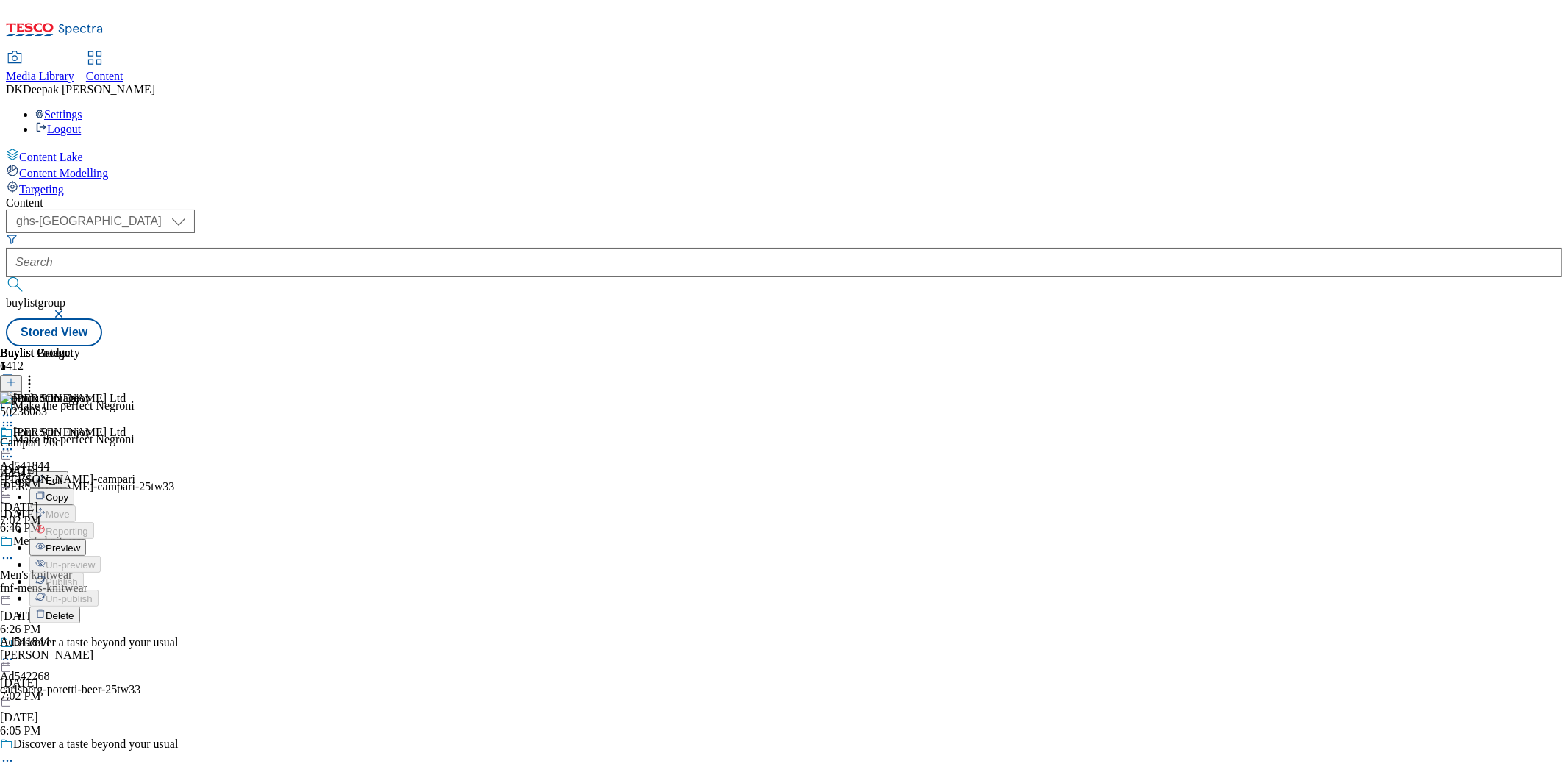
click at [15, 418] on icon at bounding box center [7, 425] width 15 height 15
click at [75, 519] on span "Delete" at bounding box center [60, 524] width 29 height 11
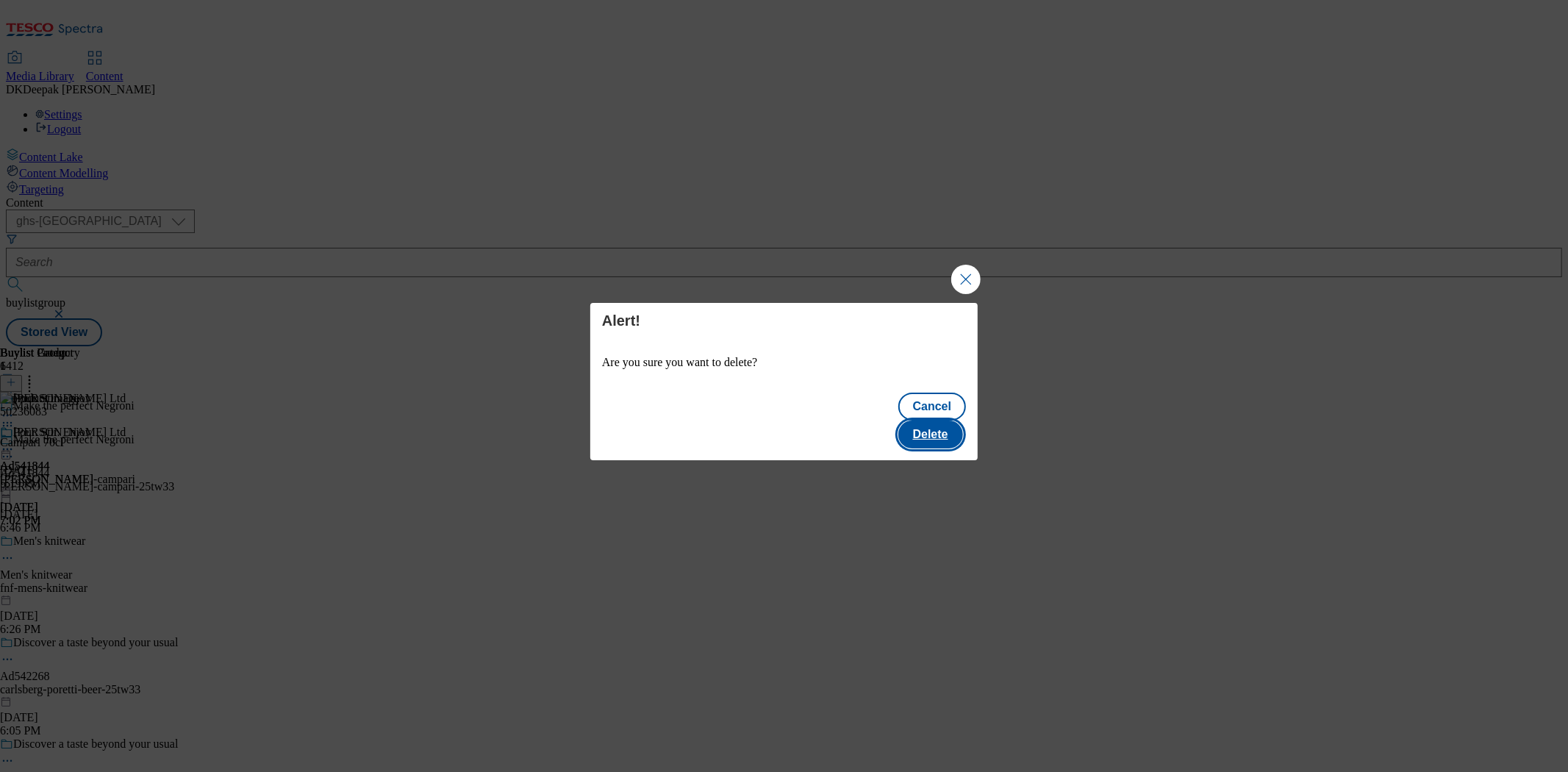
click at [957, 429] on button "Delete" at bounding box center [931, 435] width 64 height 28
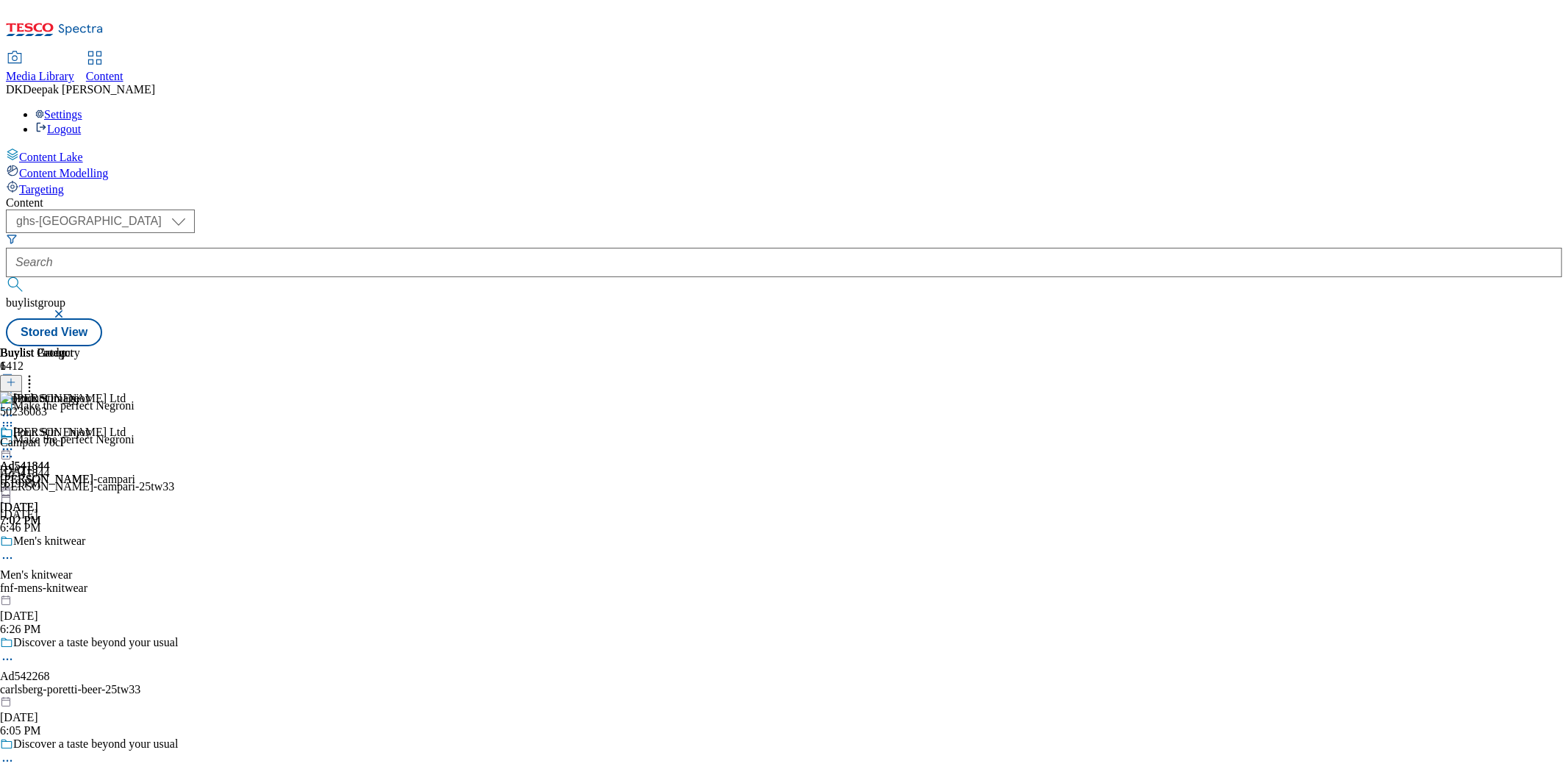
click at [15, 418] on icon at bounding box center [7, 425] width 15 height 15
click at [75, 519] on span "Delete" at bounding box center [60, 524] width 29 height 11
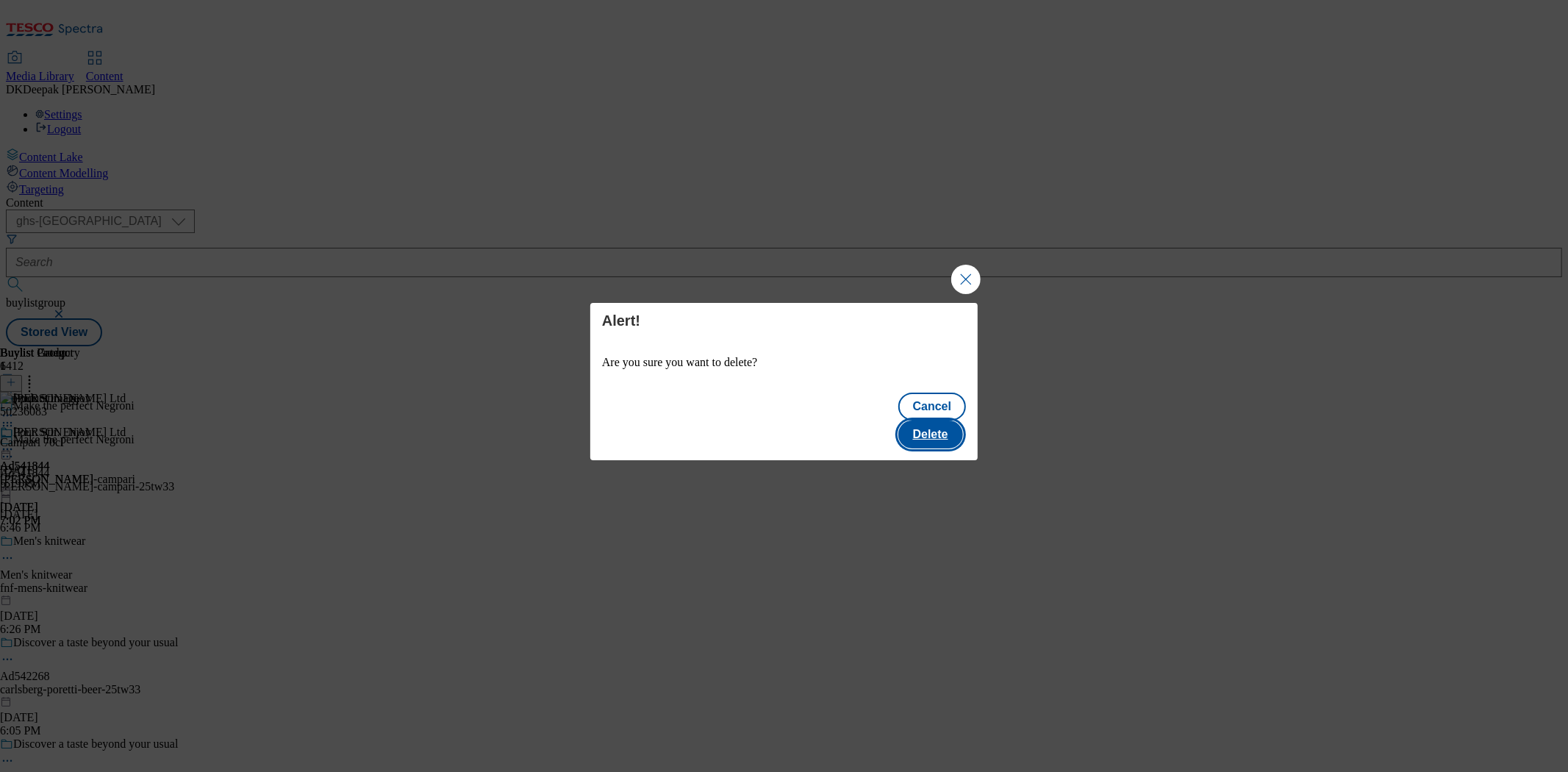
click at [946, 421] on button "Delete" at bounding box center [931, 435] width 64 height 28
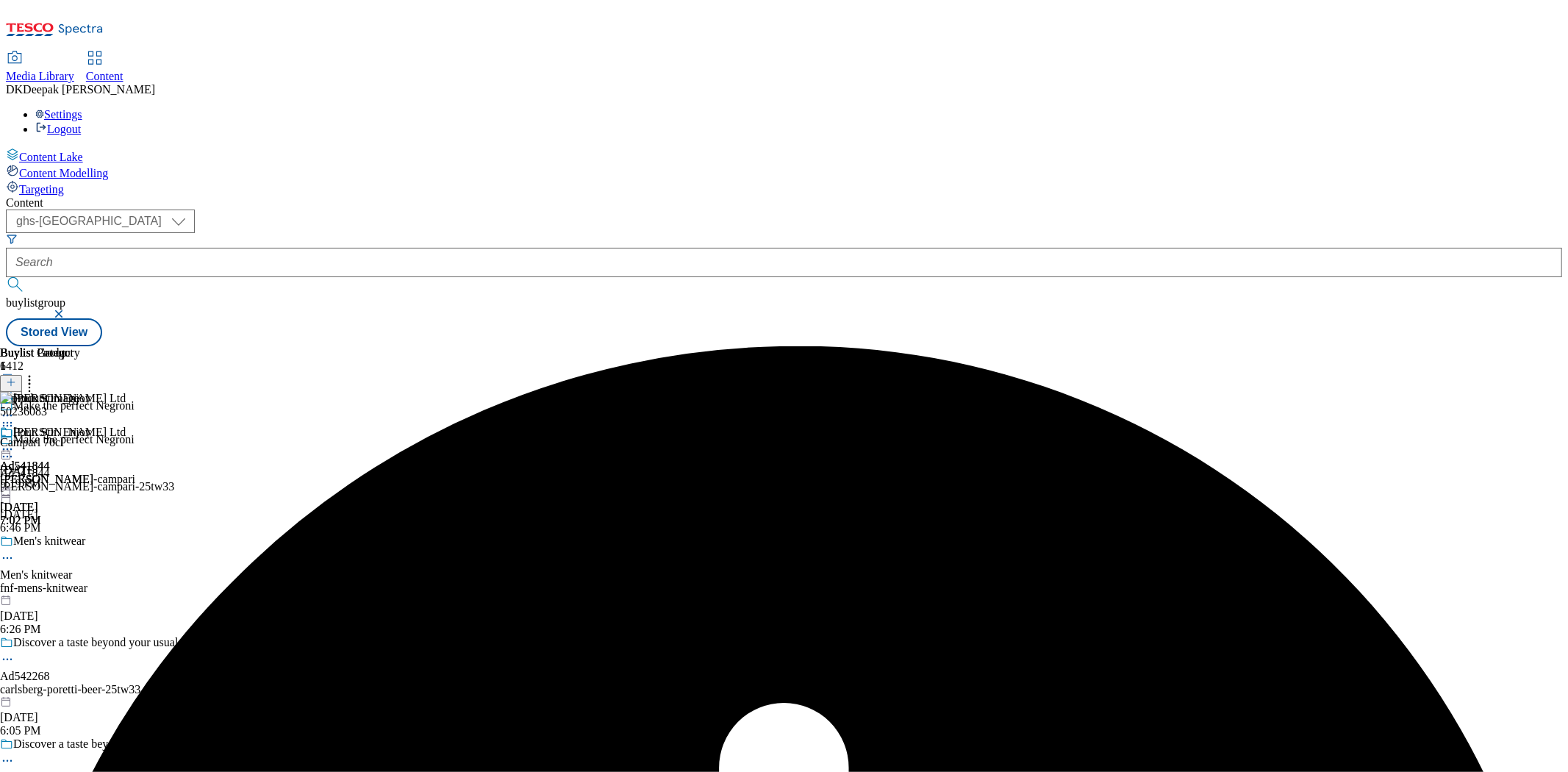
click at [135, 432] on div "Glen Grant Ltd Ad541844 glen-grant-campari Oct 1, 2025 7:02 PM" at bounding box center [67, 475] width 135 height 101
